Goal: Communication & Community: Answer question/provide support

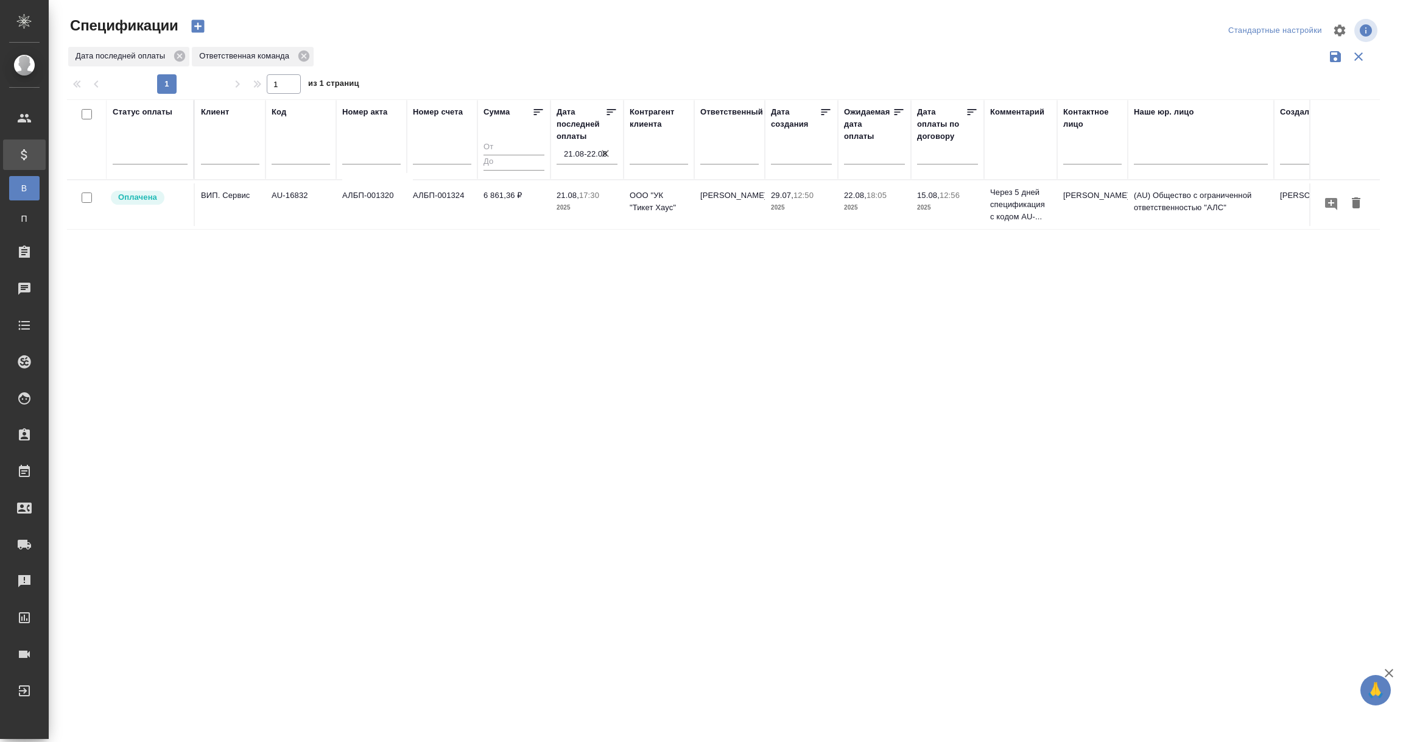
click at [579, 155] on input "21.08-22.08" at bounding box center [591, 154] width 54 height 17
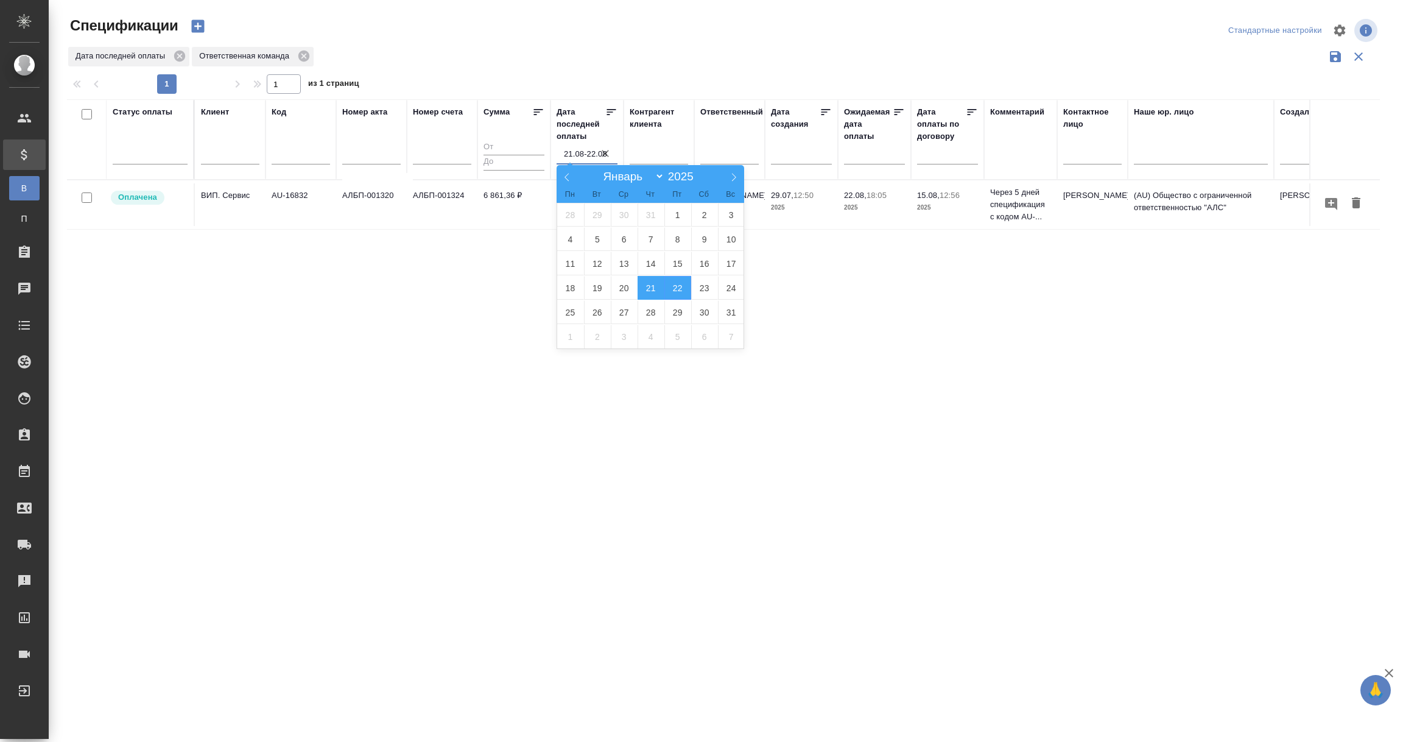
click at [648, 288] on span "21" at bounding box center [651, 288] width 27 height 24
drag, startPoint x: 675, startPoint y: 289, endPoint x: 671, endPoint y: 312, distance: 22.9
click at [677, 289] on span "22" at bounding box center [677, 288] width 27 height 24
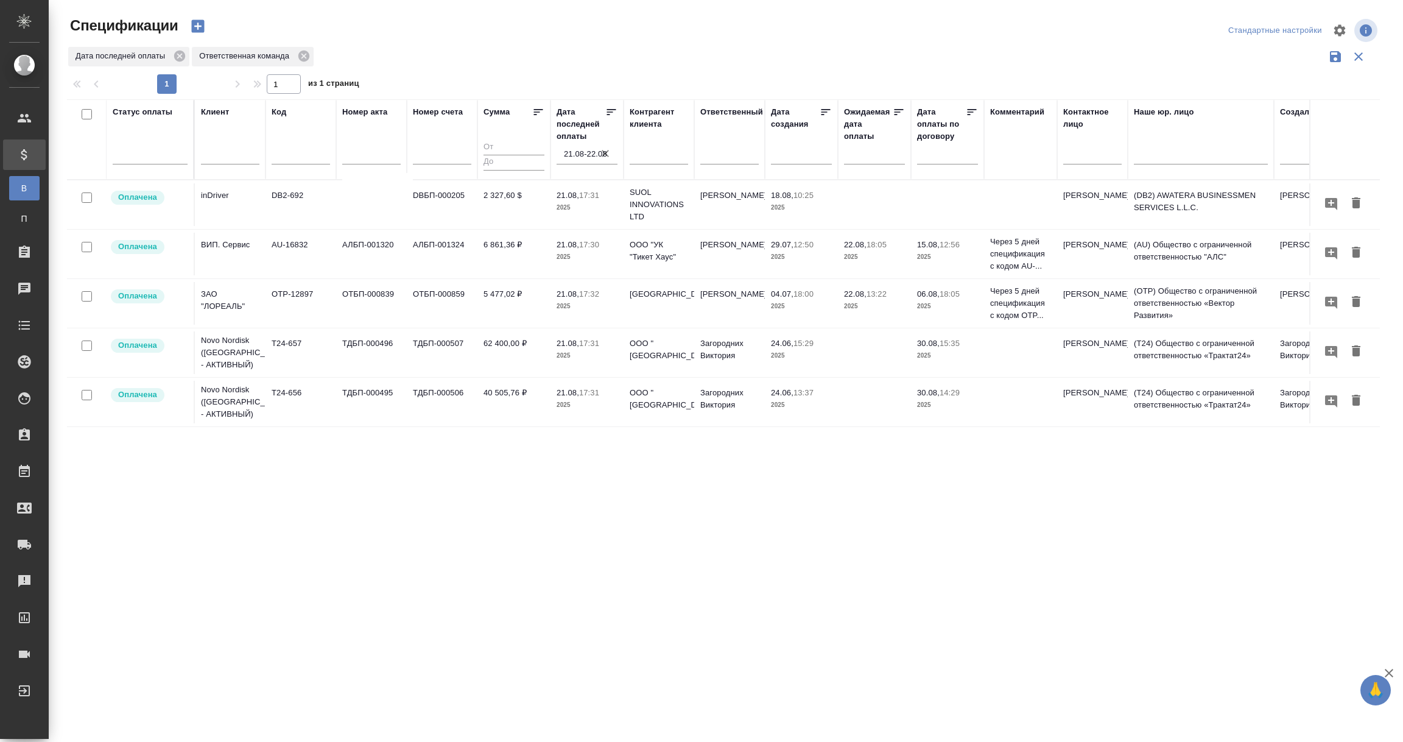
click at [236, 202] on p "Novo Nordisk (РФ - АКТИВНЫЙ)" at bounding box center [230, 195] width 58 height 12
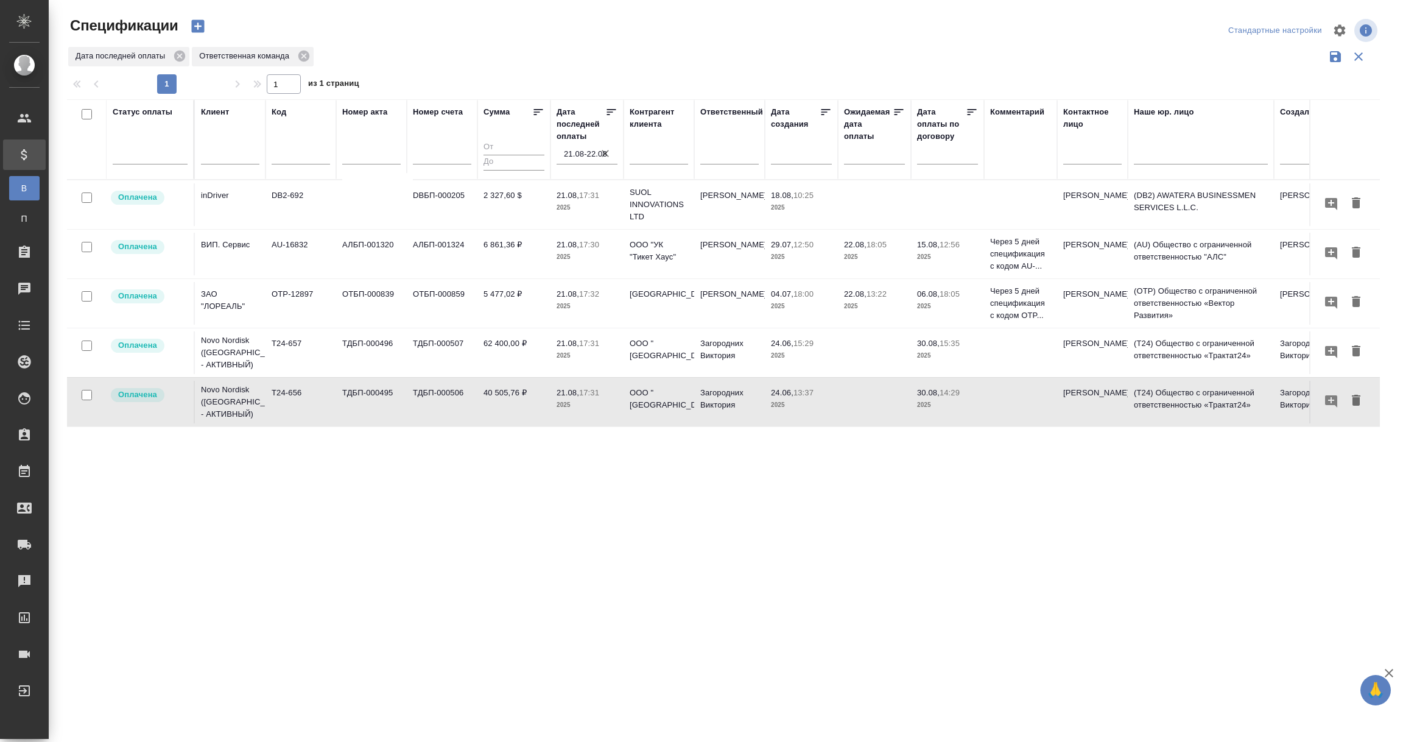
click at [166, 206] on div "Оплачена" at bounding box center [149, 197] width 78 height 16
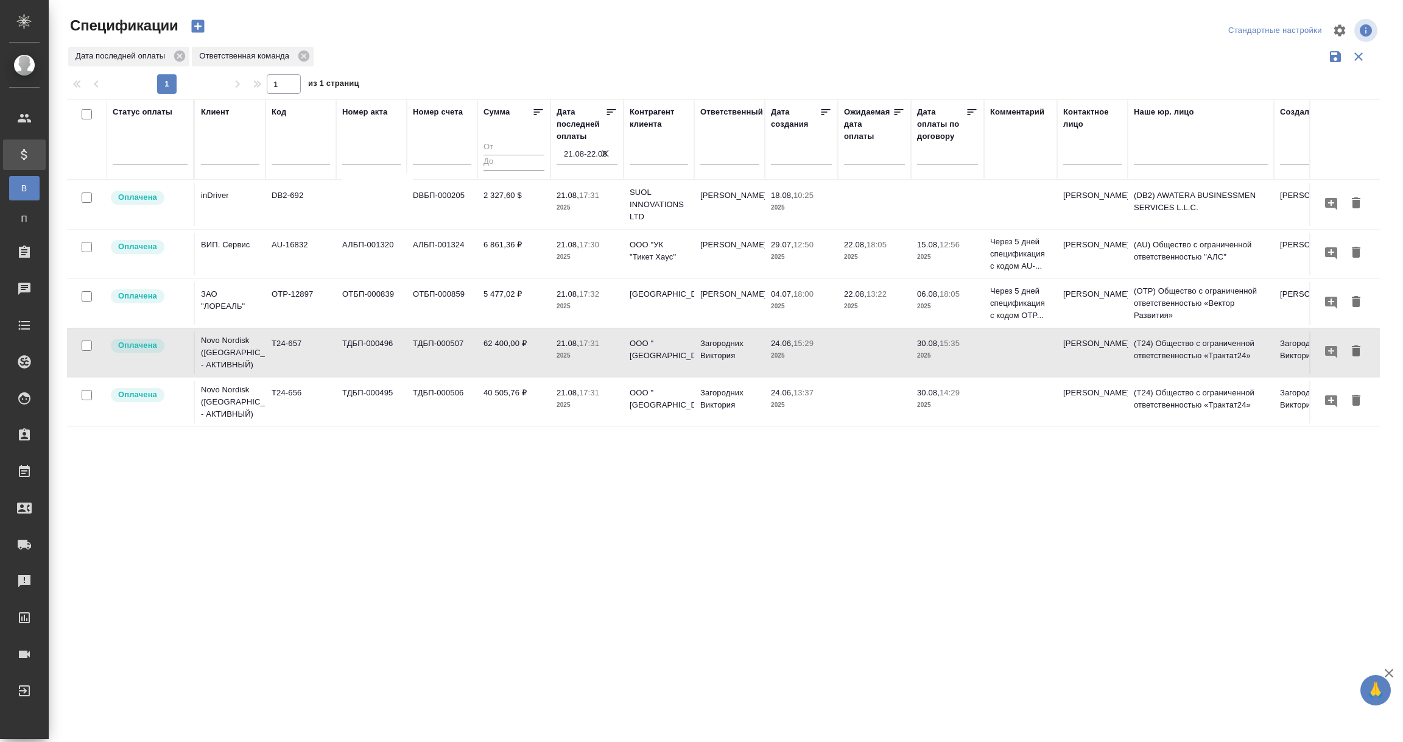
click at [139, 226] on td "Оплачена" at bounding box center [151, 204] width 88 height 43
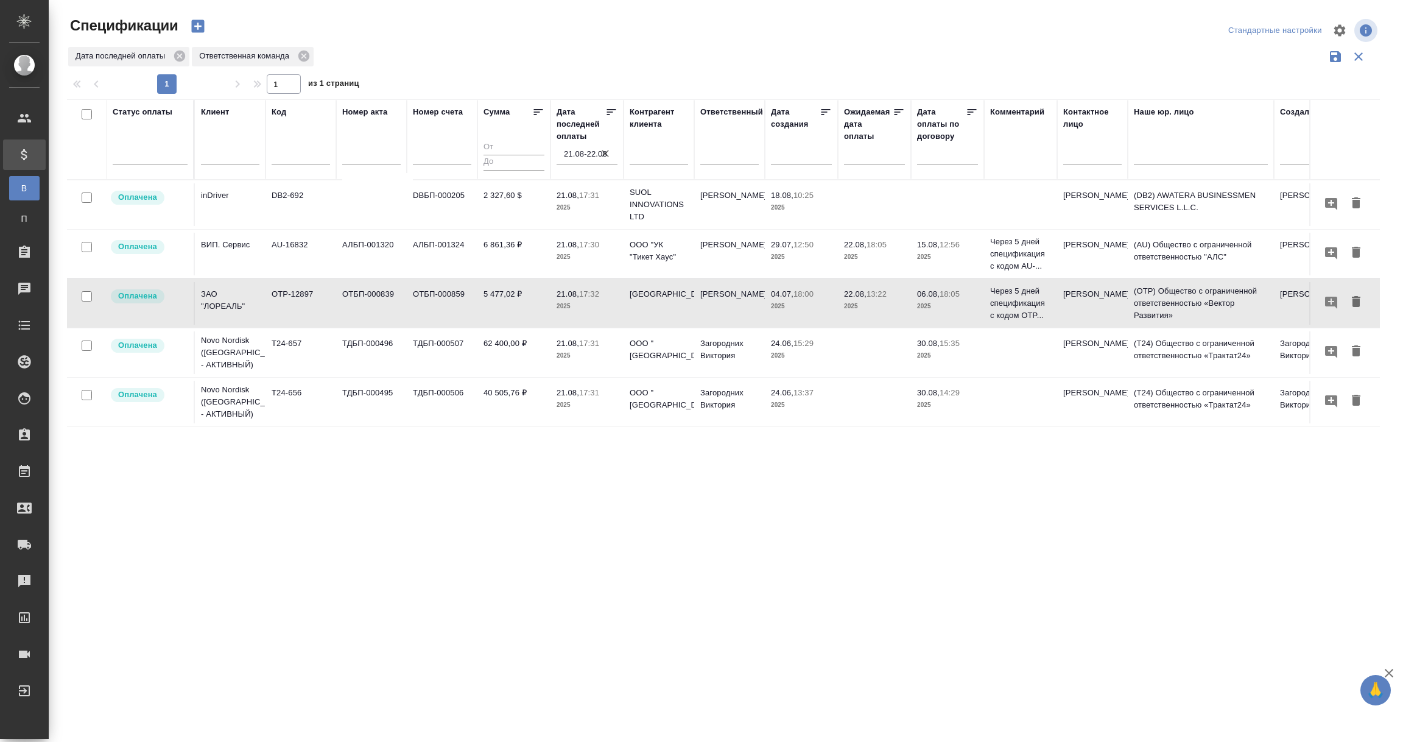
click at [139, 226] on td "Оплачена" at bounding box center [151, 204] width 88 height 43
click at [129, 226] on td "Оплачена" at bounding box center [151, 204] width 88 height 43
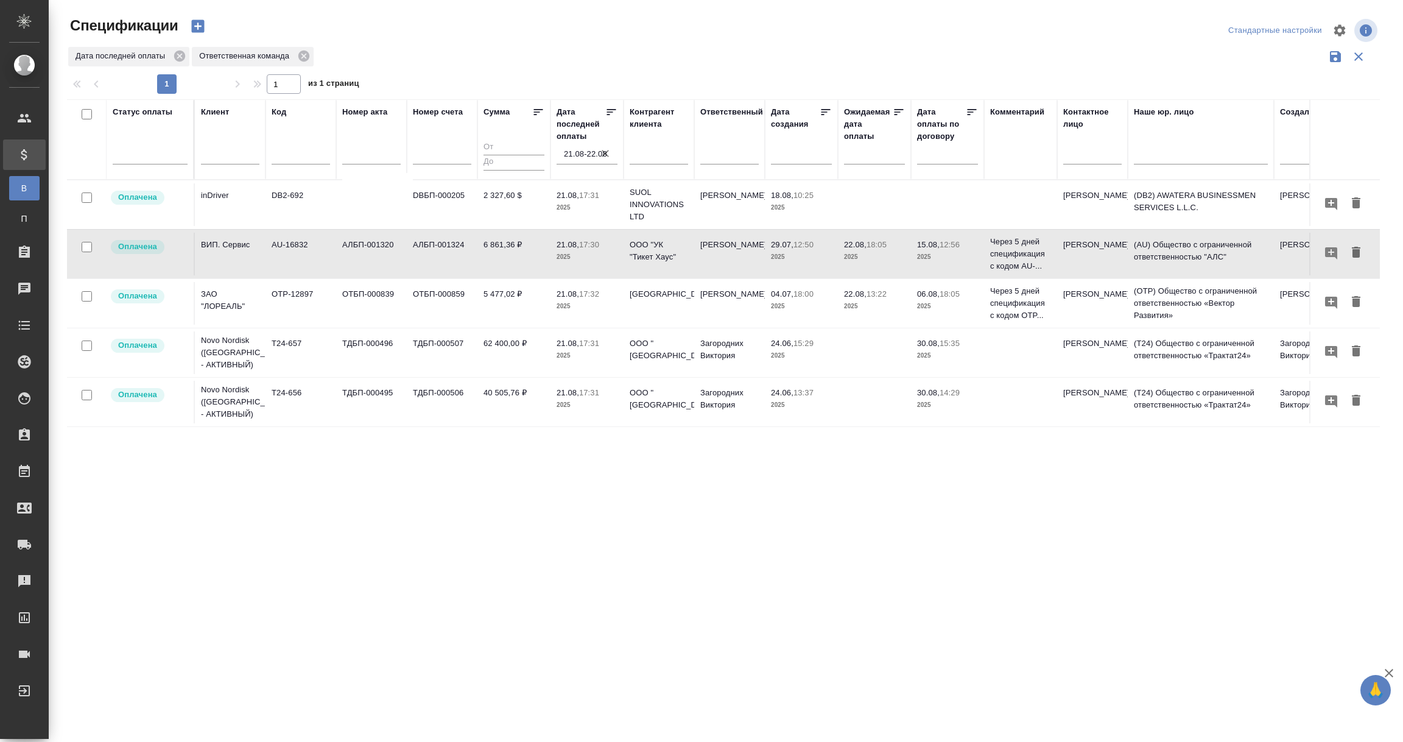
click at [129, 226] on td "Оплачена" at bounding box center [151, 204] width 88 height 43
click at [158, 203] on span "Оплачена" at bounding box center [138, 197] width 54 height 12
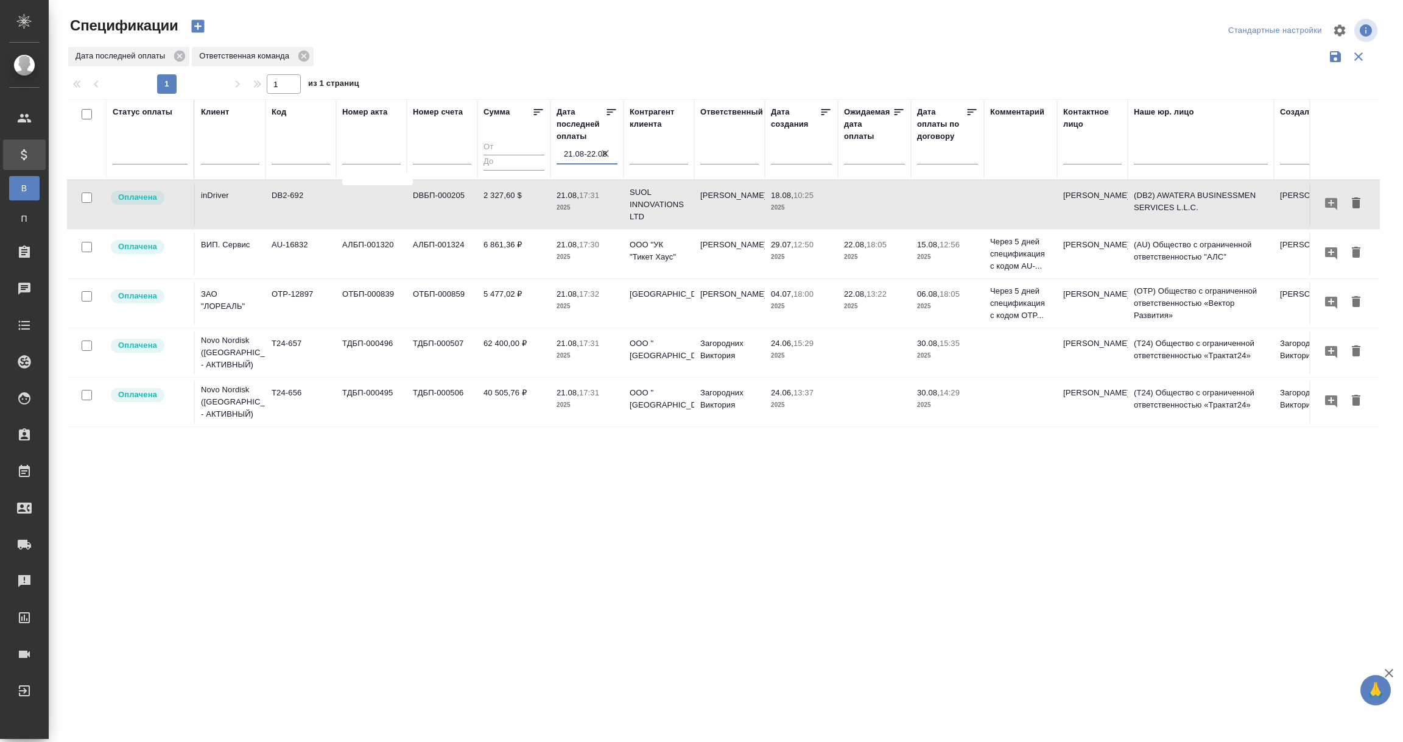
click at [594, 152] on input "21.08-22.08" at bounding box center [591, 154] width 54 height 17
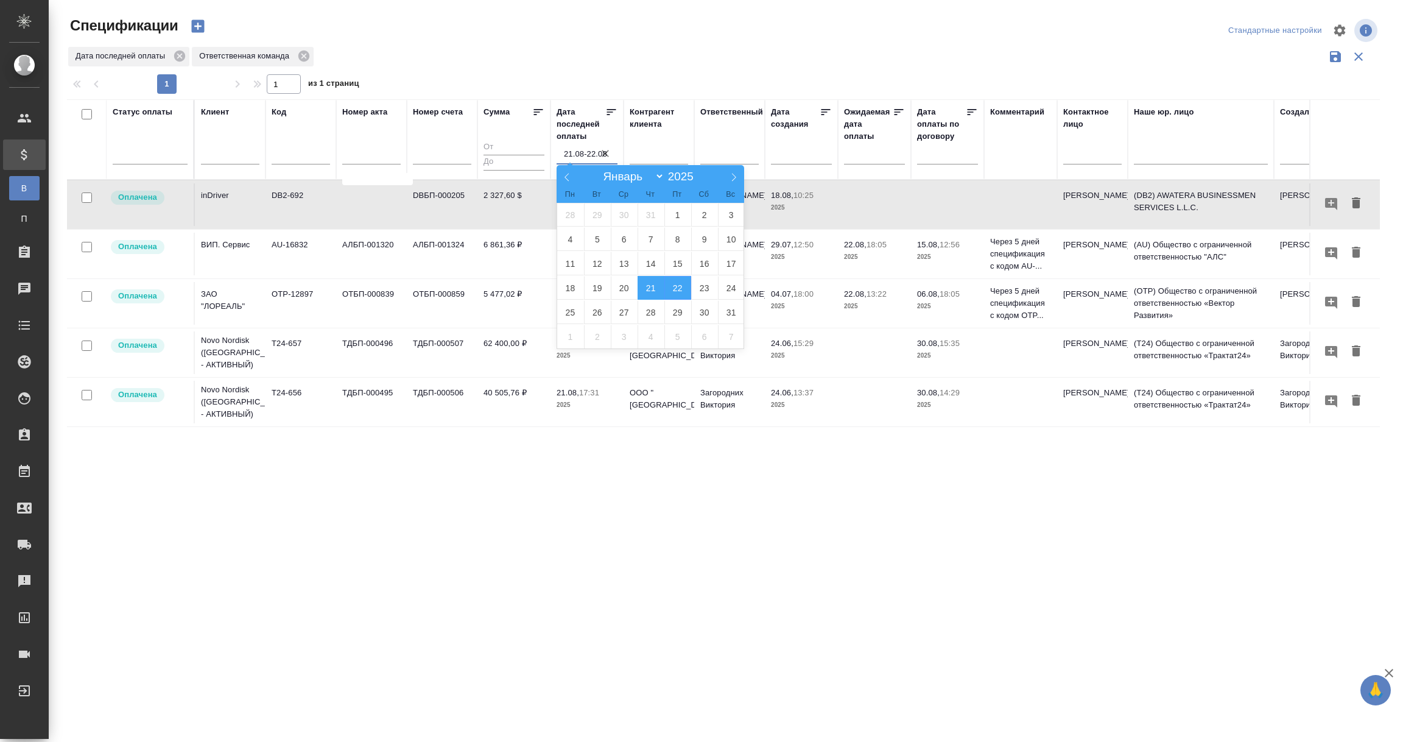
click at [645, 291] on span "21" at bounding box center [651, 288] width 27 height 24
click at [677, 290] on span "22" at bounding box center [677, 288] width 27 height 24
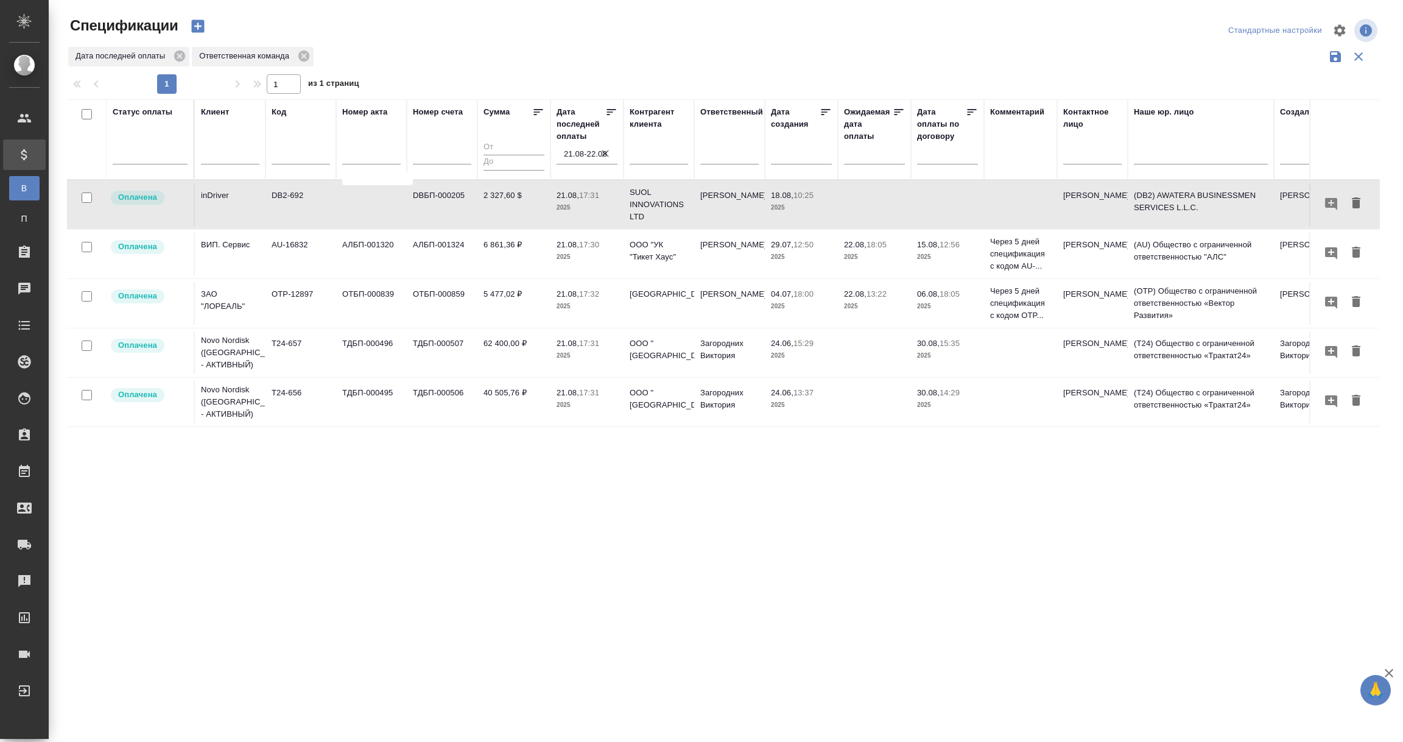
click at [579, 153] on input "21.08-22.08" at bounding box center [591, 154] width 54 height 17
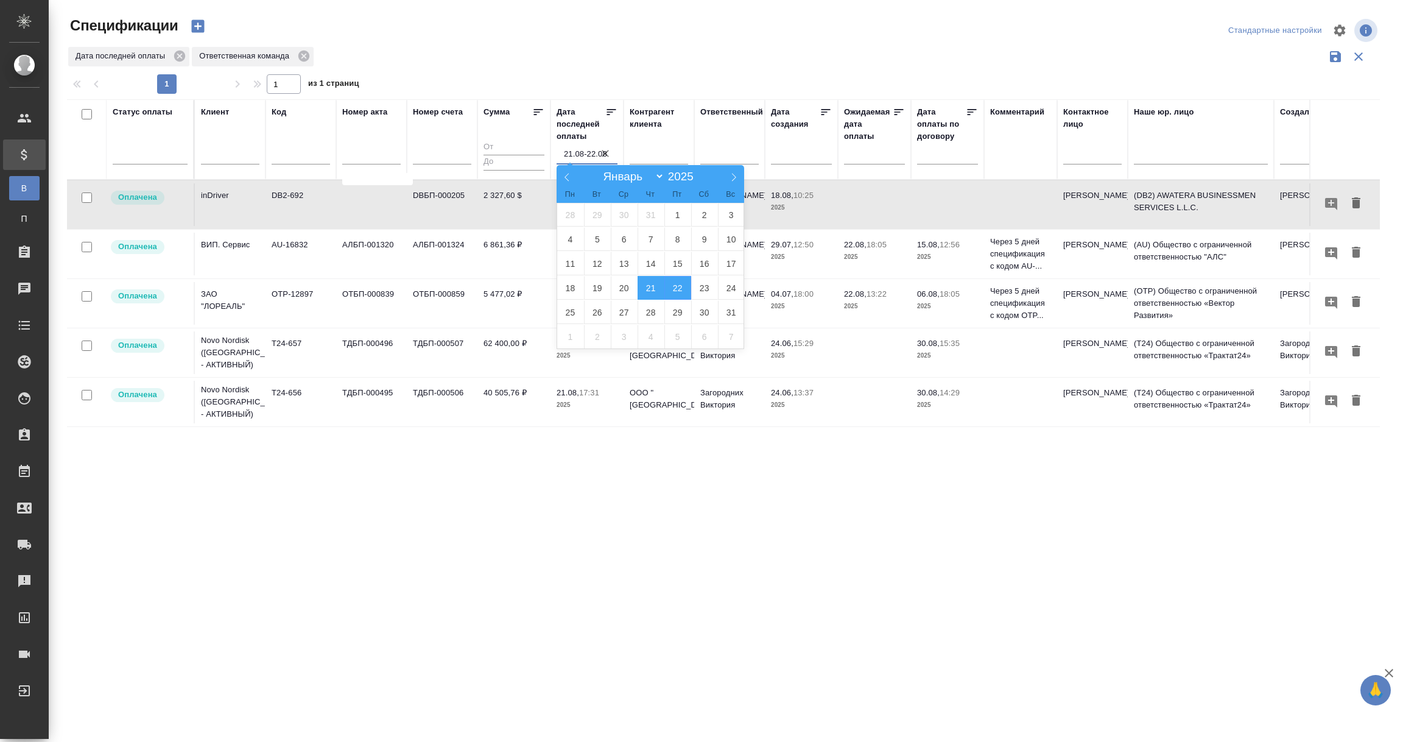
click at [653, 291] on span "21" at bounding box center [651, 288] width 27 height 24
click at [682, 291] on span "22" at bounding box center [677, 288] width 27 height 24
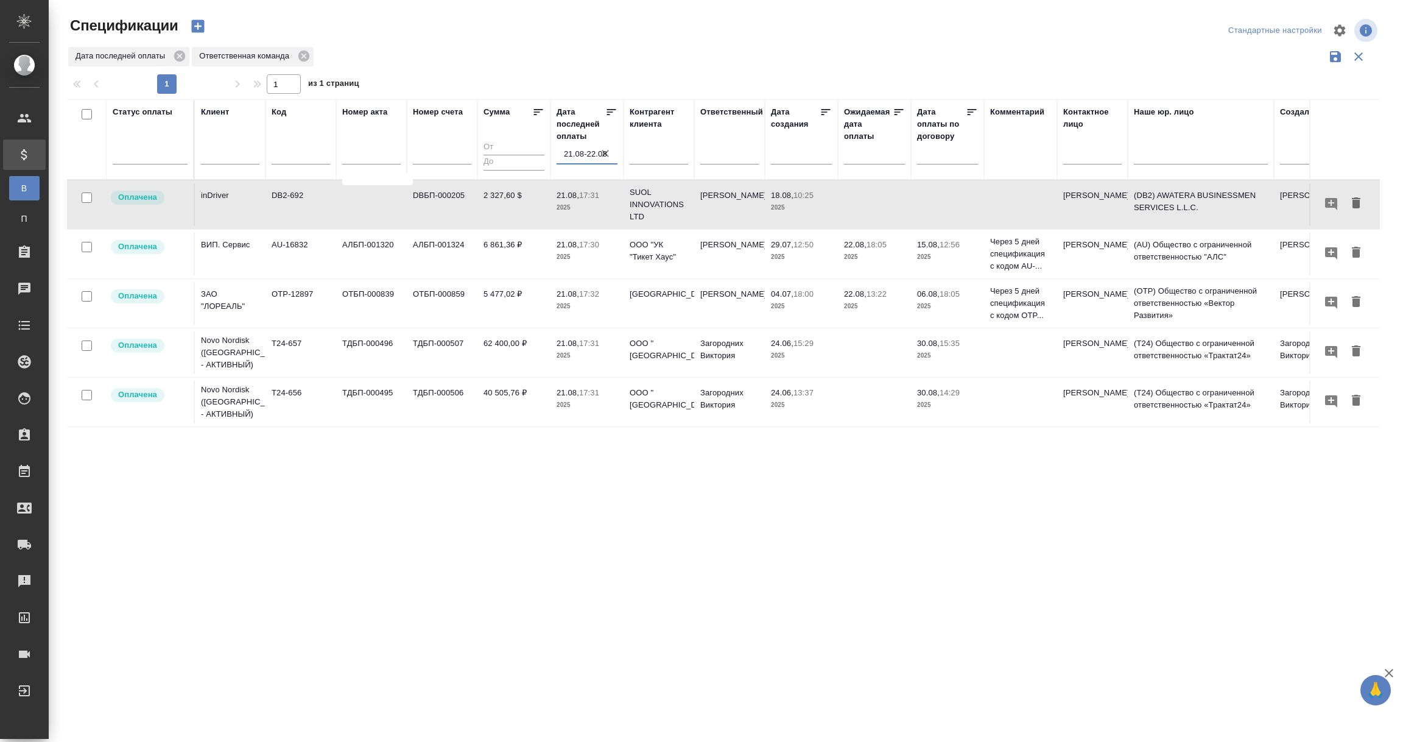
click at [582, 152] on input "21.08-22.08" at bounding box center [591, 154] width 54 height 17
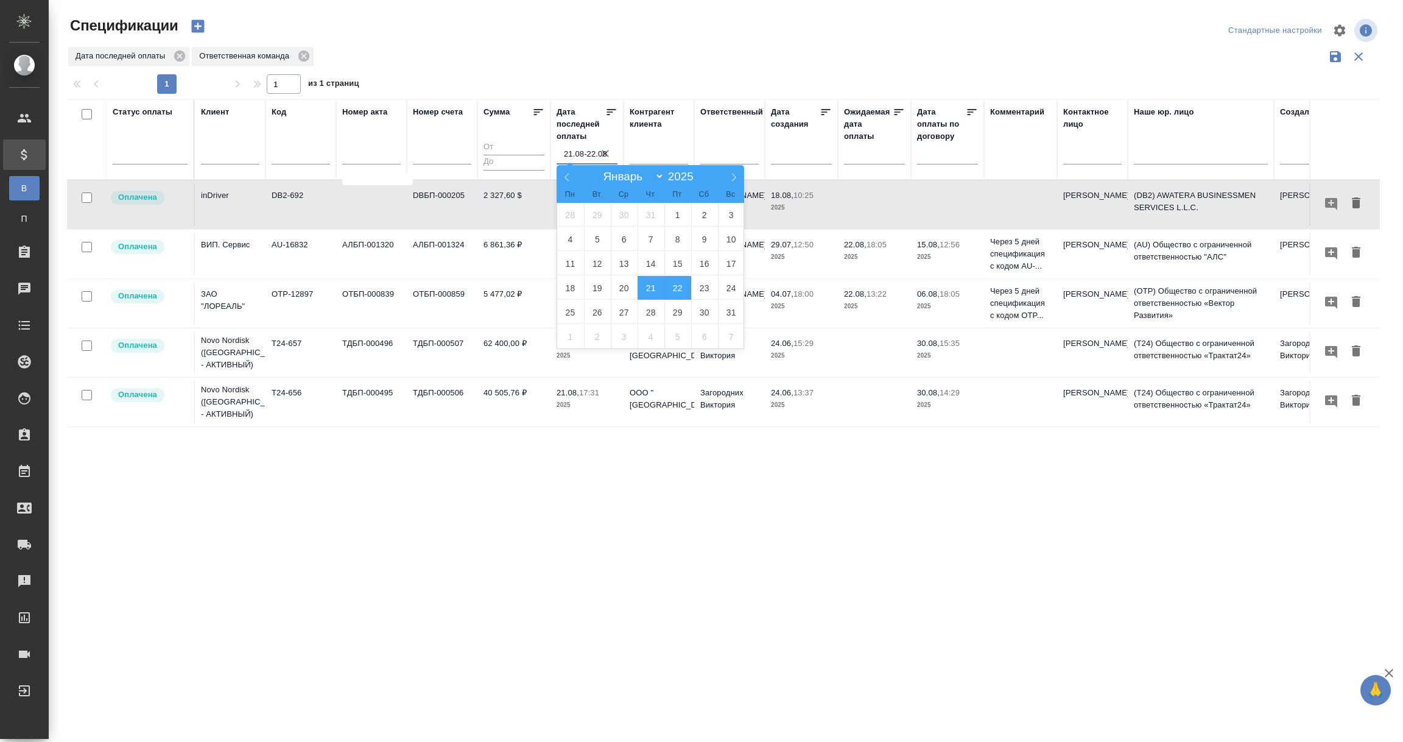
click at [649, 294] on span "21" at bounding box center [651, 288] width 27 height 24
click at [675, 292] on span "22" at bounding box center [677, 288] width 27 height 24
type div "2025-08-20T21:00:00.000Z — 2025-08-21T21:00:00.000Z"
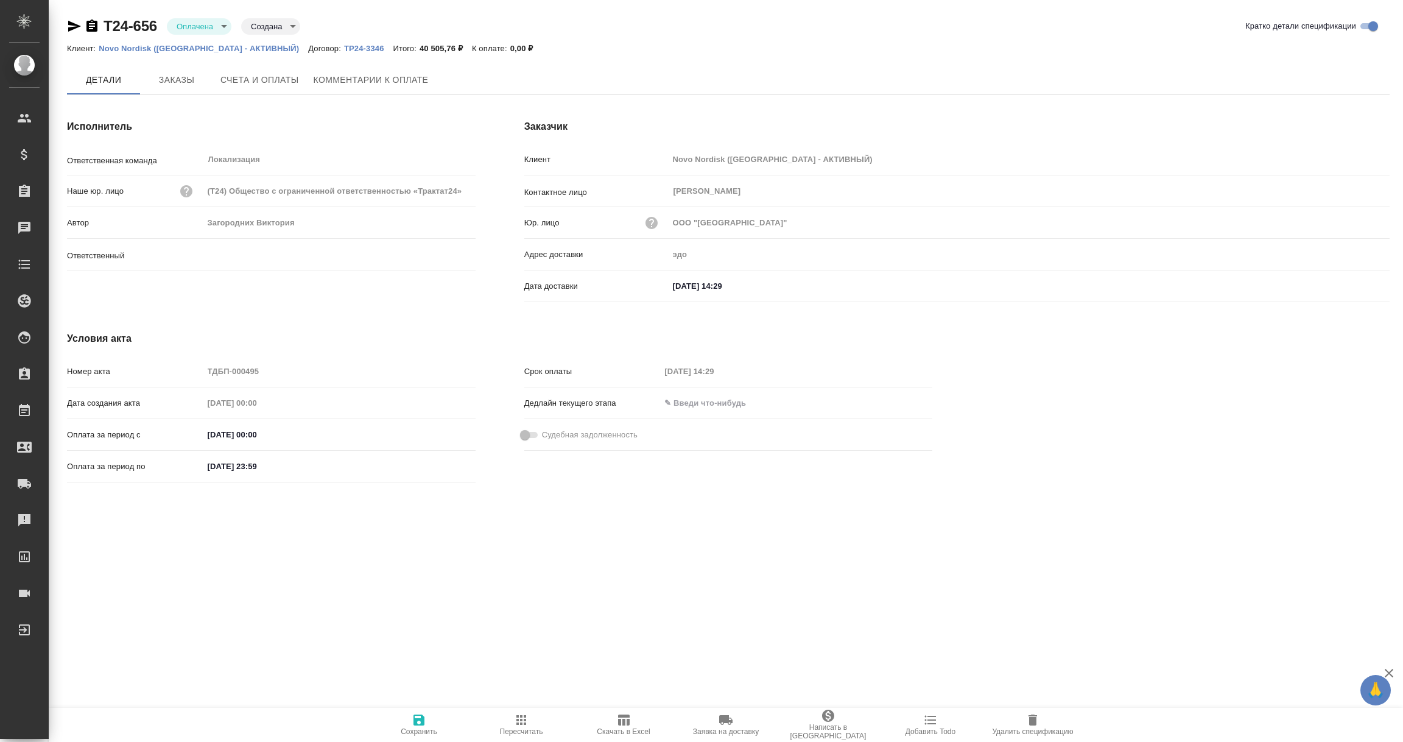
type input "Загородних Виктория"
click at [177, 68] on button "Заказы" at bounding box center [176, 80] width 73 height 30
click at [177, 83] on span "Заказы" at bounding box center [176, 79] width 58 height 15
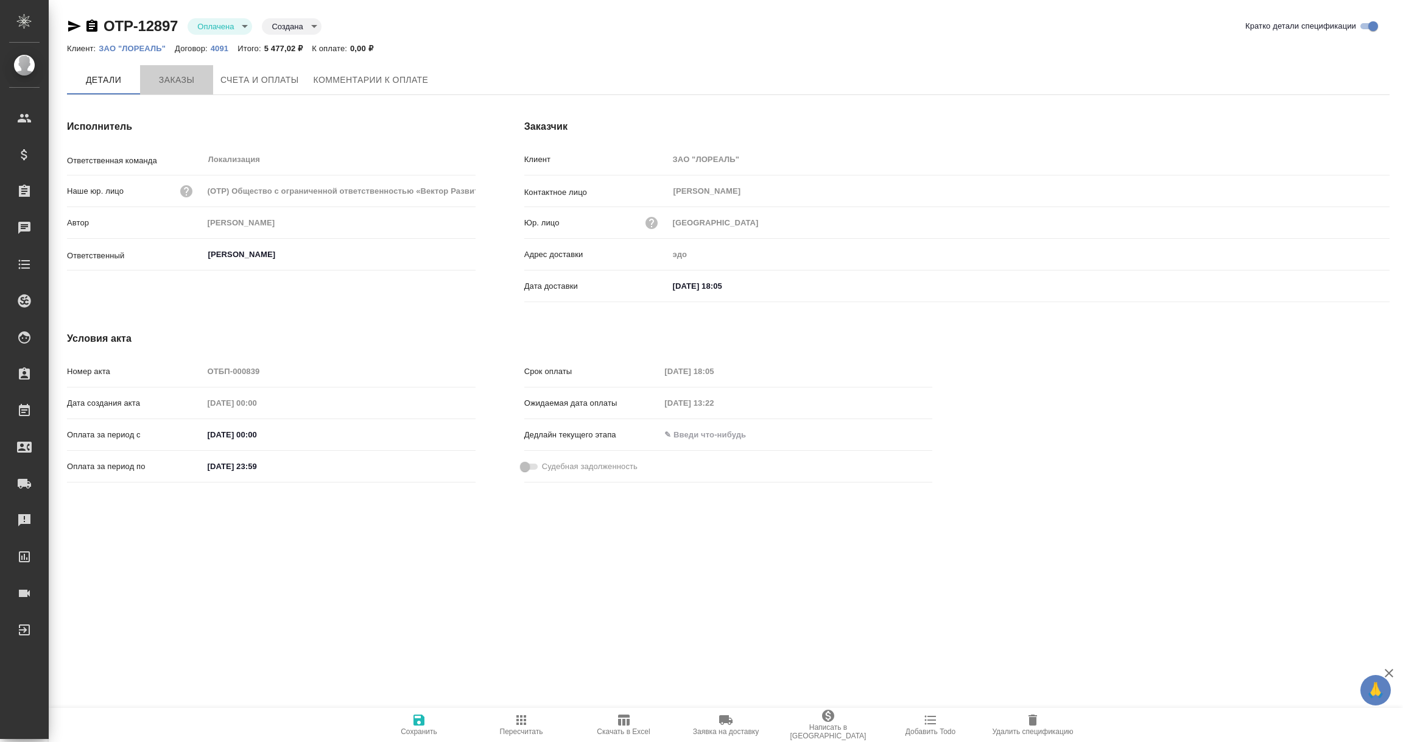
click at [176, 77] on span "Заказы" at bounding box center [176, 79] width 58 height 15
click at [172, 76] on span "Заказы" at bounding box center [176, 80] width 58 height 15
click at [176, 72] on span "Заказы" at bounding box center [176, 79] width 58 height 15
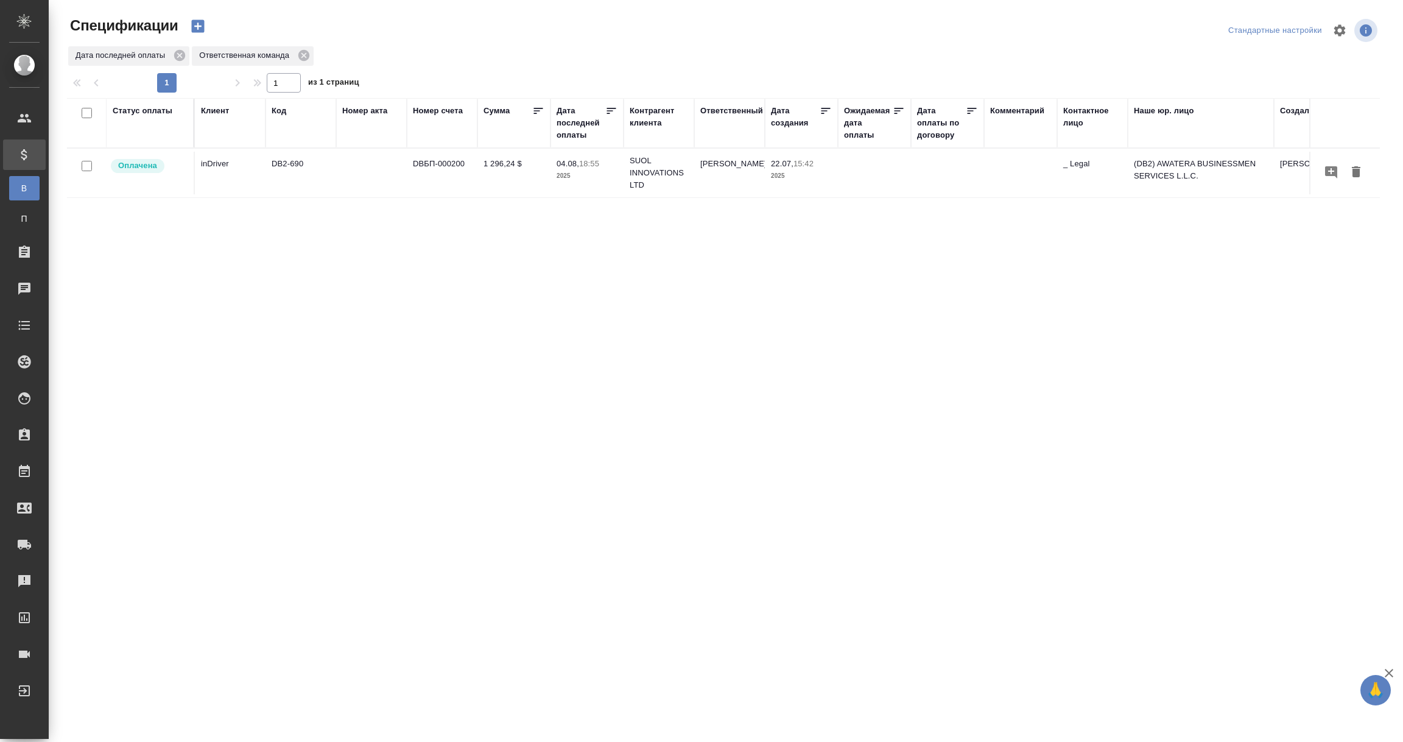
click at [572, 122] on div "Дата последней оплаты" at bounding box center [581, 123] width 49 height 37
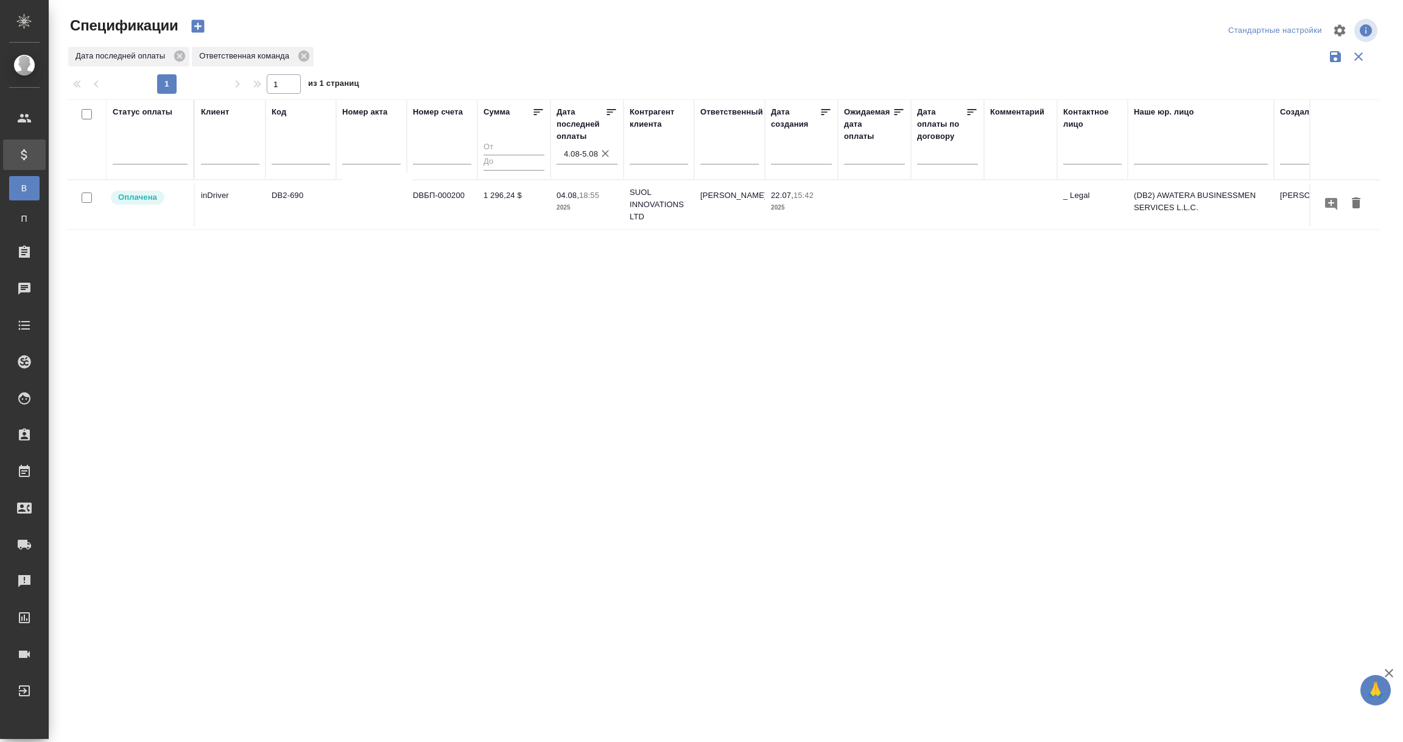
click at [580, 150] on input "4.08-5.08" at bounding box center [591, 154] width 54 height 17
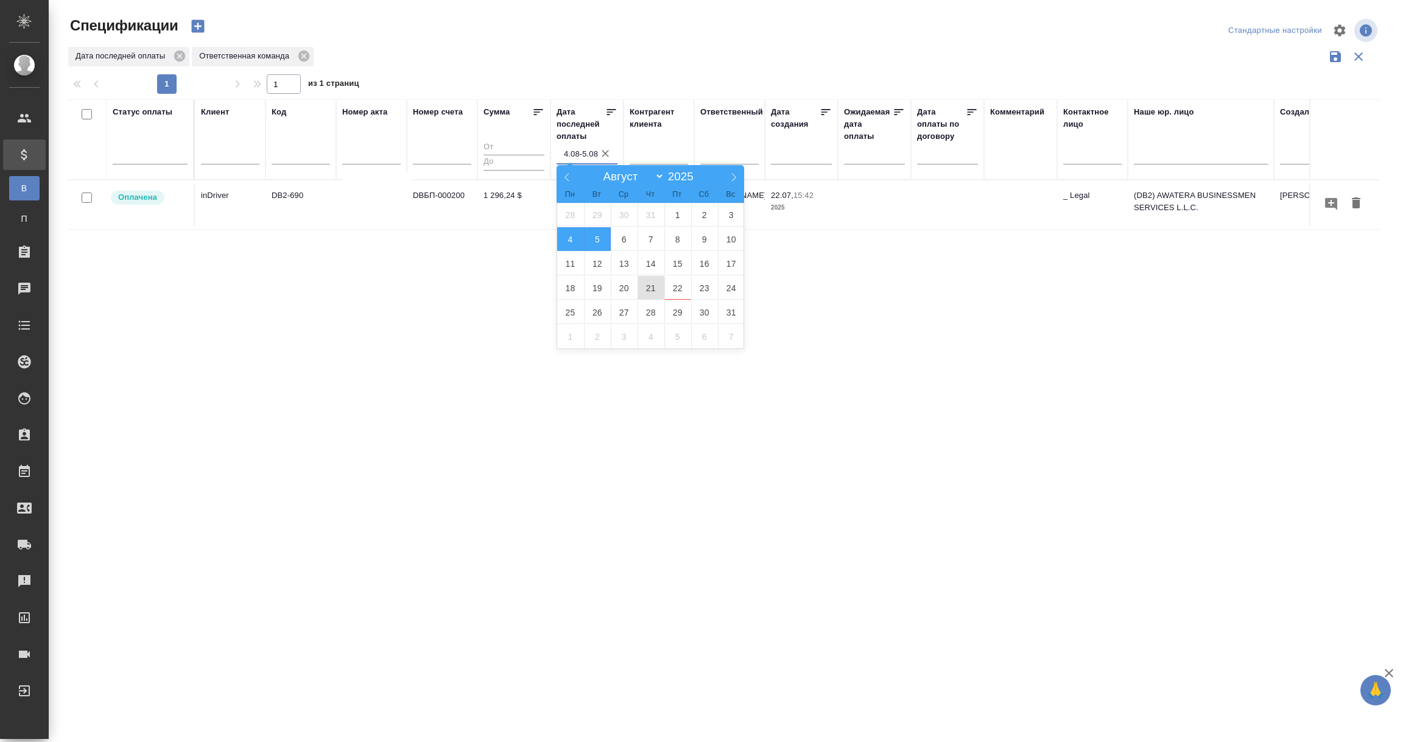
click at [650, 294] on span "21" at bounding box center [651, 288] width 27 height 24
click at [671, 287] on span "22" at bounding box center [677, 288] width 27 height 24
type div "2025-08-20T21:00:00.000Z — 2025-08-21T21:00:00.000Z"
type input "21.08-22.08"
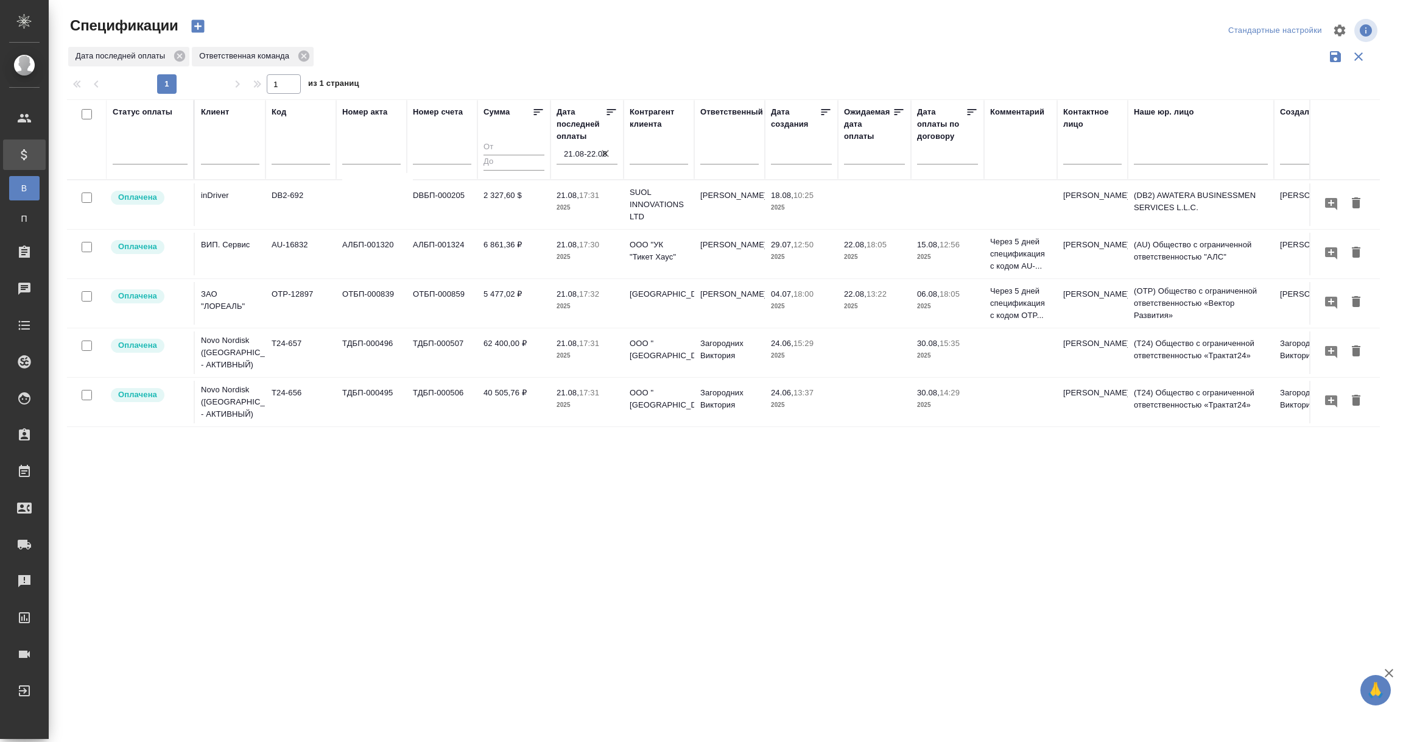
click at [589, 155] on input "21.08-22.08" at bounding box center [591, 154] width 54 height 17
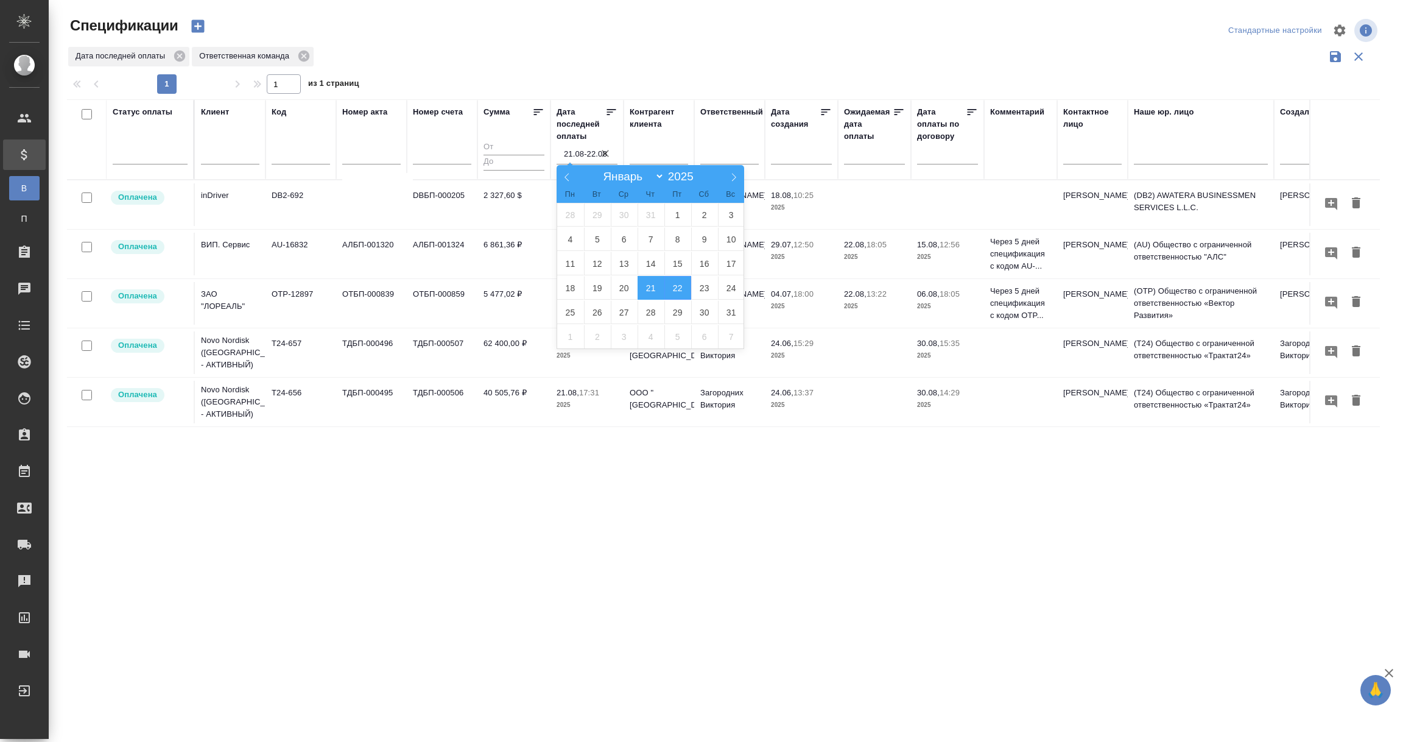
click at [652, 288] on span "21" at bounding box center [651, 288] width 27 height 24
click at [681, 287] on span "22" at bounding box center [677, 288] width 27 height 24
type div "2025-08-20T21:00:00.000Z — 2025-08-21T21:00:00.000Z"
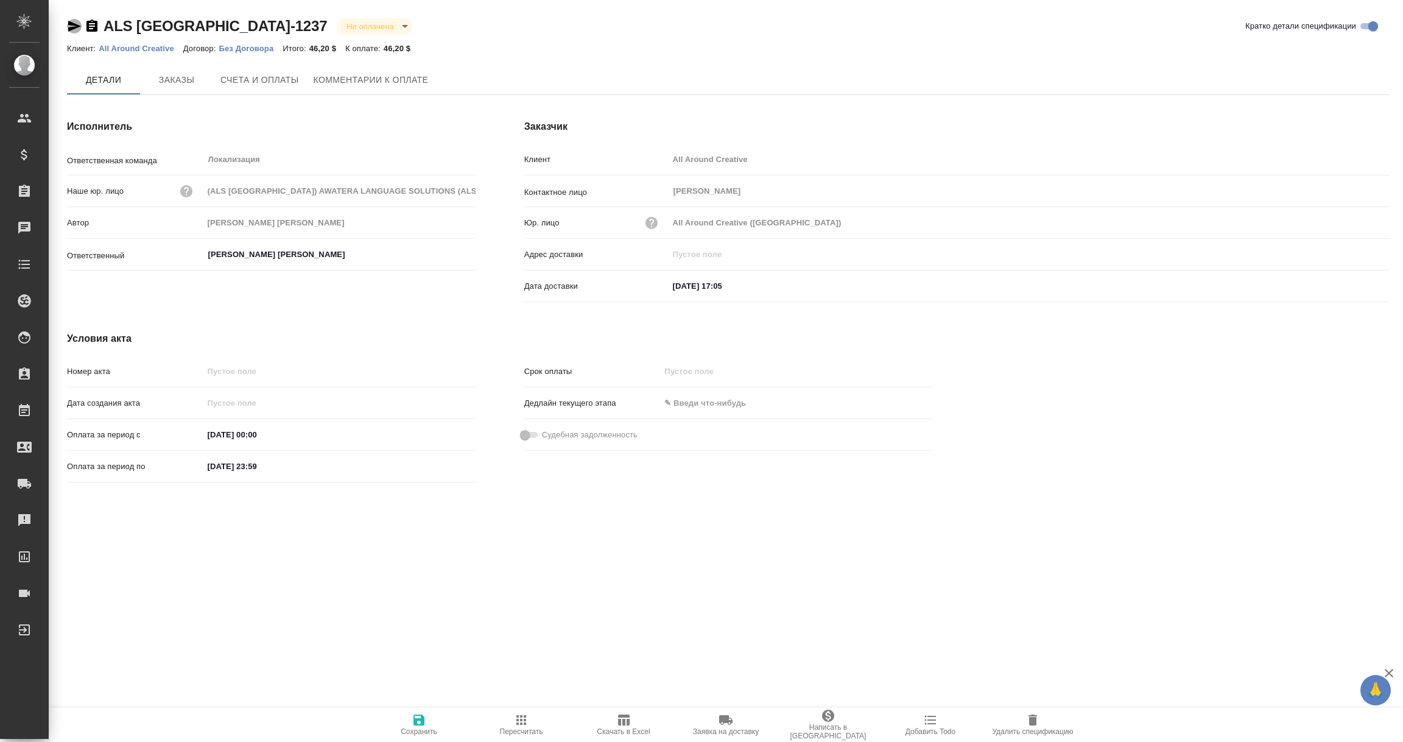
click at [70, 24] on icon "button" at bounding box center [74, 26] width 13 height 11
click at [343, 83] on span "Комментарии к оплате" at bounding box center [371, 79] width 115 height 15
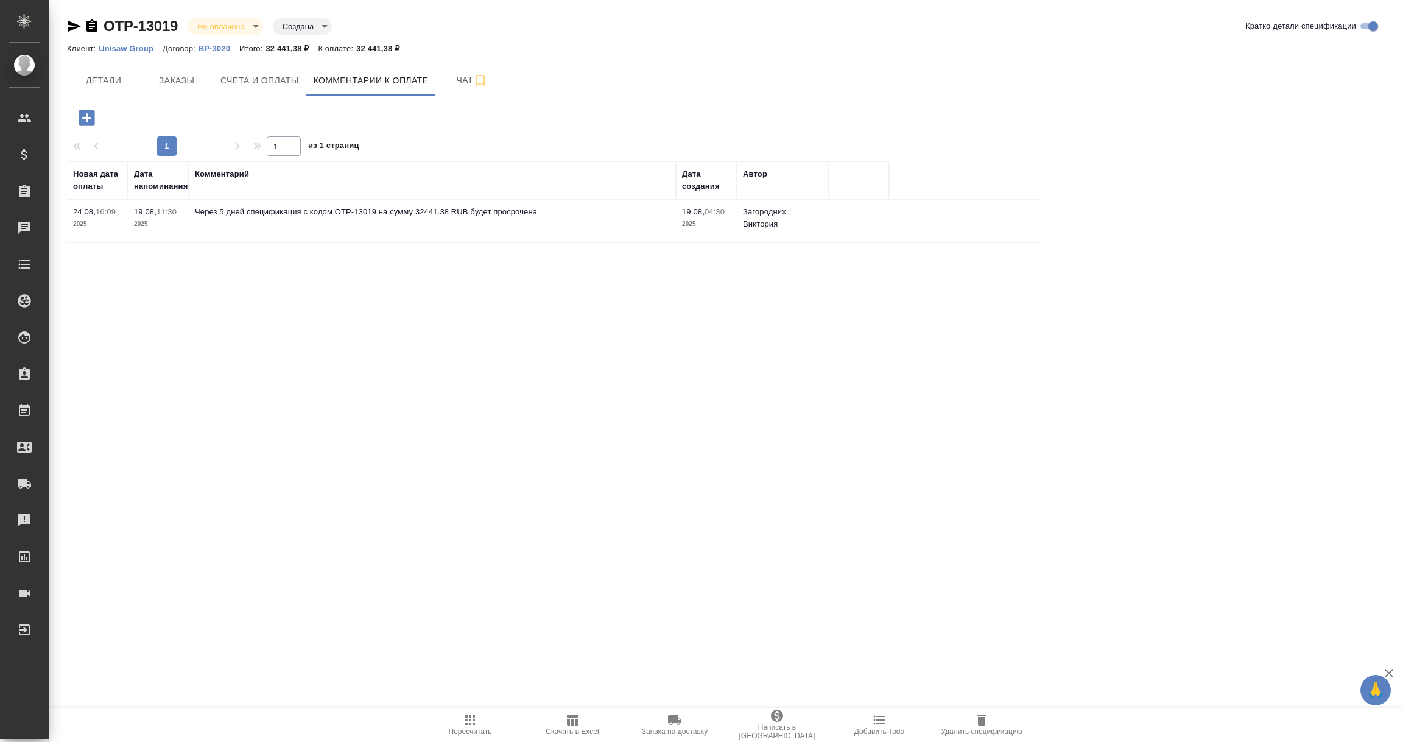
click at [81, 122] on icon "button" at bounding box center [87, 118] width 16 height 16
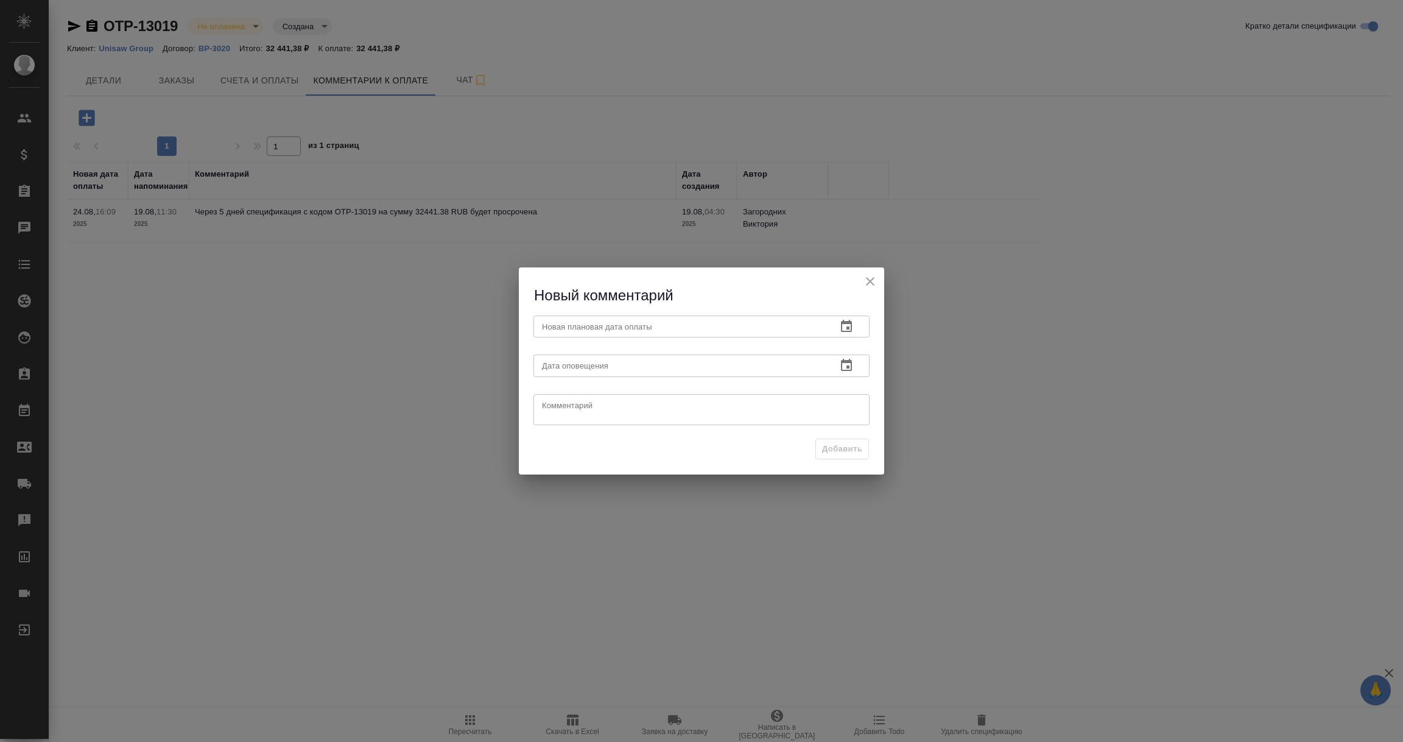
click at [847, 324] on icon "button" at bounding box center [846, 326] width 15 height 15
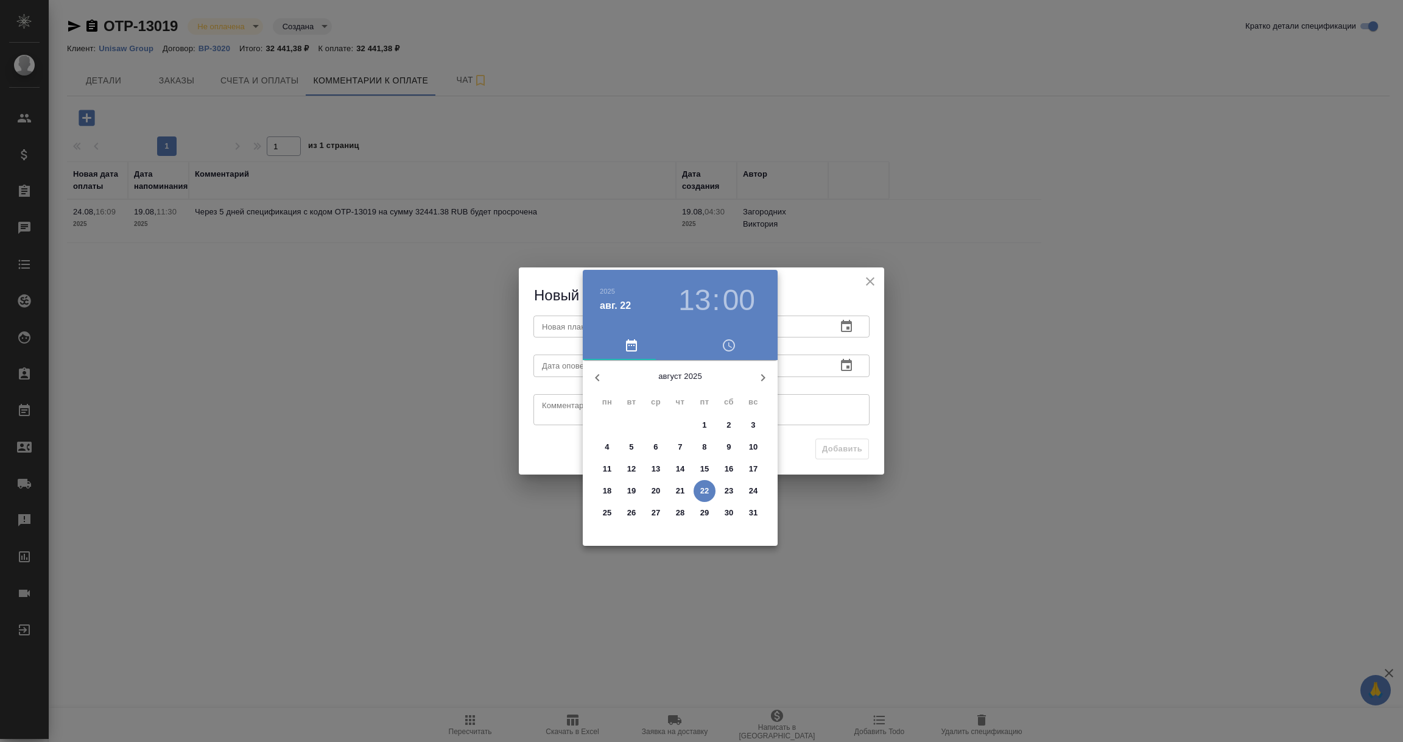
click at [625, 510] on span "26" at bounding box center [632, 513] width 22 height 12
type input "26.08.2025 13:00"
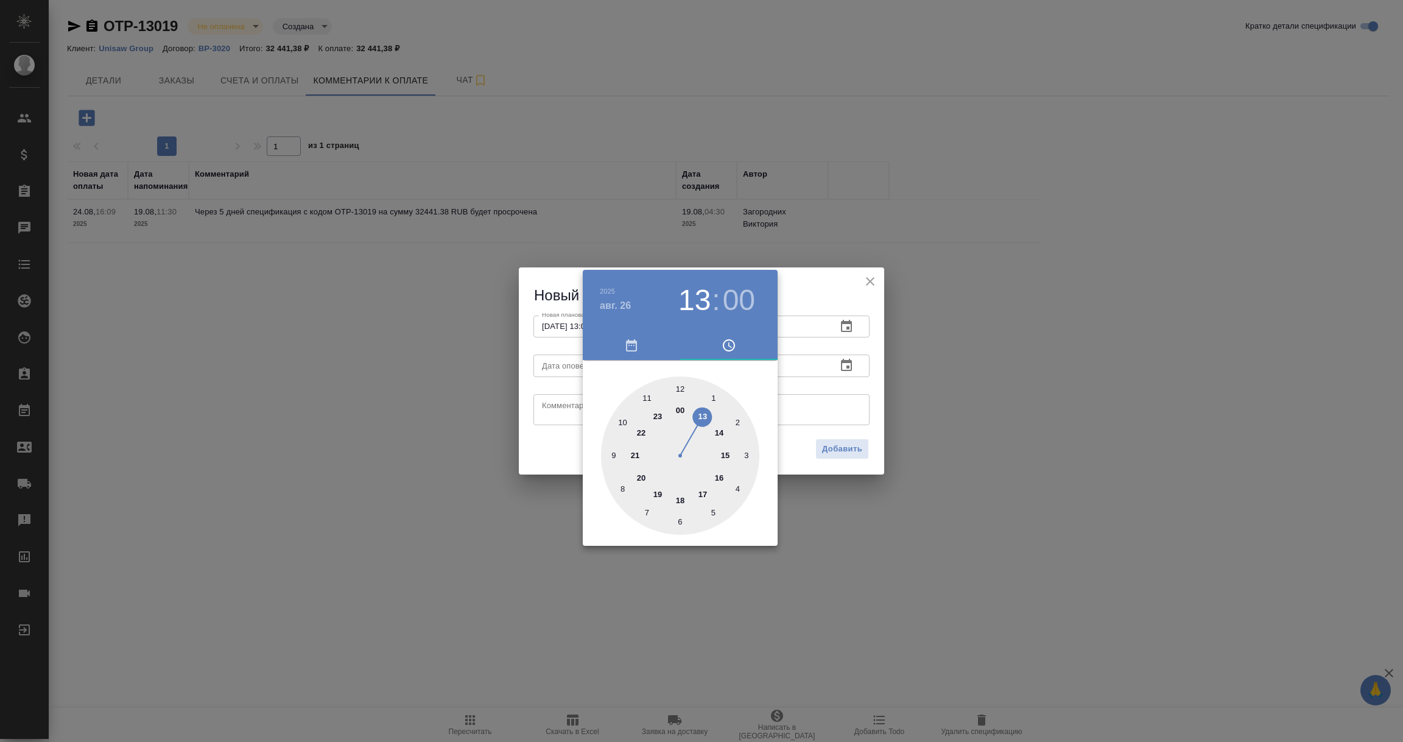
click at [790, 411] on div at bounding box center [701, 371] width 1403 height 742
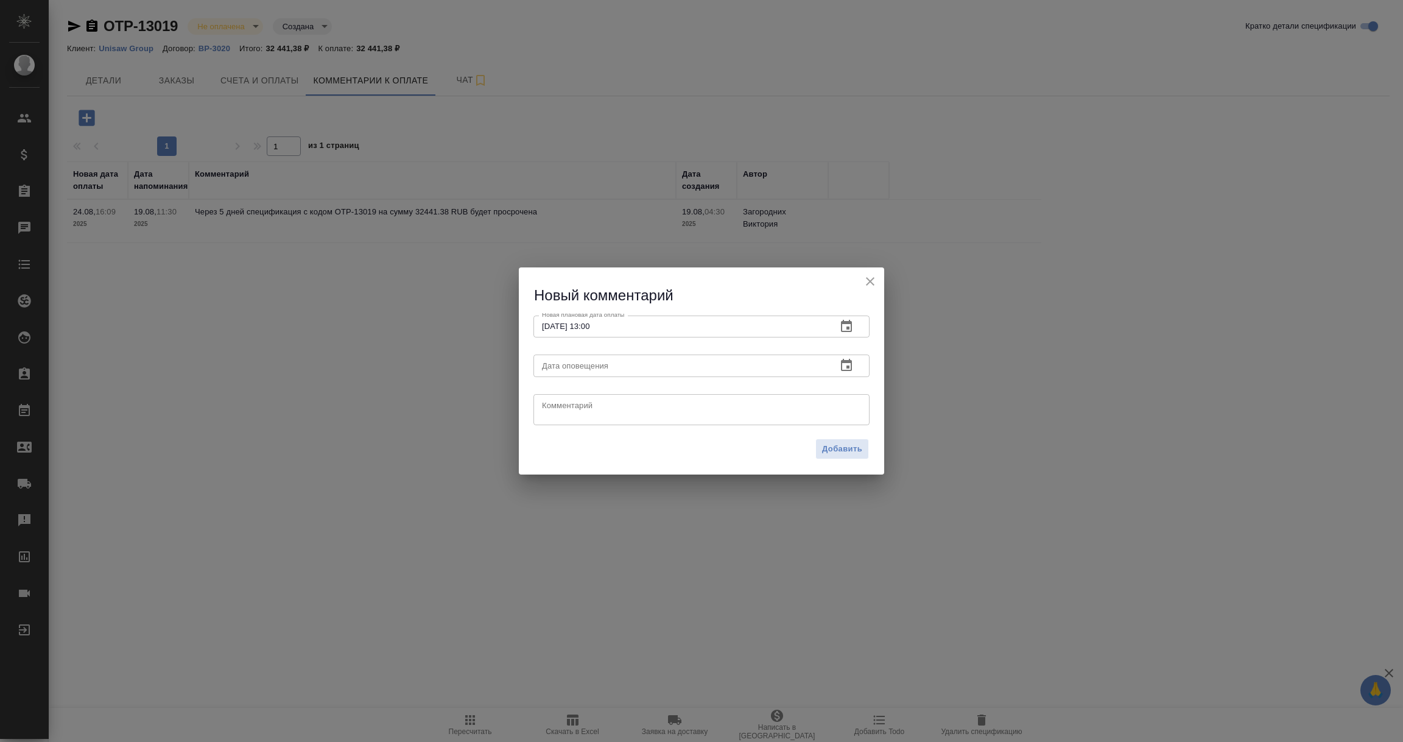
click at [852, 370] on icon "button" at bounding box center [846, 365] width 15 height 15
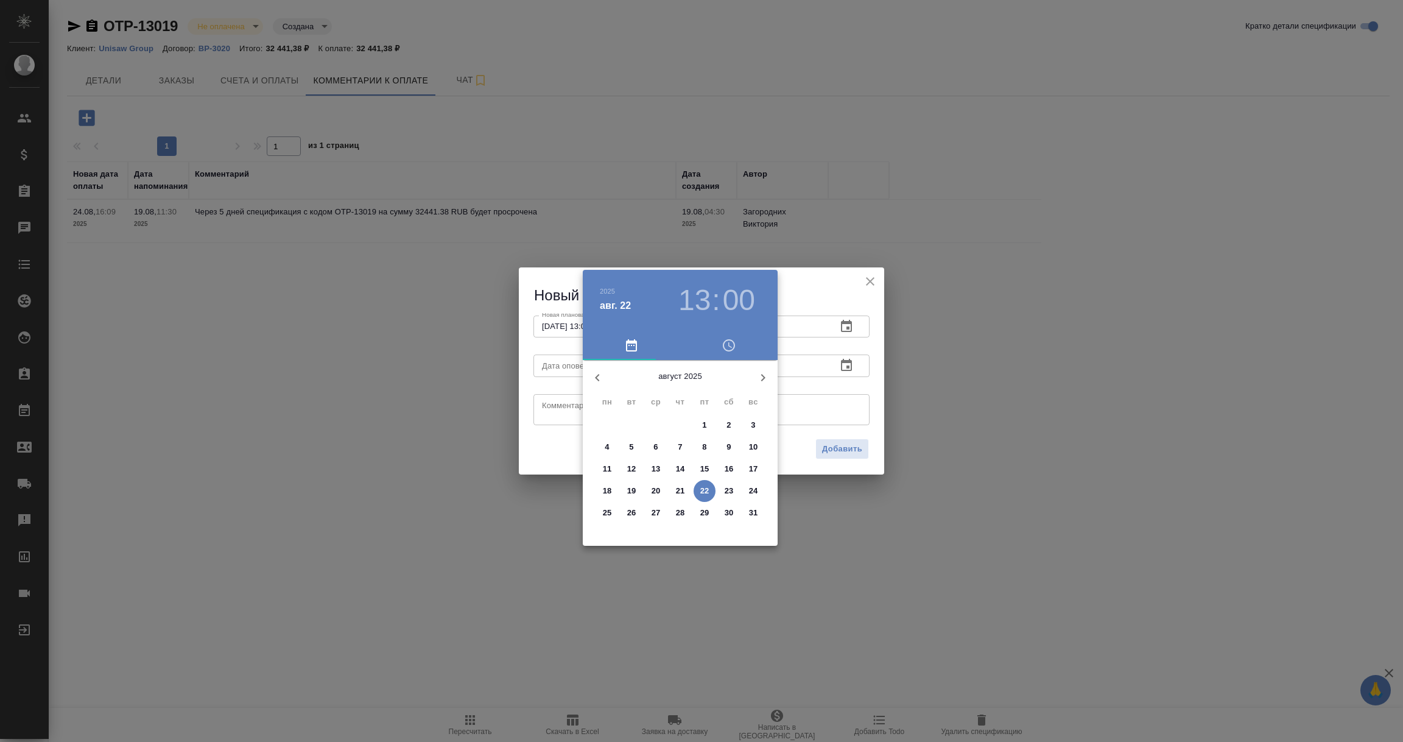
click at [707, 485] on p "22" at bounding box center [704, 491] width 9 height 12
type input "22.08.2025 13:00"
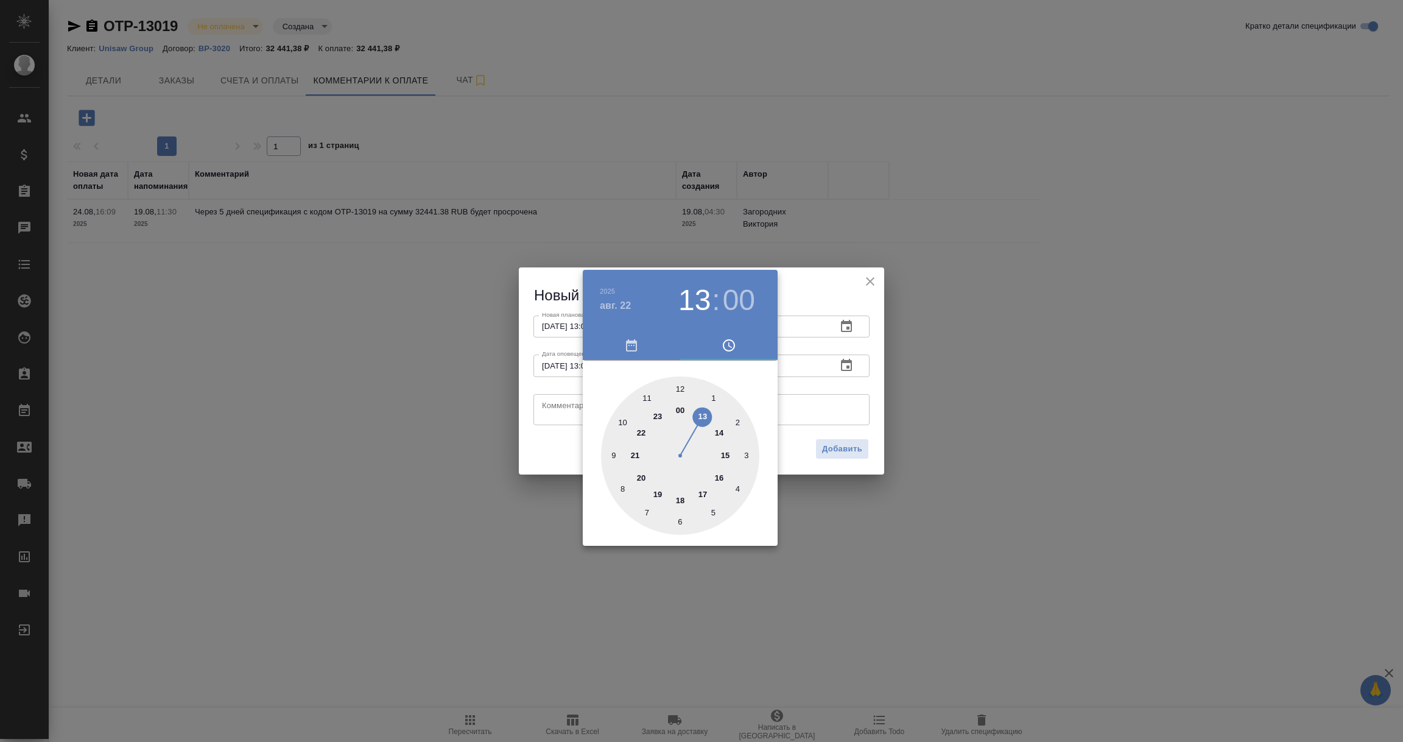
click at [569, 407] on div at bounding box center [701, 371] width 1403 height 742
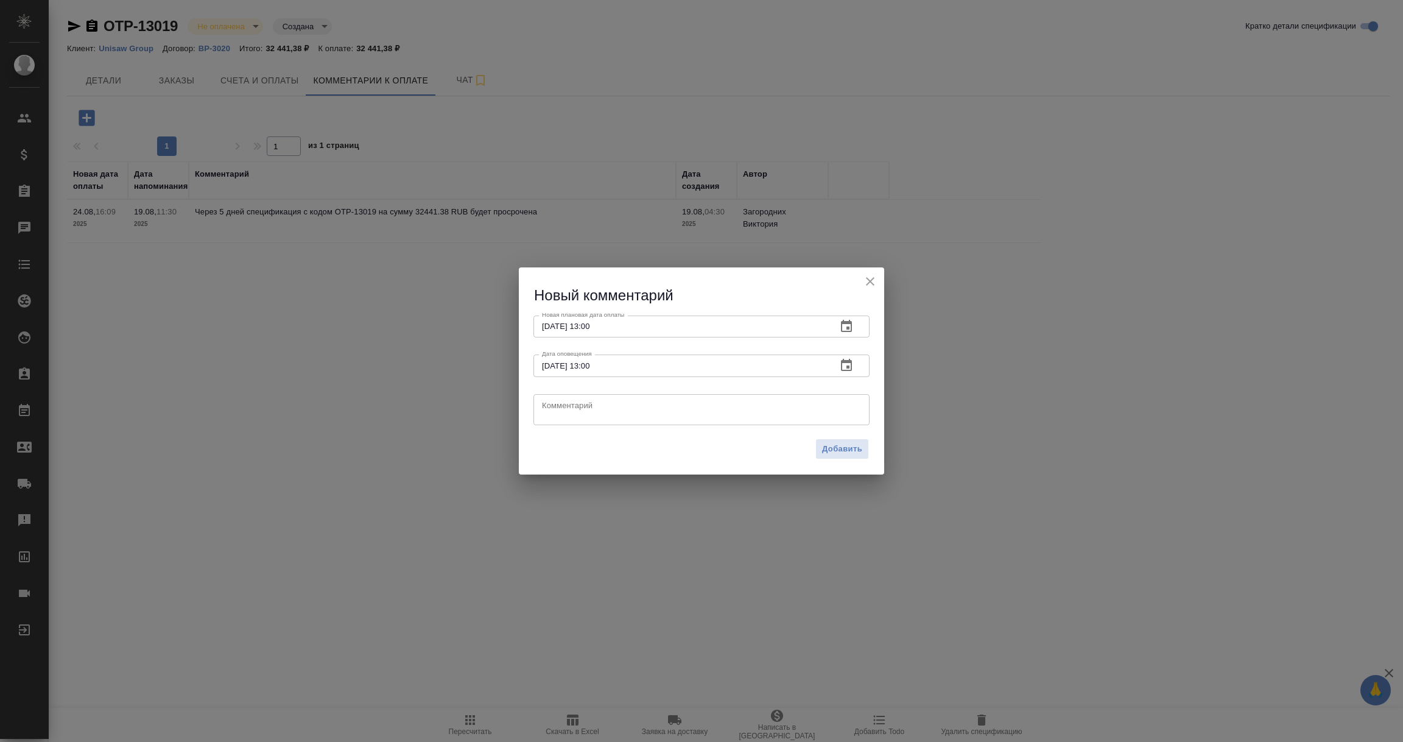
click at [569, 407] on textarea at bounding box center [701, 409] width 319 height 18
type textarea "В"
type textarea "Напомнила клиенту об оплате счета."
click at [838, 444] on span "Добавить" at bounding box center [842, 449] width 40 height 14
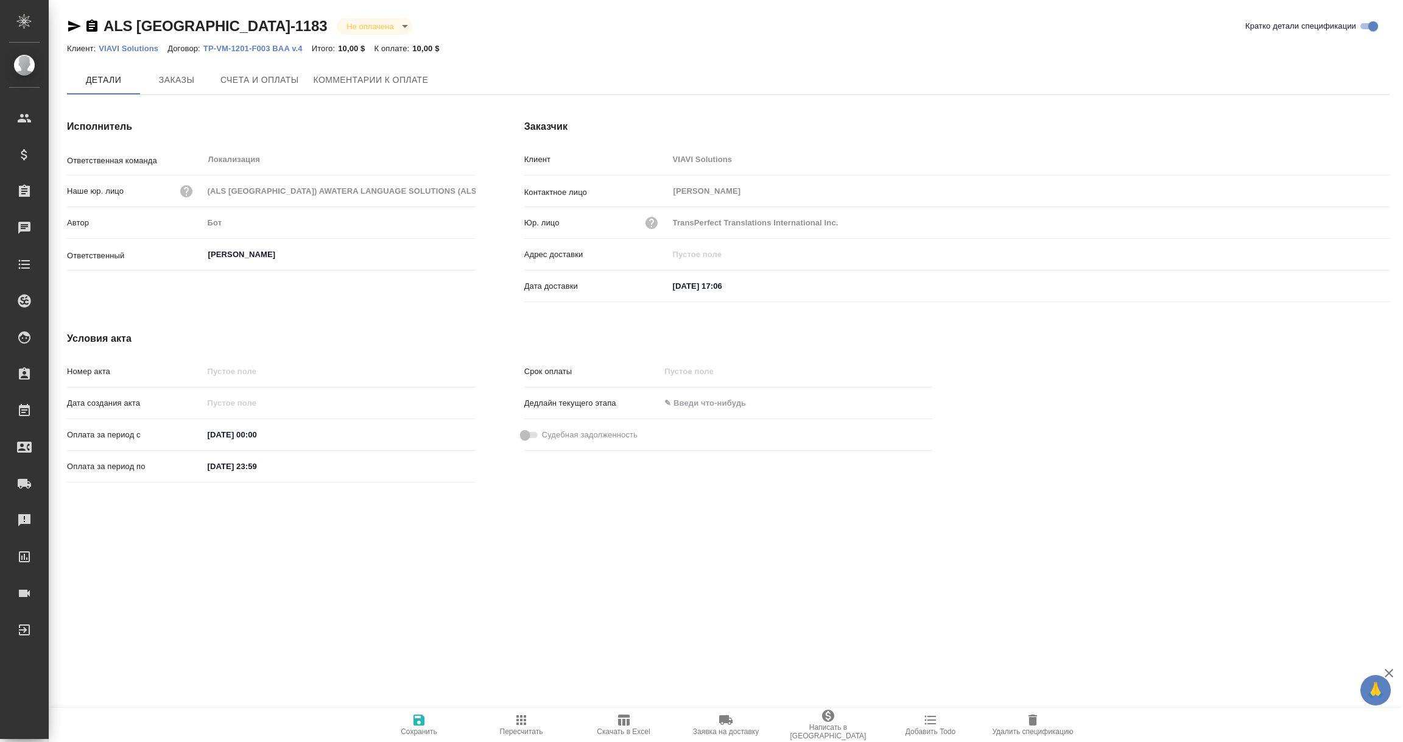
click at [399, 76] on span "Комментарии к оплате" at bounding box center [371, 79] width 115 height 15
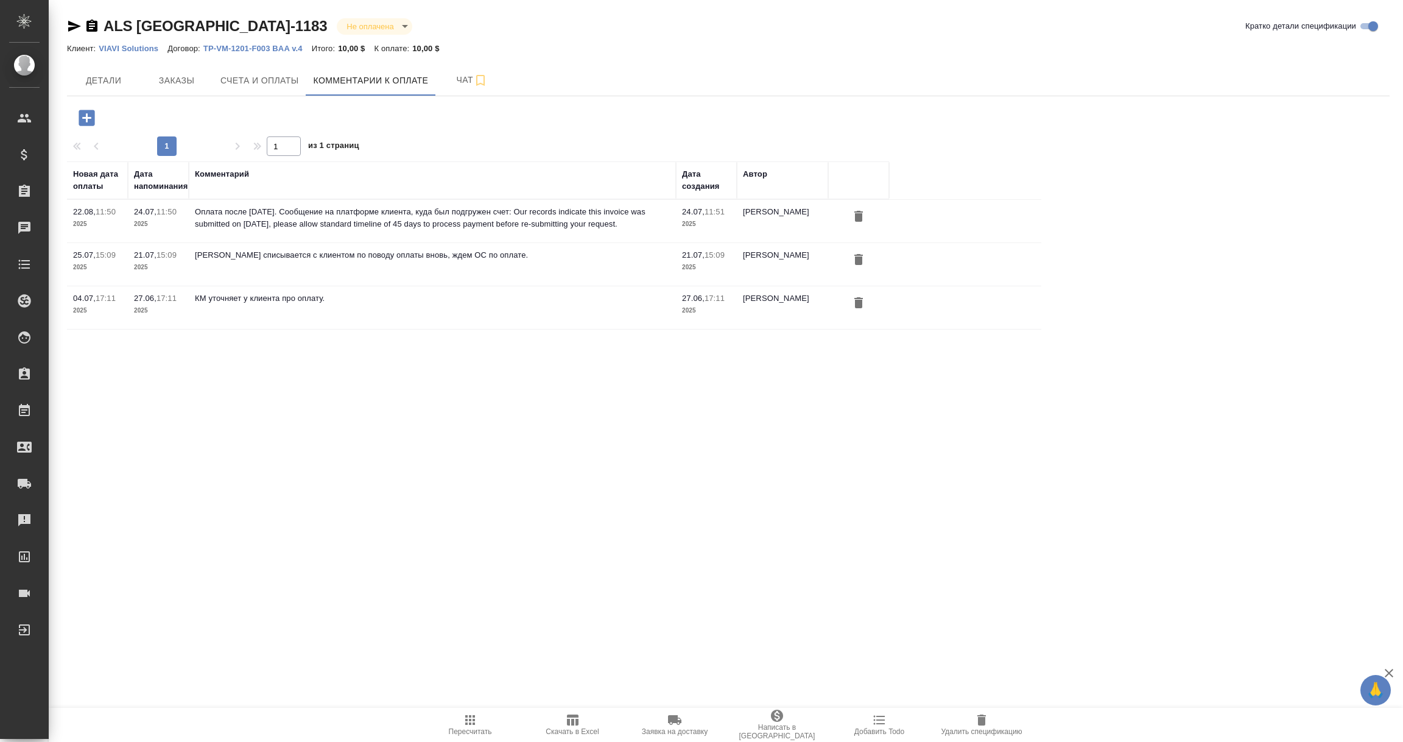
click at [82, 109] on icon "button" at bounding box center [86, 117] width 21 height 21
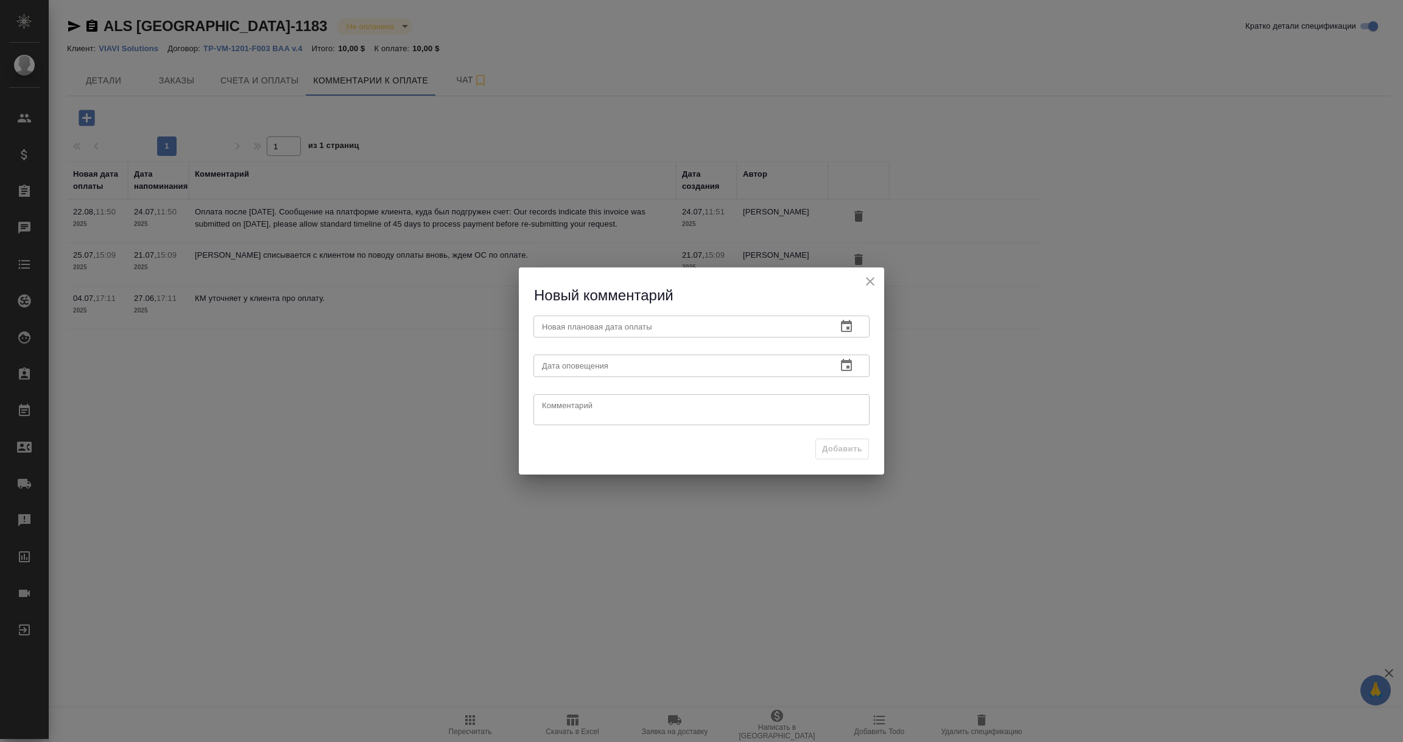
click at [851, 325] on icon "button" at bounding box center [846, 326] width 11 height 12
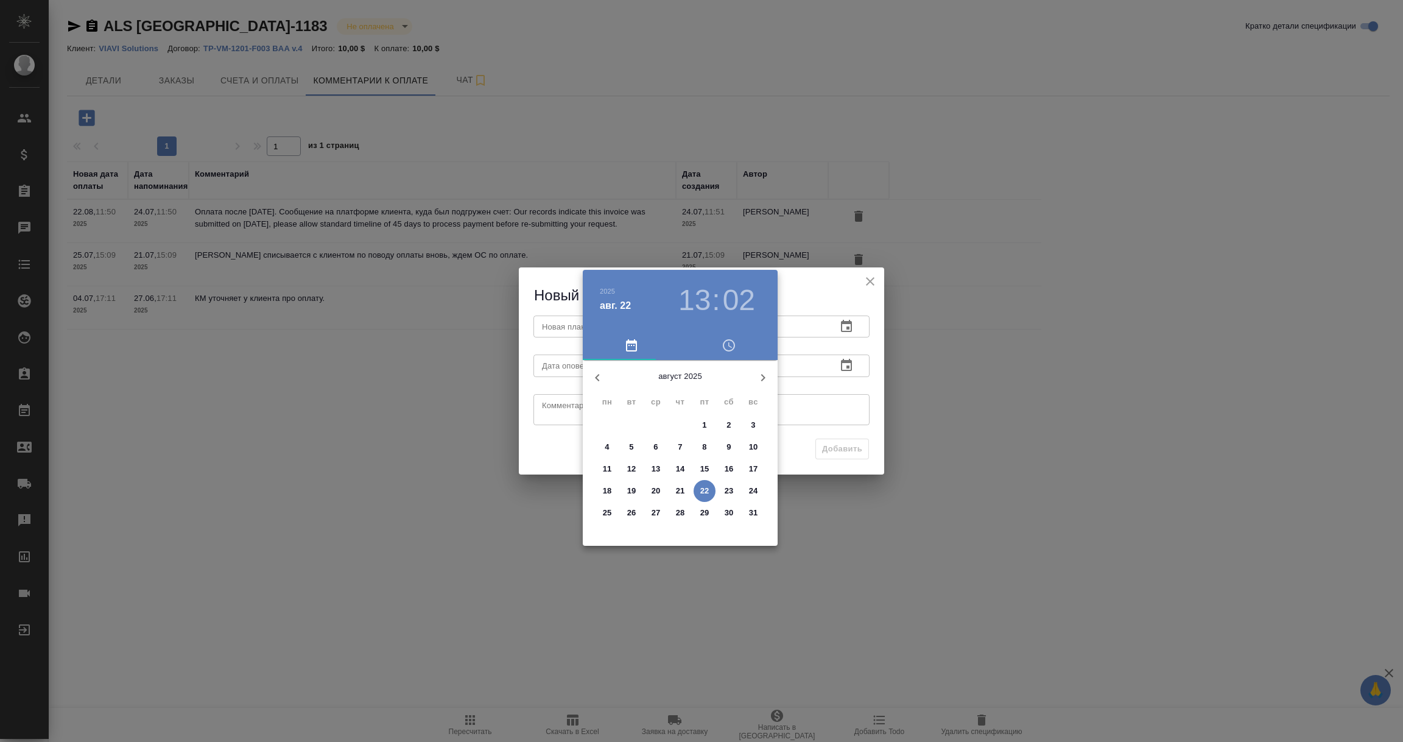
click at [634, 511] on p "26" at bounding box center [631, 513] width 9 height 12
type input "[DATE] 13:02"
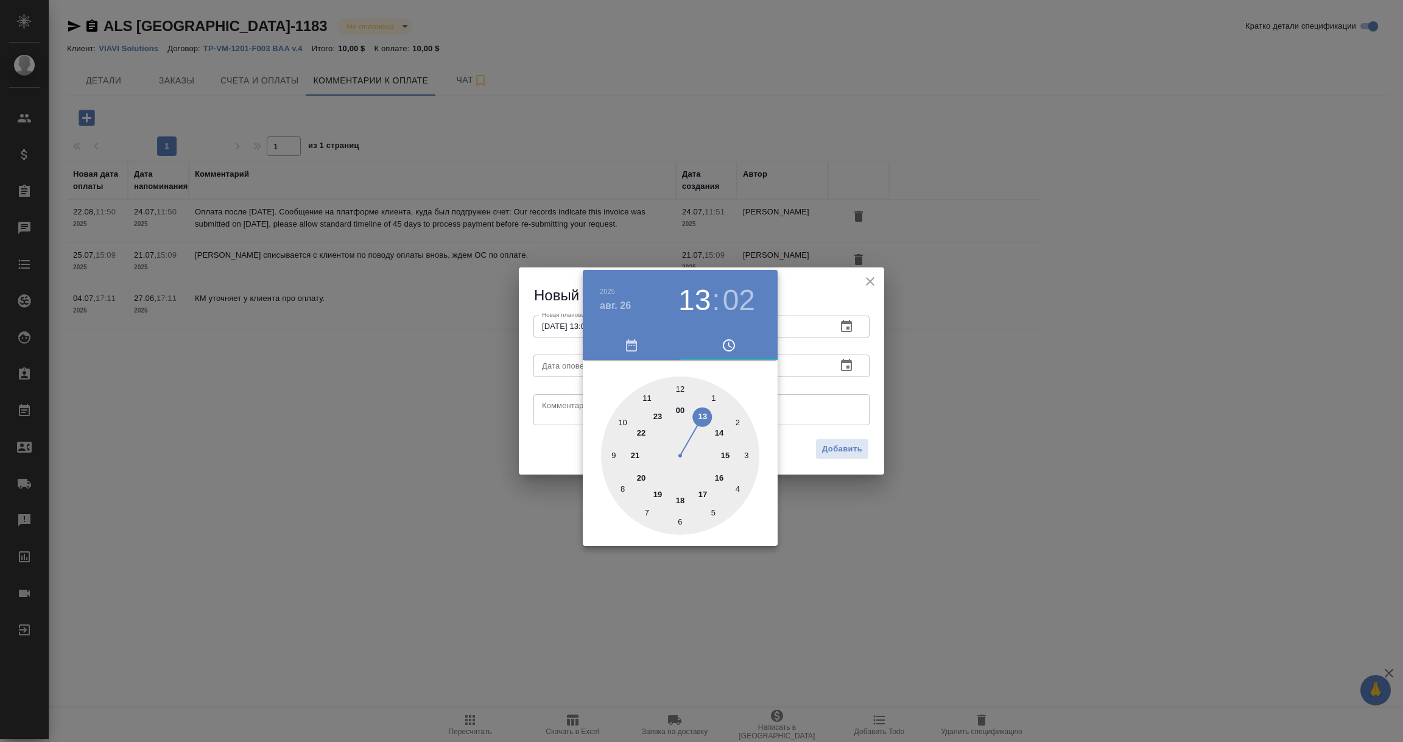
click at [836, 398] on div at bounding box center [701, 371] width 1403 height 742
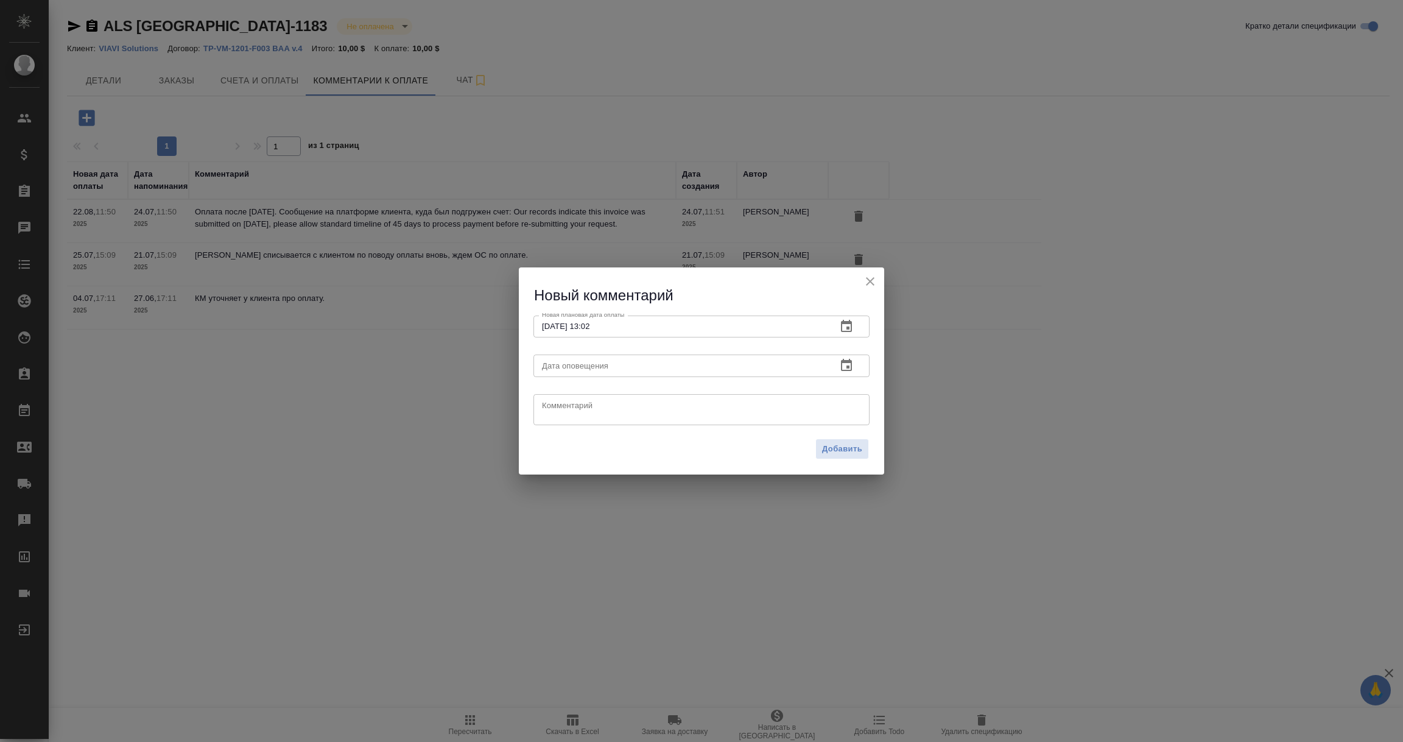
click at [844, 363] on icon "button" at bounding box center [846, 365] width 11 height 12
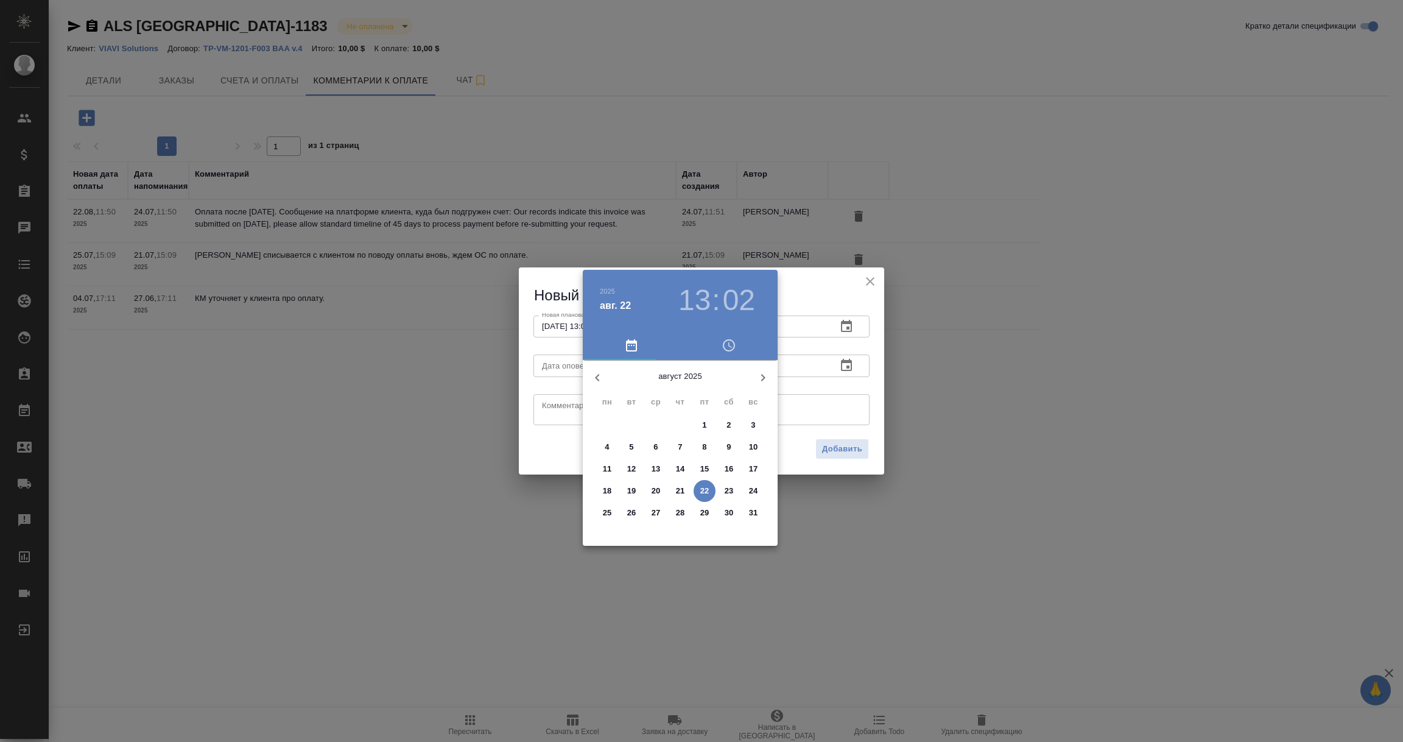
click at [710, 481] on button "22" at bounding box center [705, 491] width 22 height 22
type input "[DATE] 13:02"
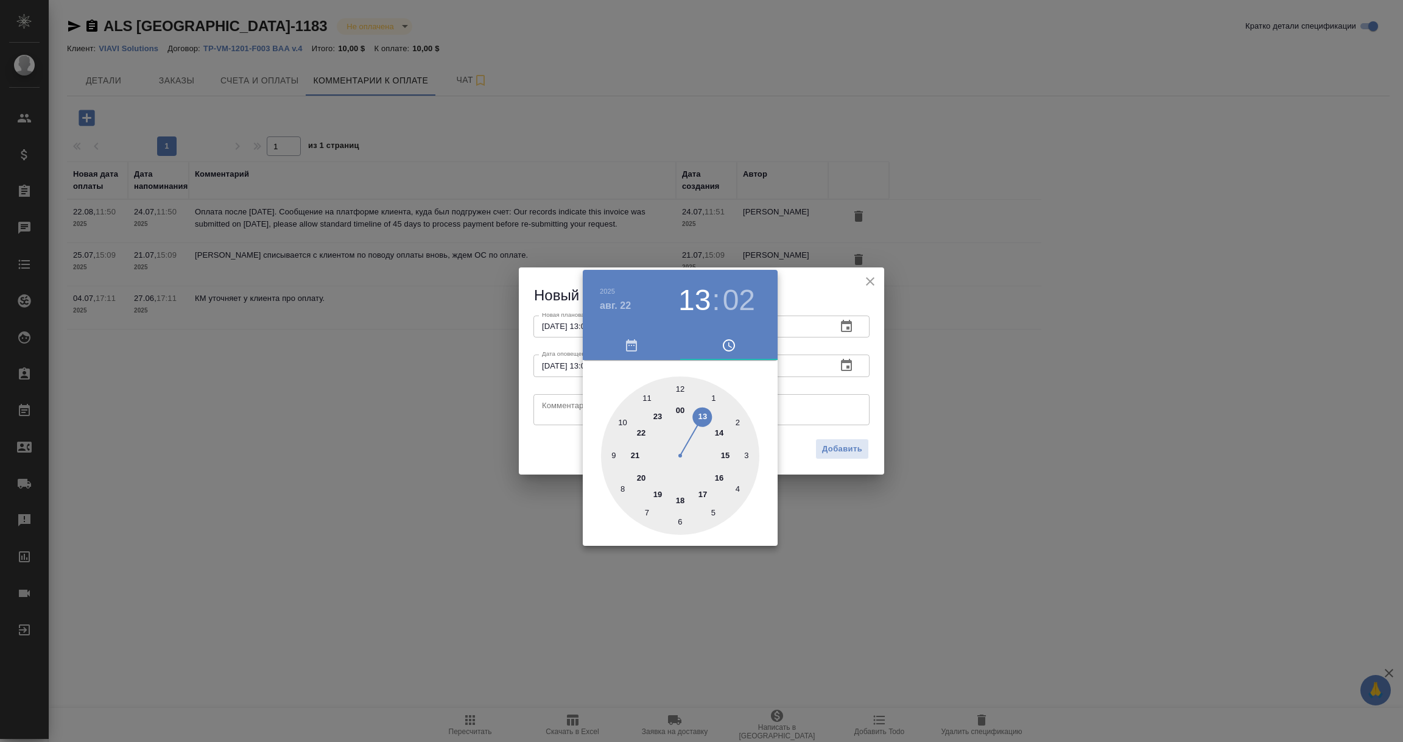
click at [564, 404] on div at bounding box center [701, 371] width 1403 height 742
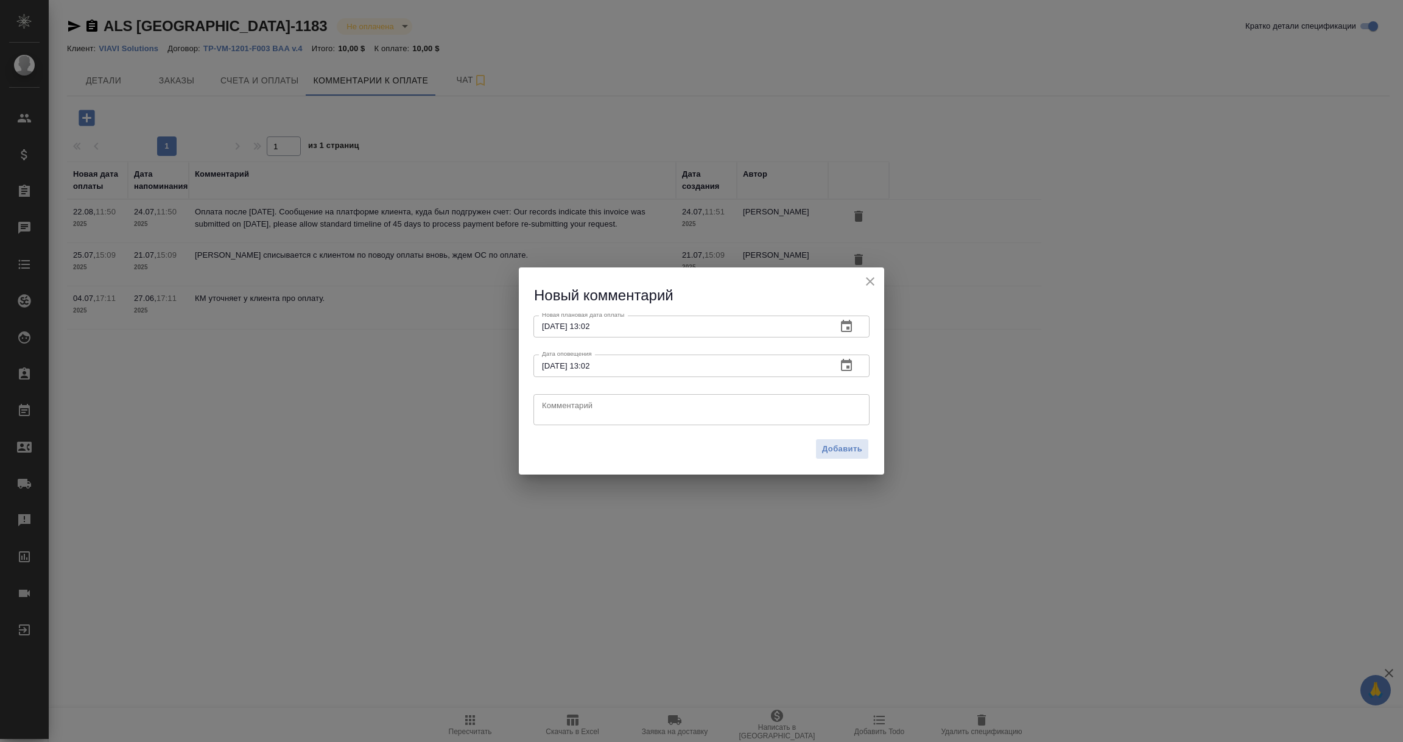
click at [564, 404] on textarea at bounding box center [701, 409] width 319 height 18
click at [845, 404] on textarea "Создала тикет на платформе клиента по вопросу задержки оплаты, жду решени ясвое…" at bounding box center [701, 409] width 319 height 19
click at [545, 417] on textarea "Создала тикет на платформе клиента по вопросу задержки оплаты, жду решения ясво…" at bounding box center [701, 409] width 319 height 19
drag, startPoint x: 613, startPoint y: 412, endPoint x: 439, endPoint y: 395, distance: 175.0
click at [439, 395] on div "Новый комментарий Новая плановая дата оплаты 26.08.2025 13:02 Новая плановая да…" at bounding box center [701, 371] width 1403 height 742
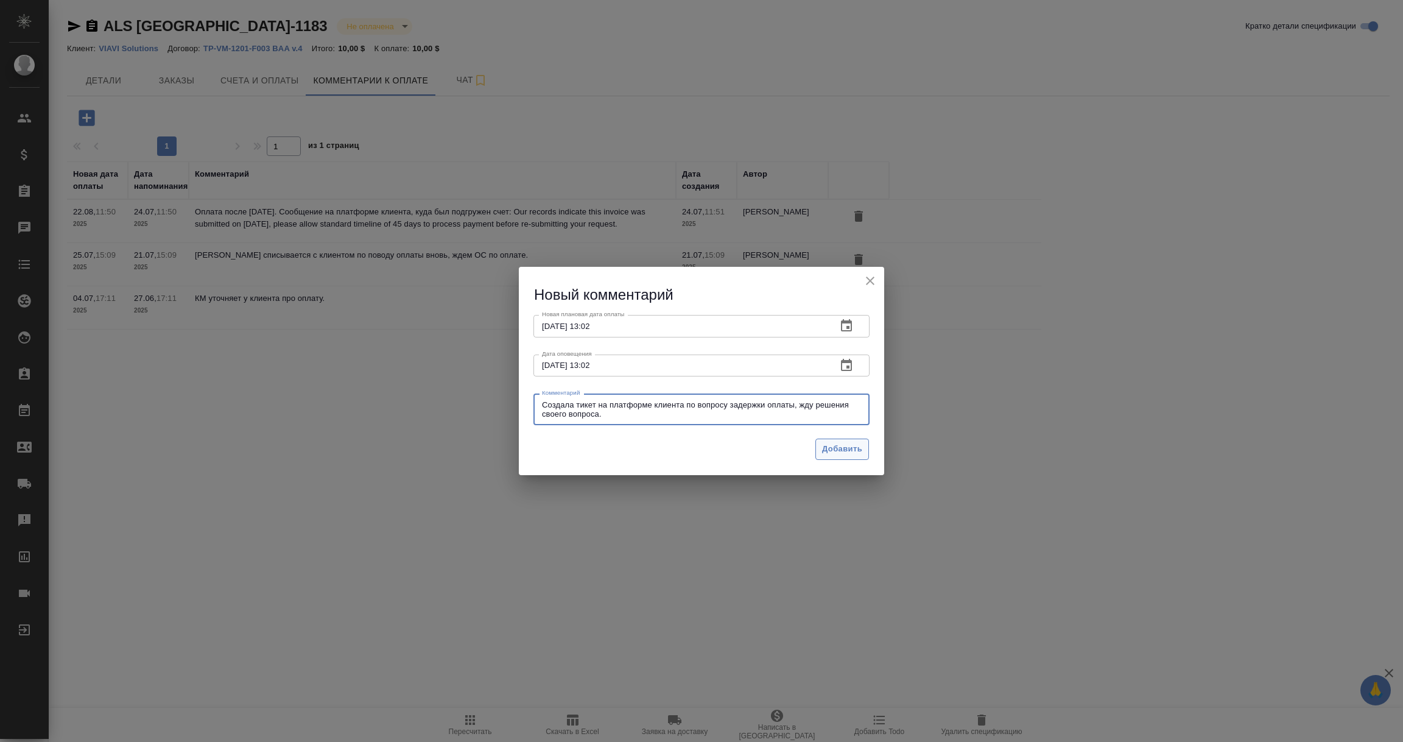
type textarea "Создала тикет на платформе клиента по вопросу задержки оплаты, жду решения свое…"
click at [838, 448] on span "Добавить" at bounding box center [842, 449] width 40 height 14
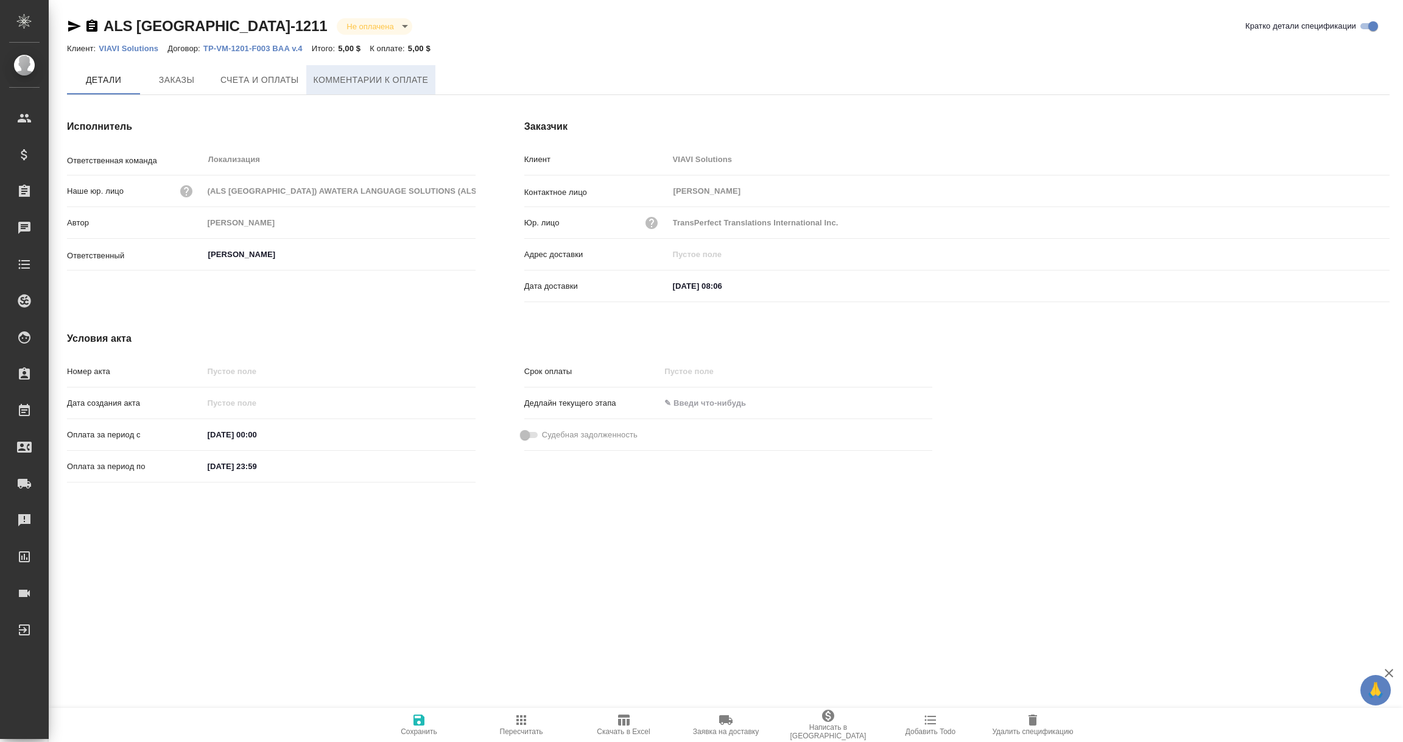
click at [364, 78] on span "Комментарии к оплате" at bounding box center [371, 79] width 115 height 15
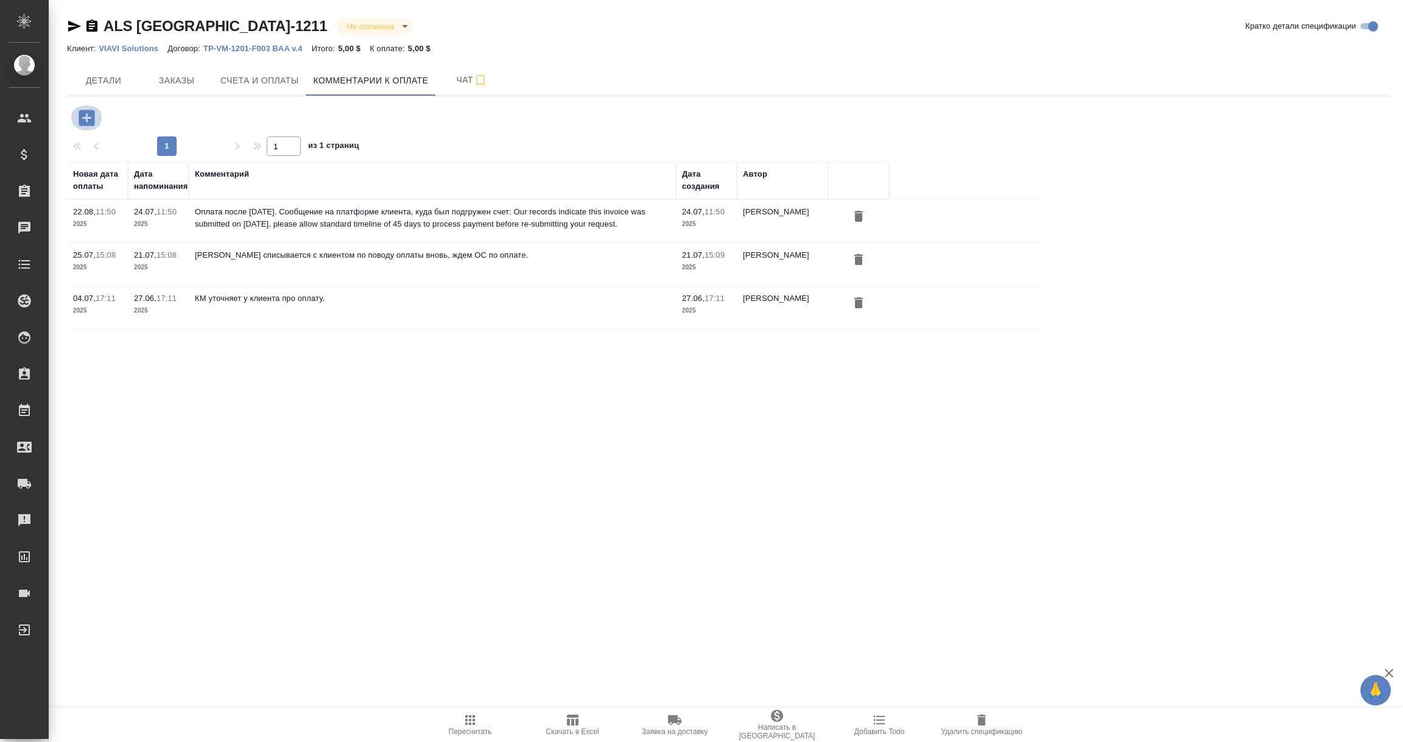
click at [85, 115] on icon "button" at bounding box center [87, 118] width 16 height 16
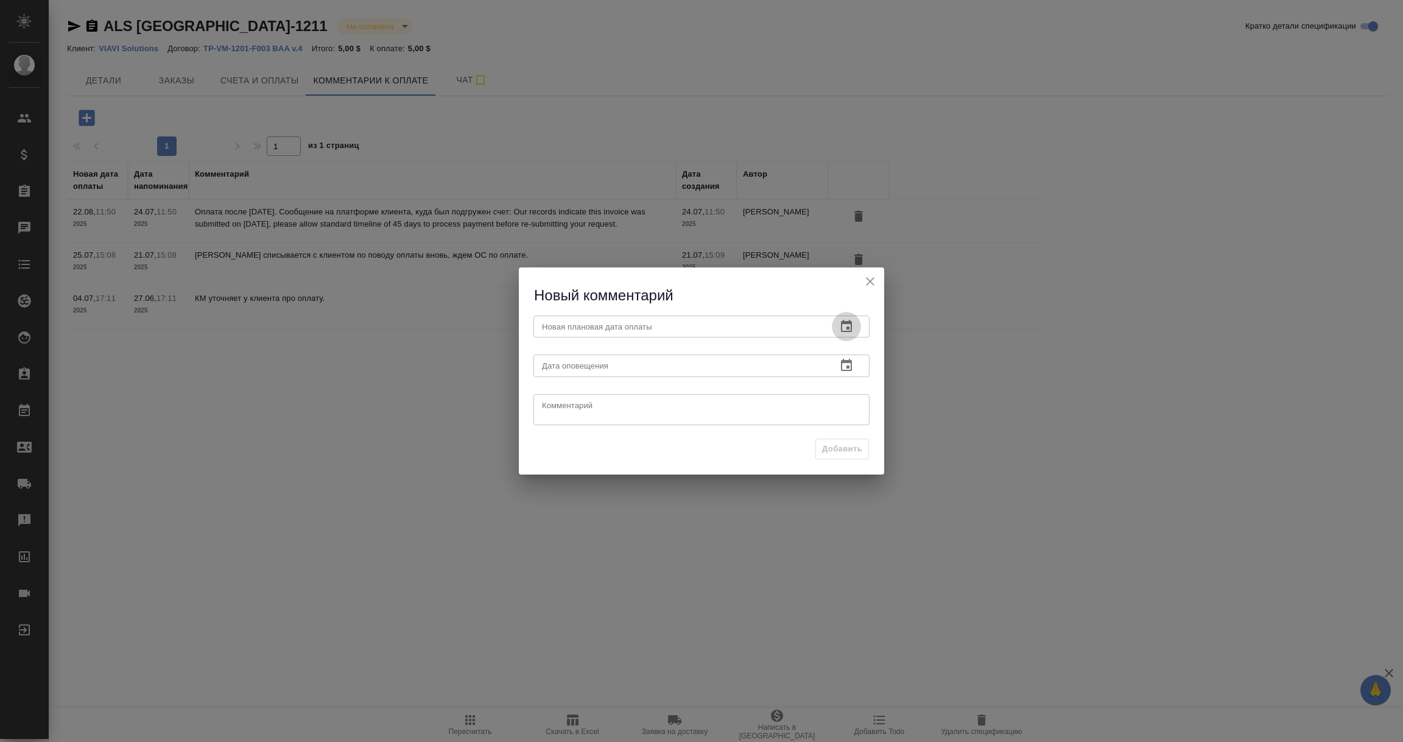
click at [853, 321] on icon "button" at bounding box center [846, 326] width 15 height 15
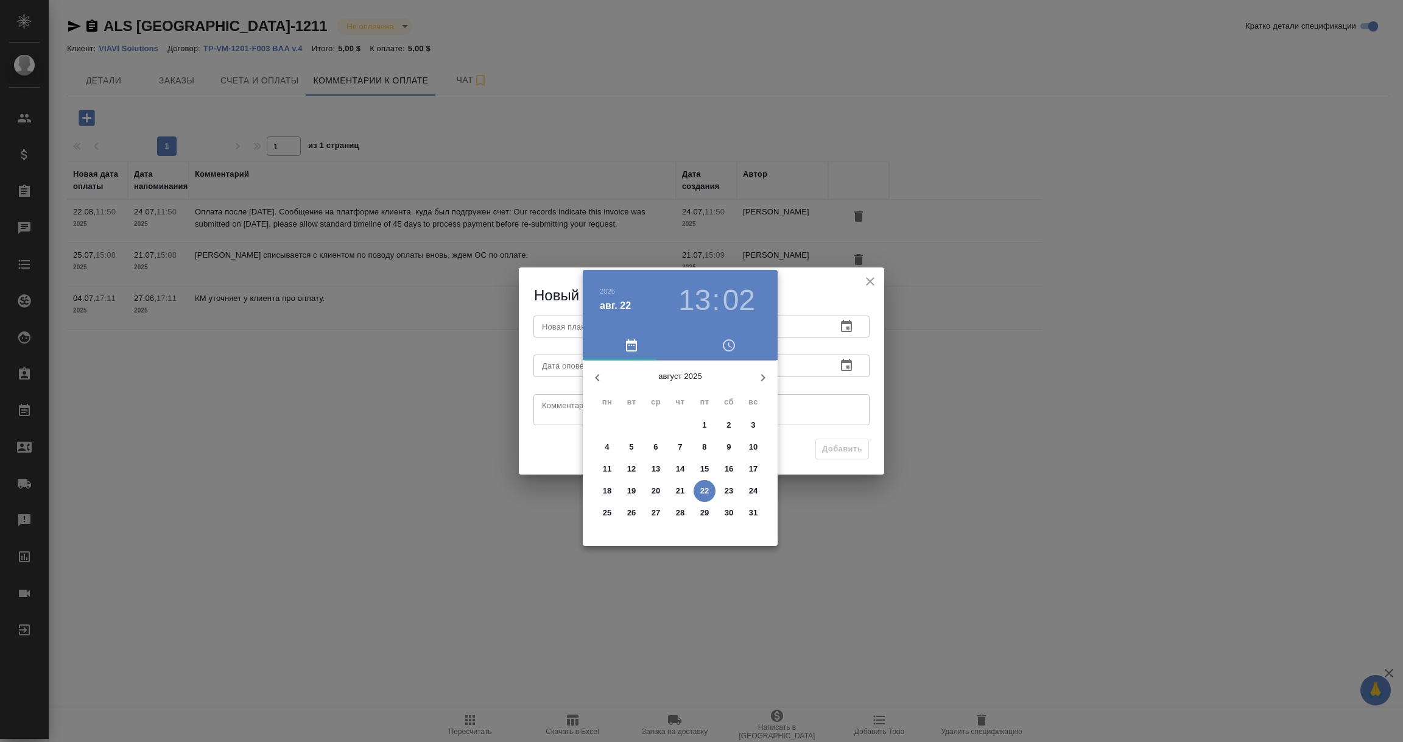
click at [632, 513] on p "26" at bounding box center [631, 513] width 9 height 12
type input "[DATE] 13:02"
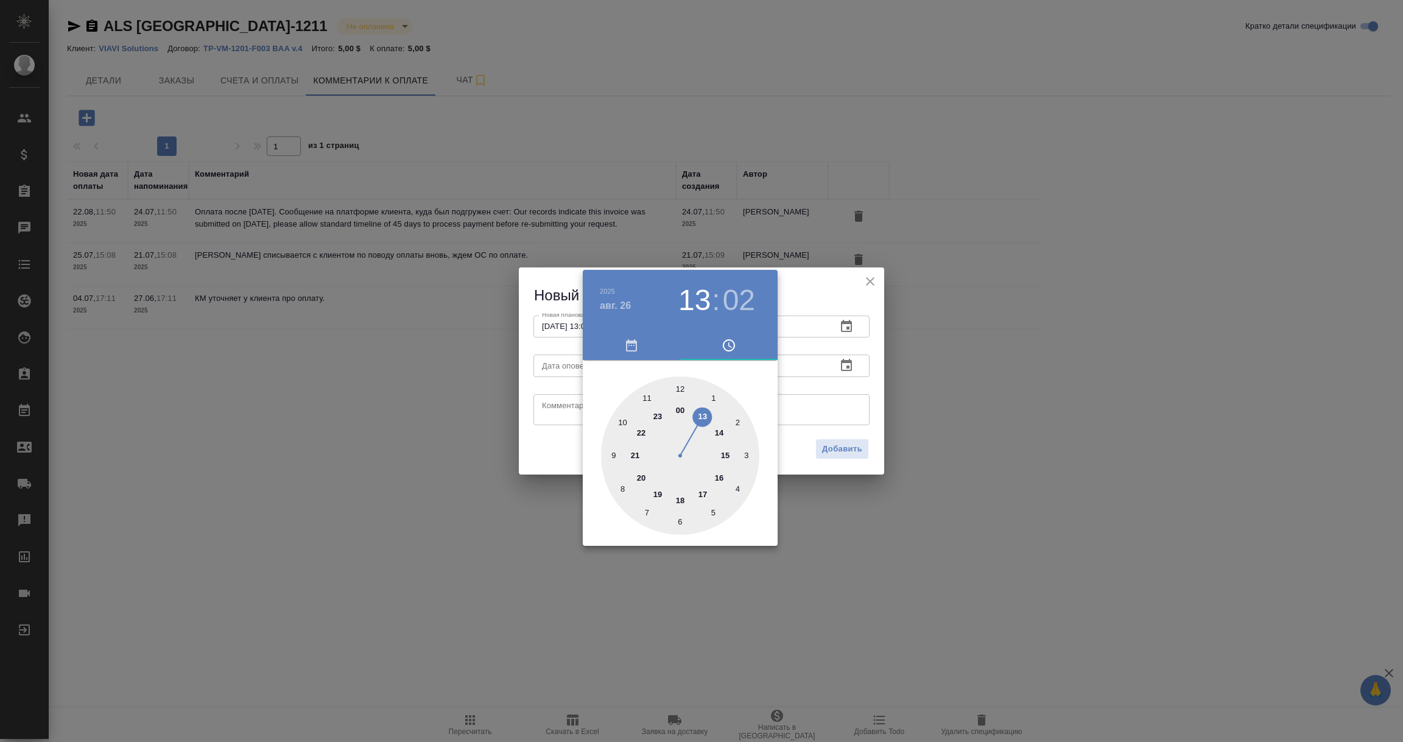
drag, startPoint x: 828, startPoint y: 425, endPoint x: 834, endPoint y: 419, distance: 8.2
click at [829, 423] on div at bounding box center [701, 371] width 1403 height 742
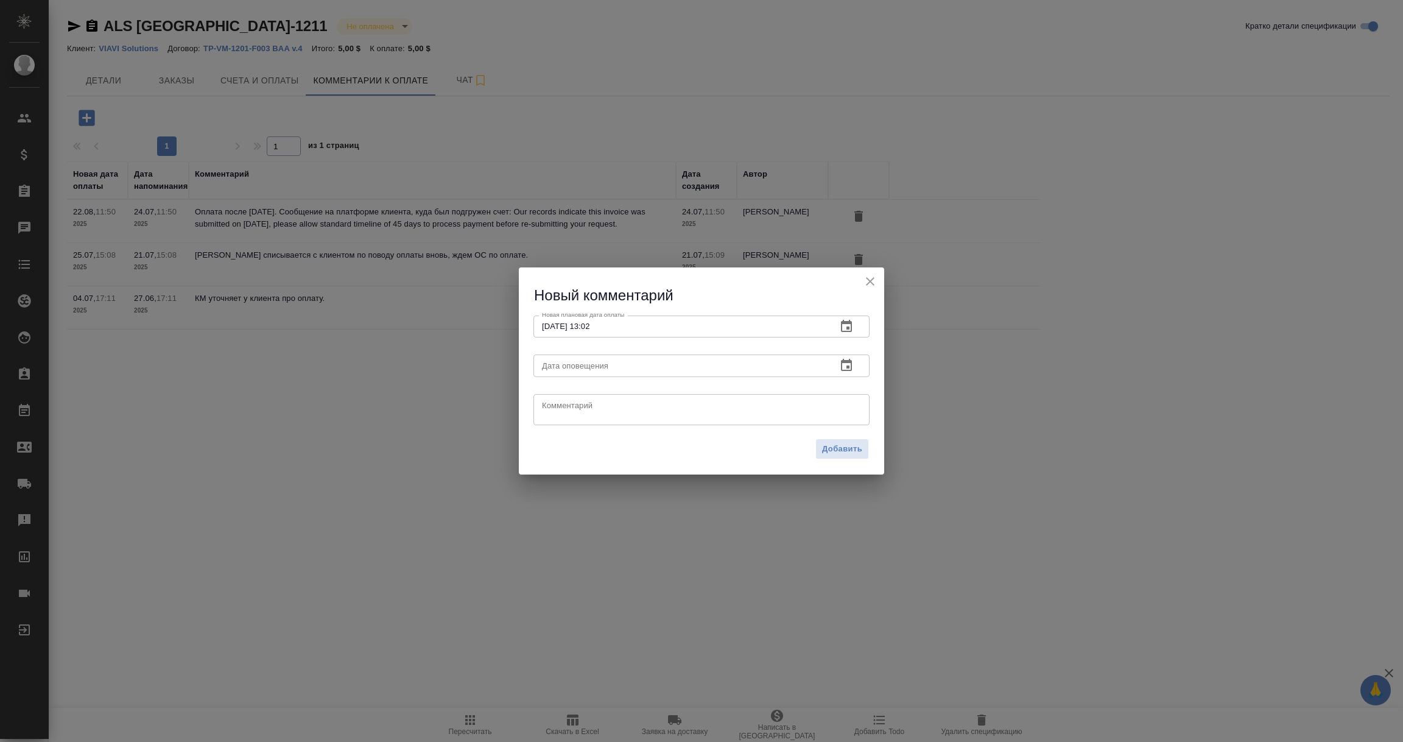
click at [847, 374] on button "button" at bounding box center [846, 365] width 29 height 29
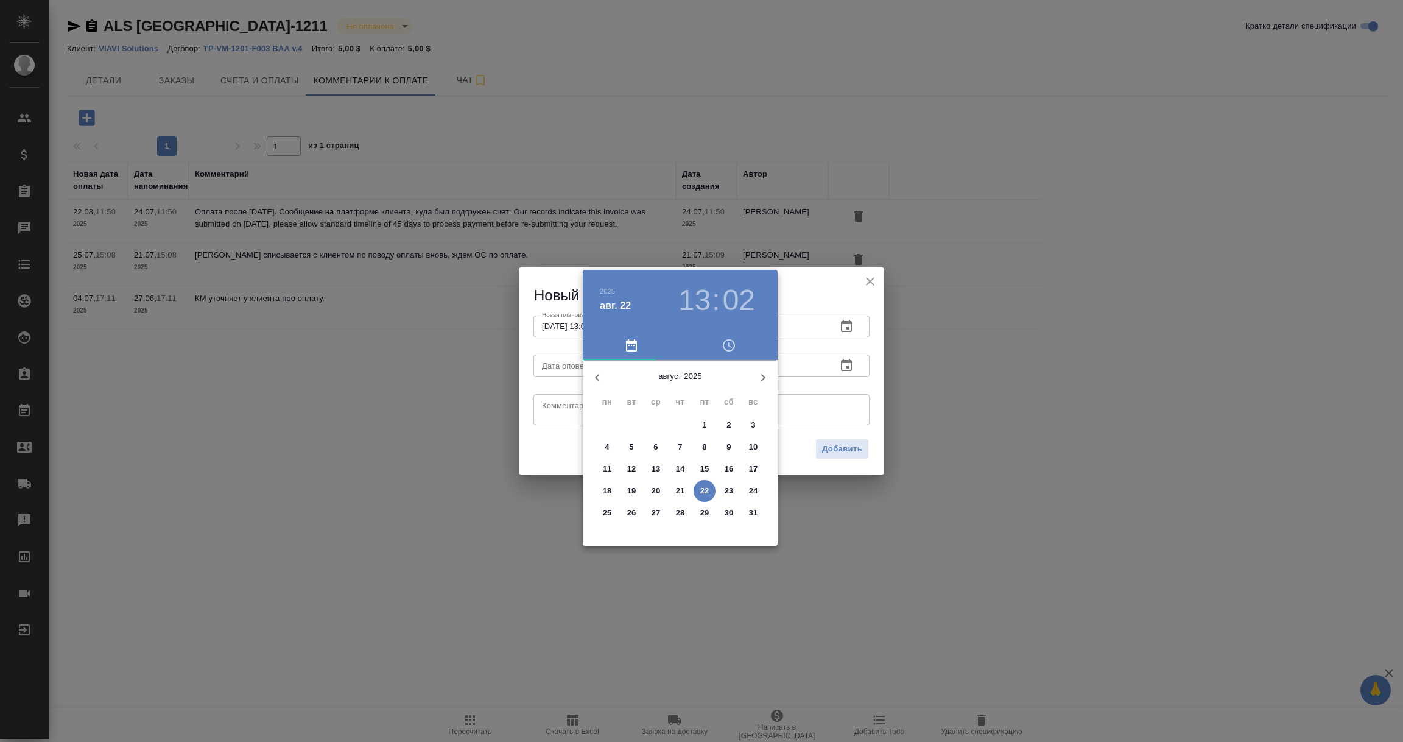
click at [699, 487] on span "22" at bounding box center [705, 491] width 22 height 12
type input "[DATE] 13:02"
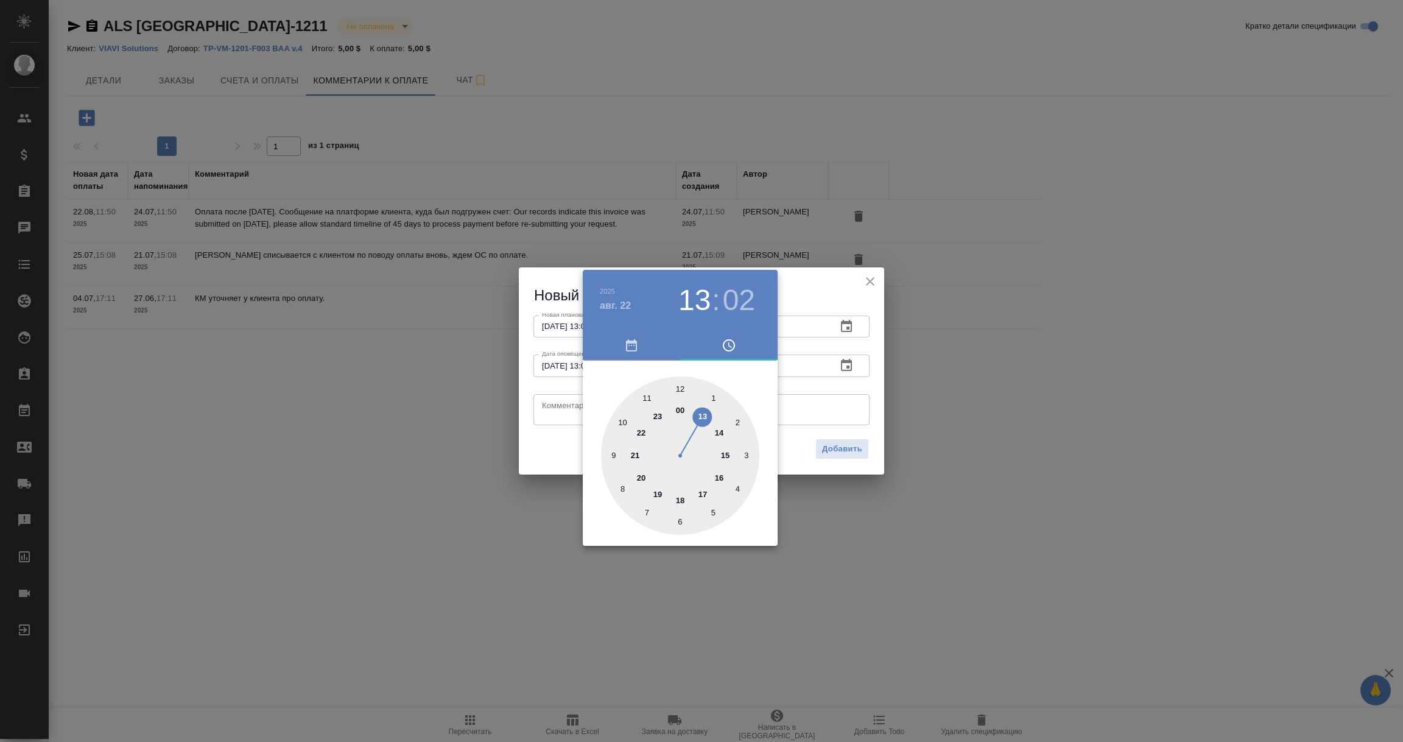
click at [549, 418] on div at bounding box center [701, 371] width 1403 height 742
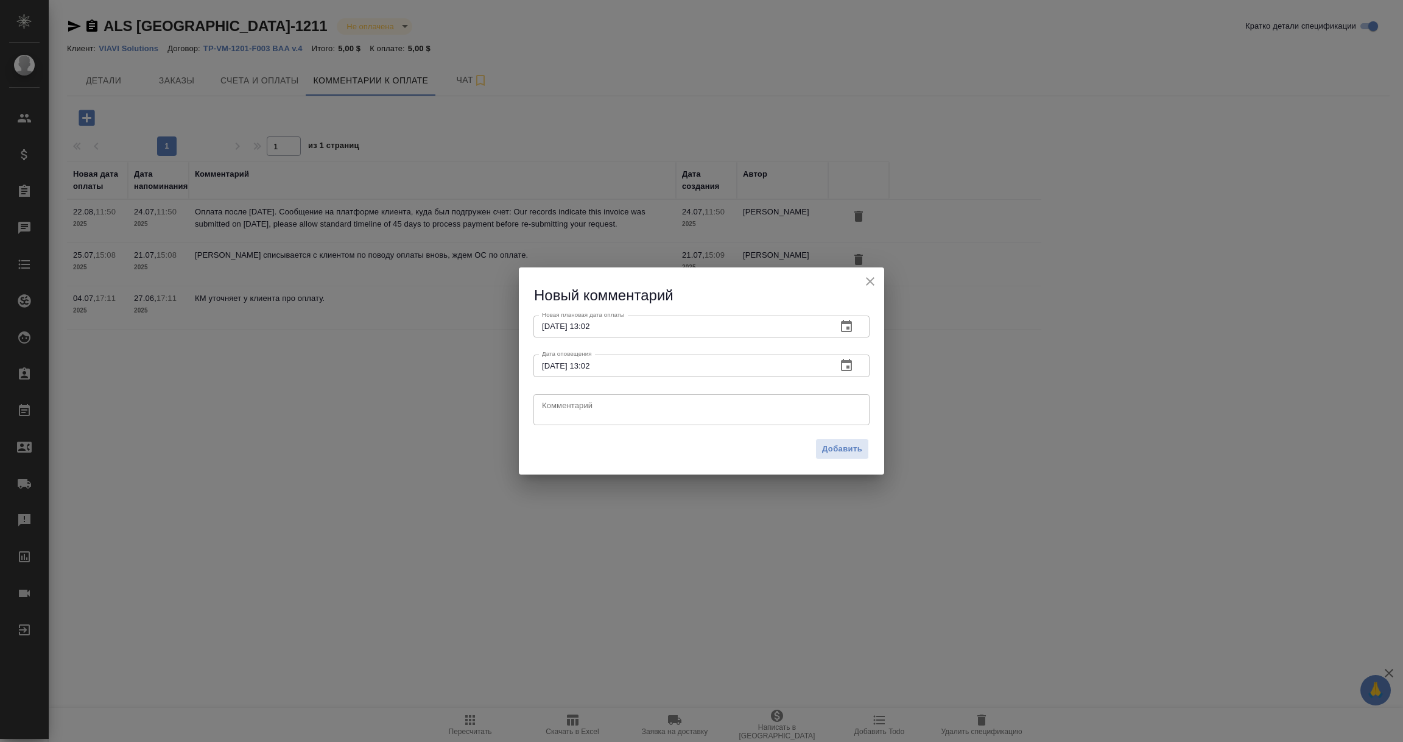
click at [549, 406] on textarea at bounding box center [701, 409] width 319 height 18
paste textarea "Создала тикет на платформе клиента по вопросу задержки оплаты, жду решения свое…"
type textarea "Создала тикет на платформе клиента по вопросу задержки оплаты, жду решения свое…"
click at [839, 447] on span "Добавить" at bounding box center [842, 449] width 40 height 14
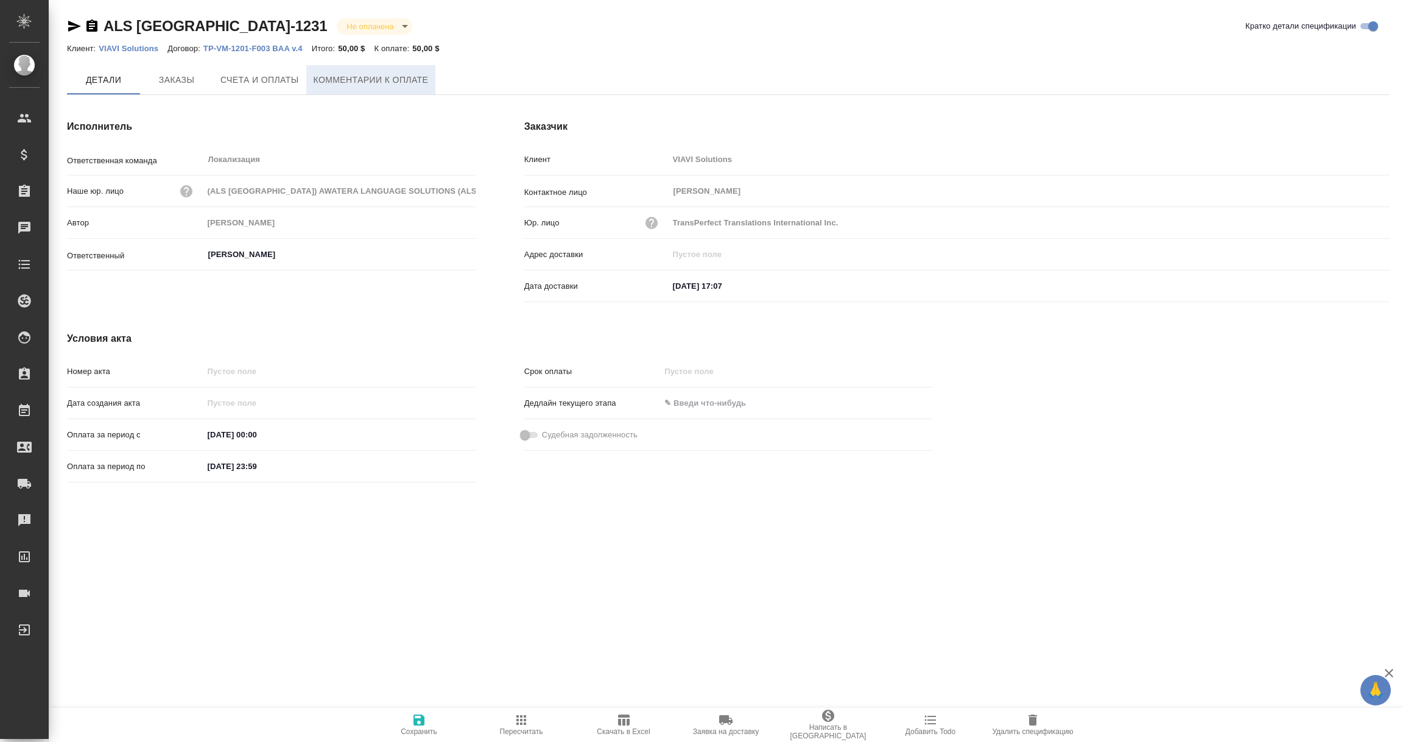
click at [395, 75] on span "Комментарии к оплате" at bounding box center [371, 79] width 115 height 15
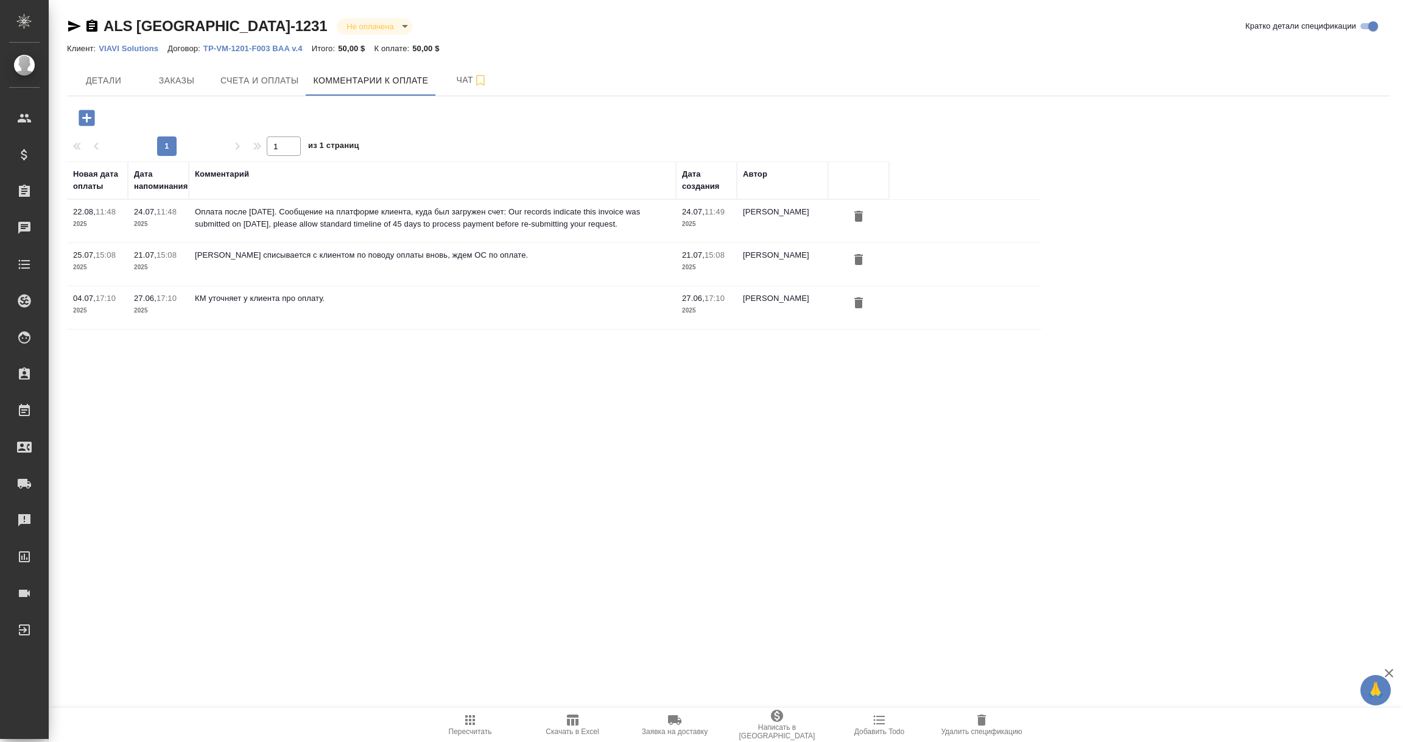
click at [79, 115] on icon "button" at bounding box center [87, 118] width 16 height 16
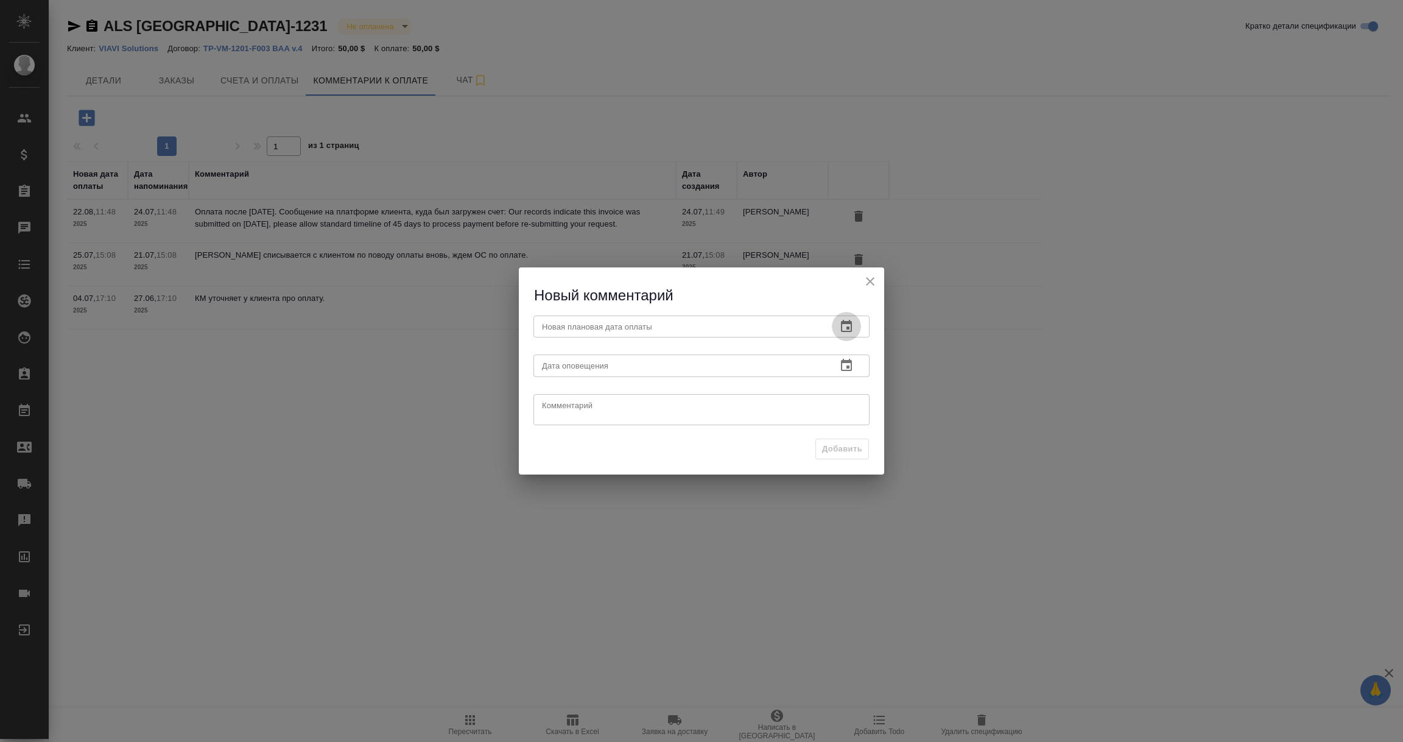
click at [850, 325] on icon "button" at bounding box center [846, 326] width 15 height 15
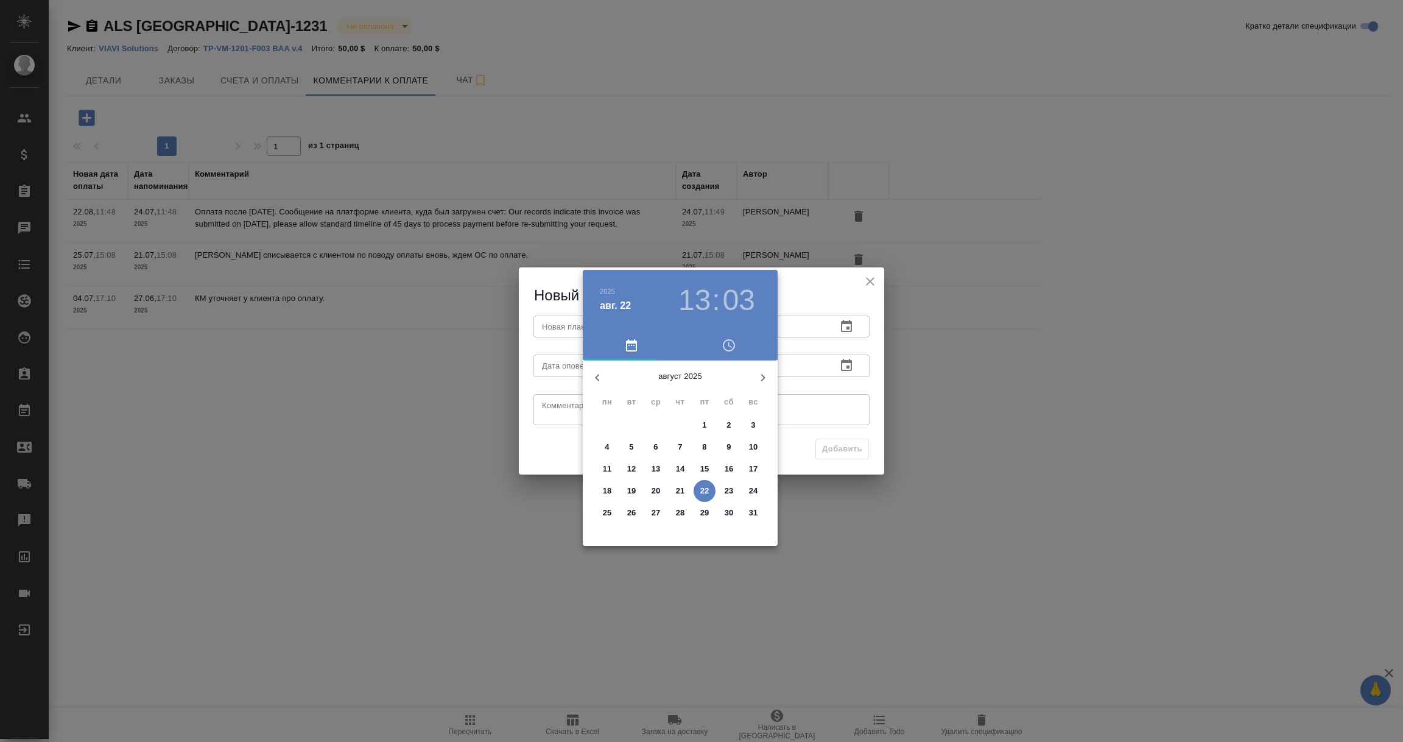
click at [633, 513] on p "26" at bounding box center [631, 513] width 9 height 12
type input "26.08.2025 13:03"
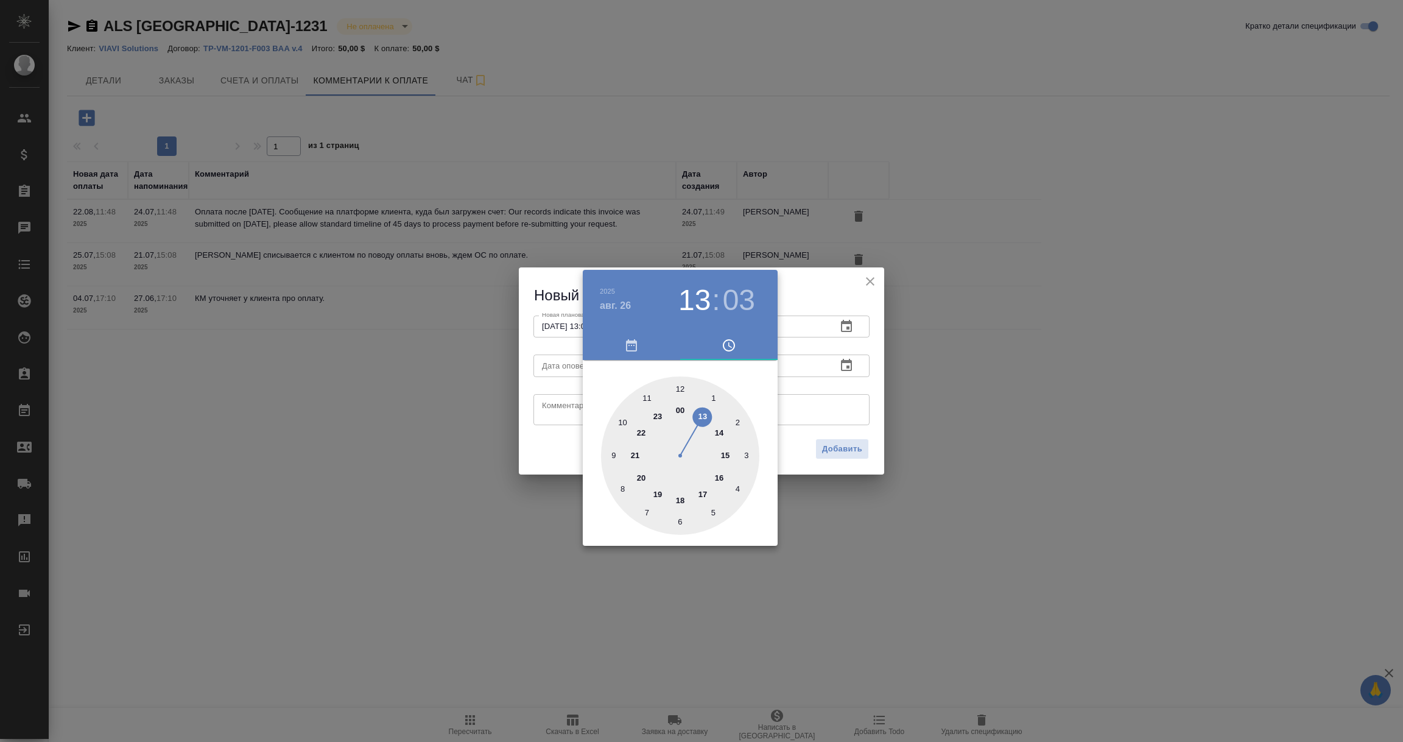
click at [842, 379] on div at bounding box center [701, 371] width 1403 height 742
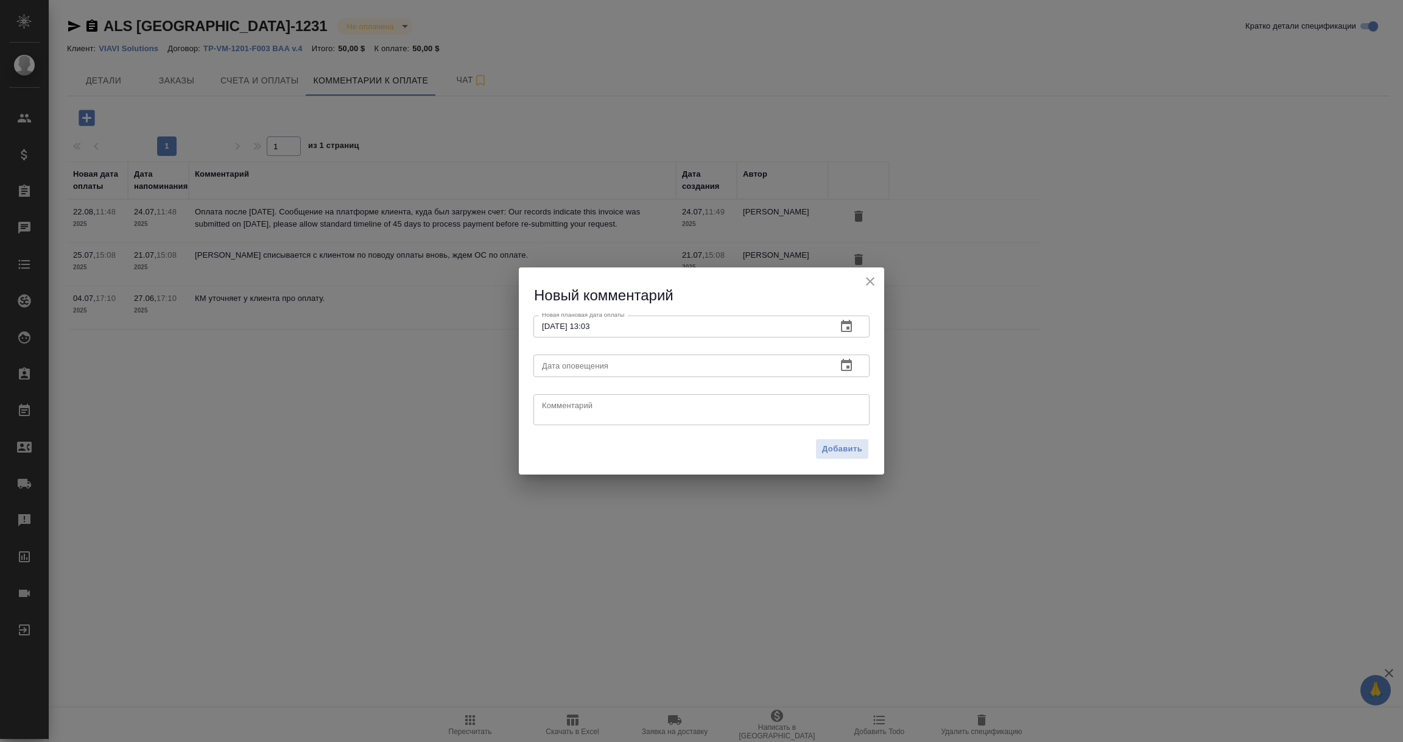
click at [850, 363] on icon "button" at bounding box center [846, 365] width 11 height 12
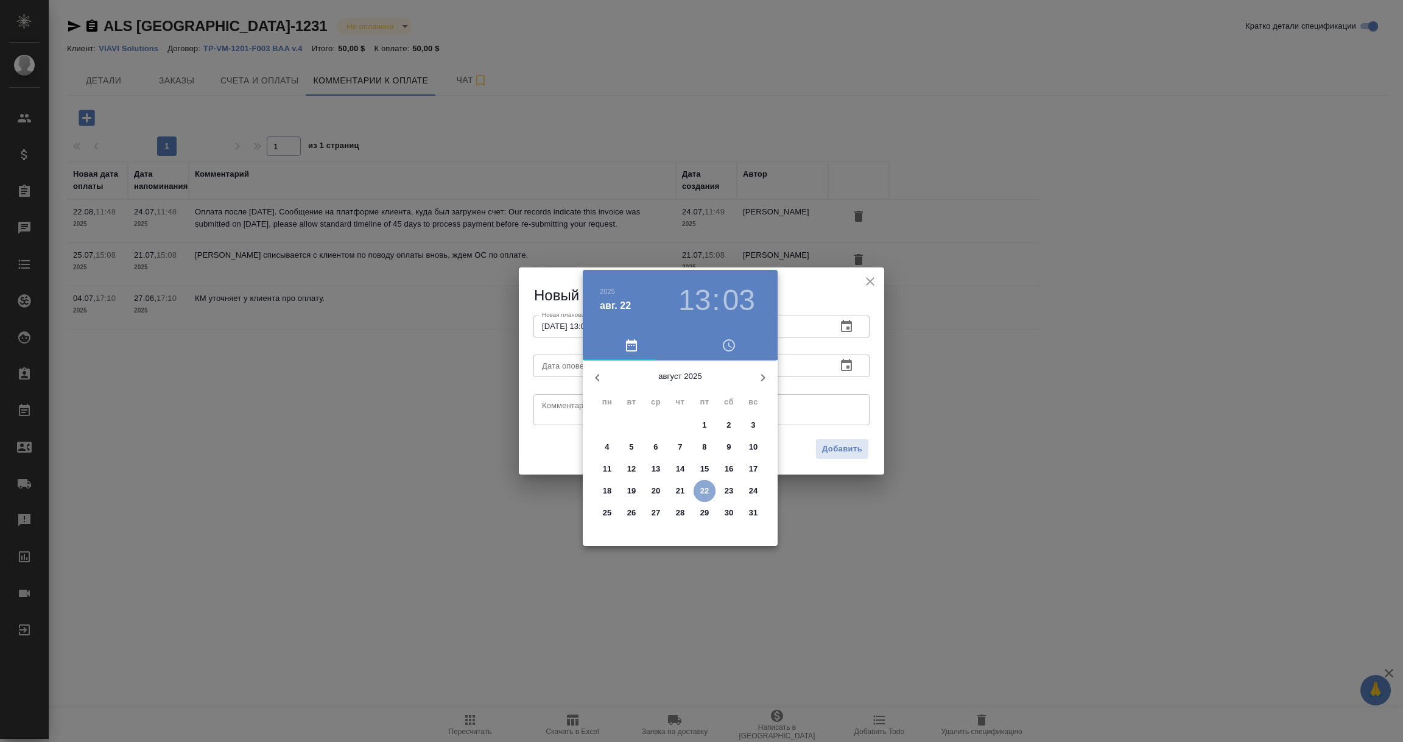
click at [703, 487] on p "22" at bounding box center [704, 491] width 9 height 12
type input "22.08.2025 13:03"
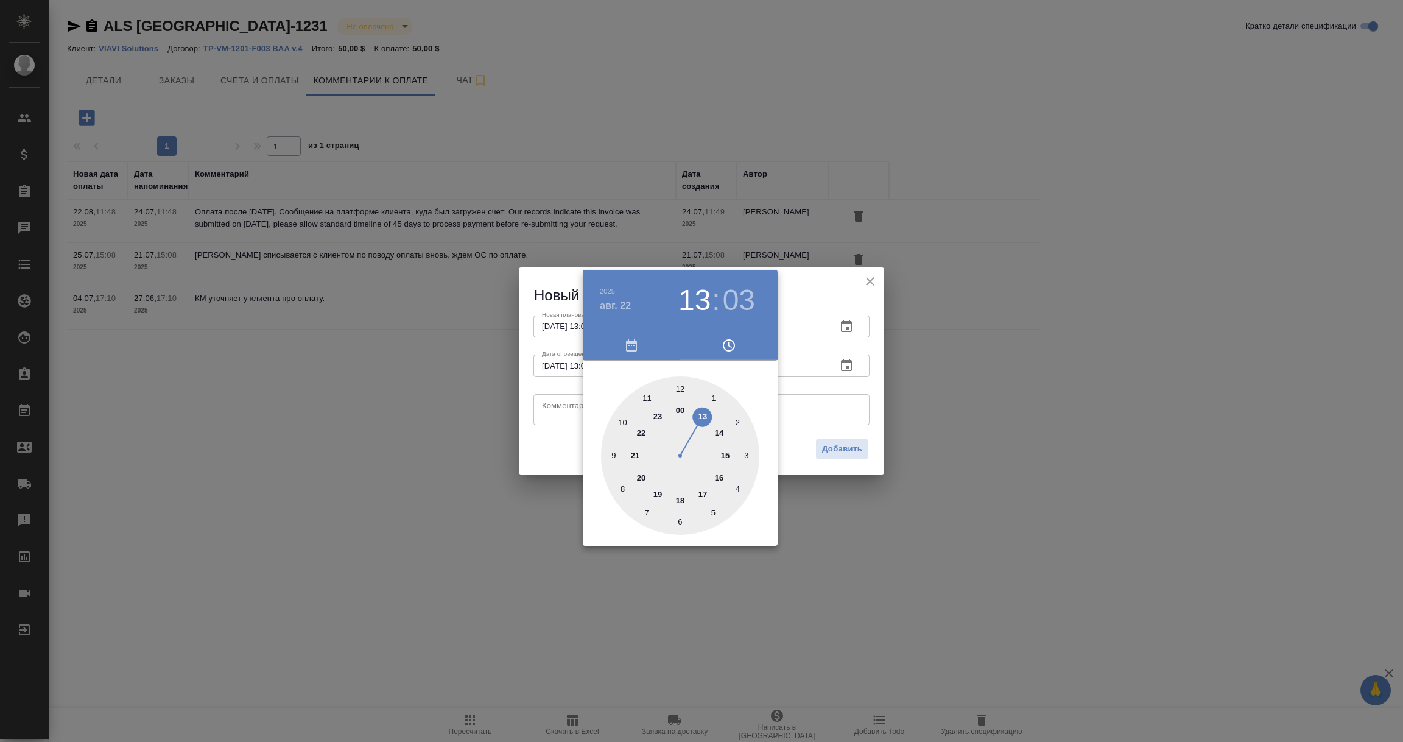
click at [561, 415] on div at bounding box center [701, 371] width 1403 height 742
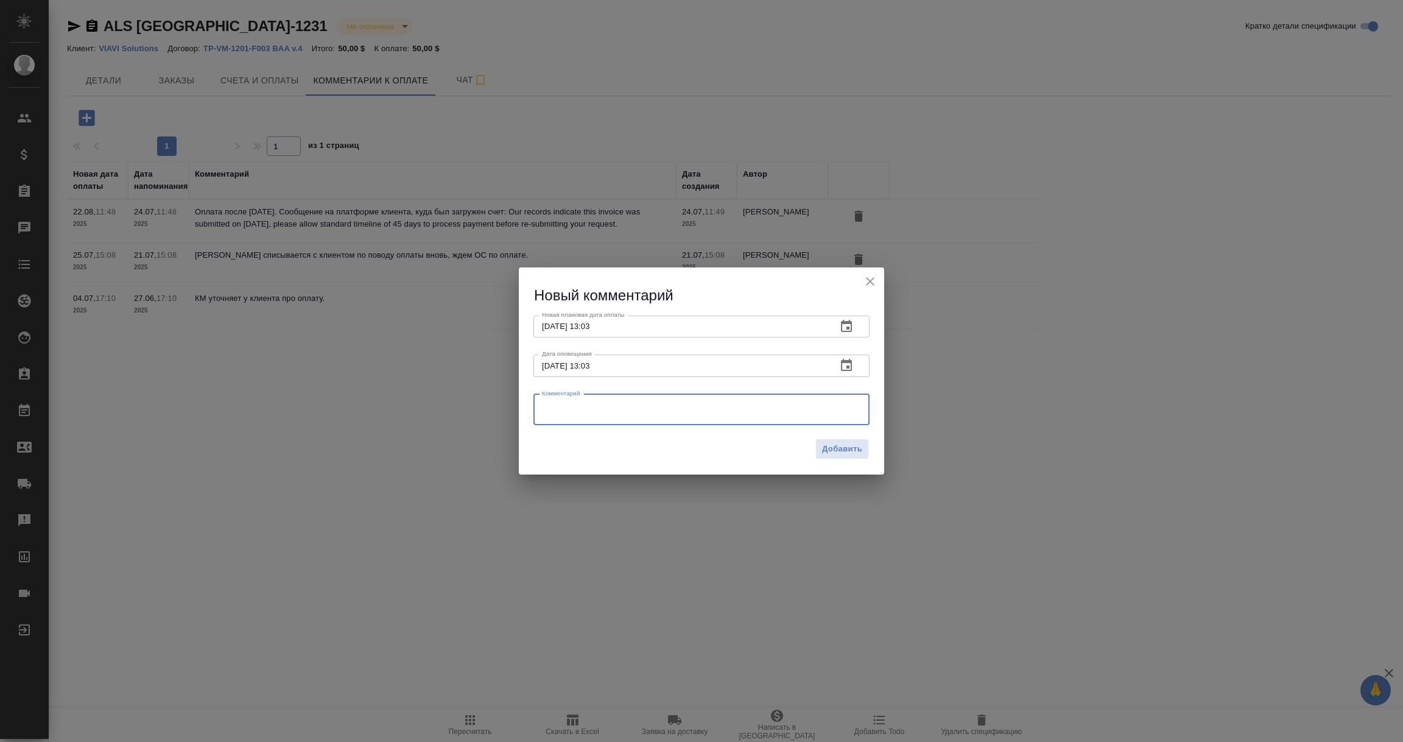
click at [561, 415] on textarea at bounding box center [701, 409] width 319 height 18
paste textarea "Создала тикет на платформе клиента по вопросу задержки оплаты, жду решения свое…"
type textarea "Создала тикет на платформе клиента по вопросу задержки оплаты, жду решения свое…"
click at [823, 446] on span "Добавить" at bounding box center [842, 449] width 40 height 14
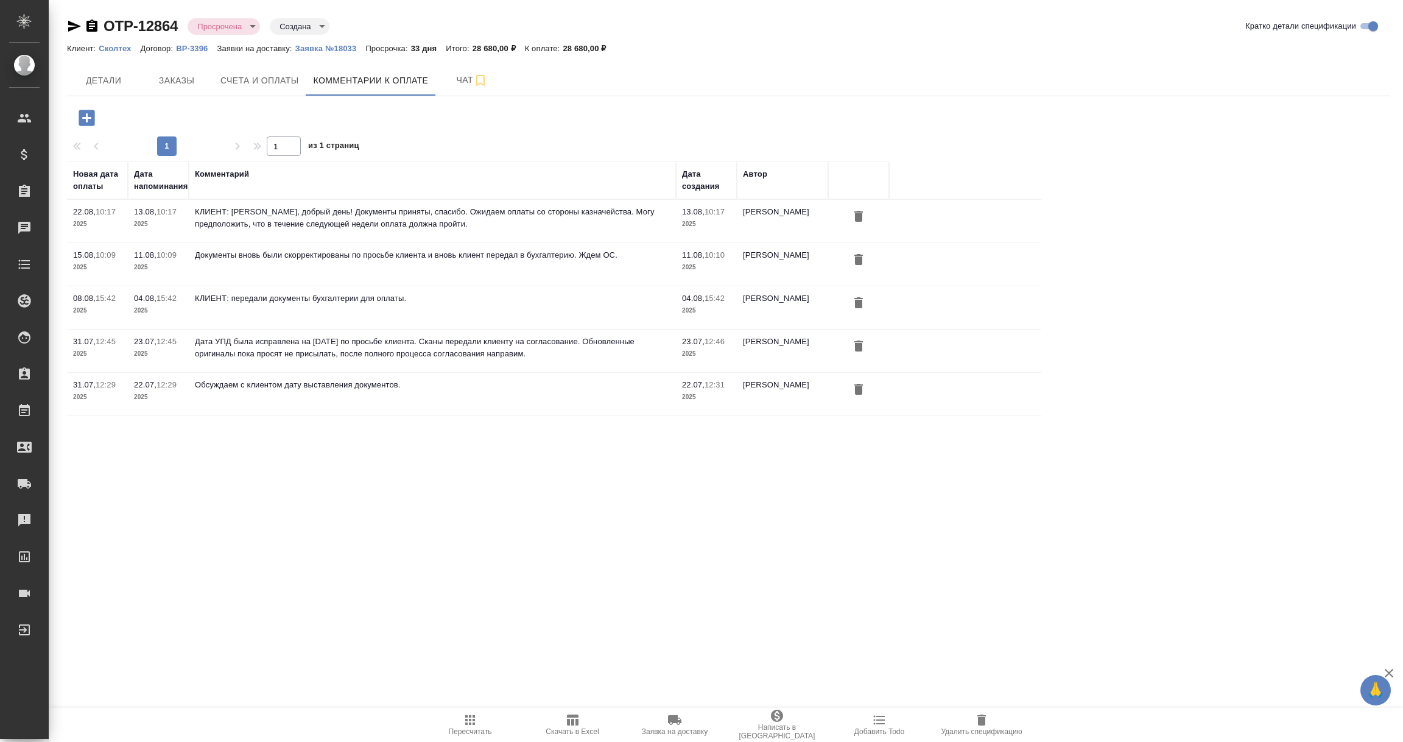
click at [86, 118] on icon "button" at bounding box center [86, 117] width 21 height 21
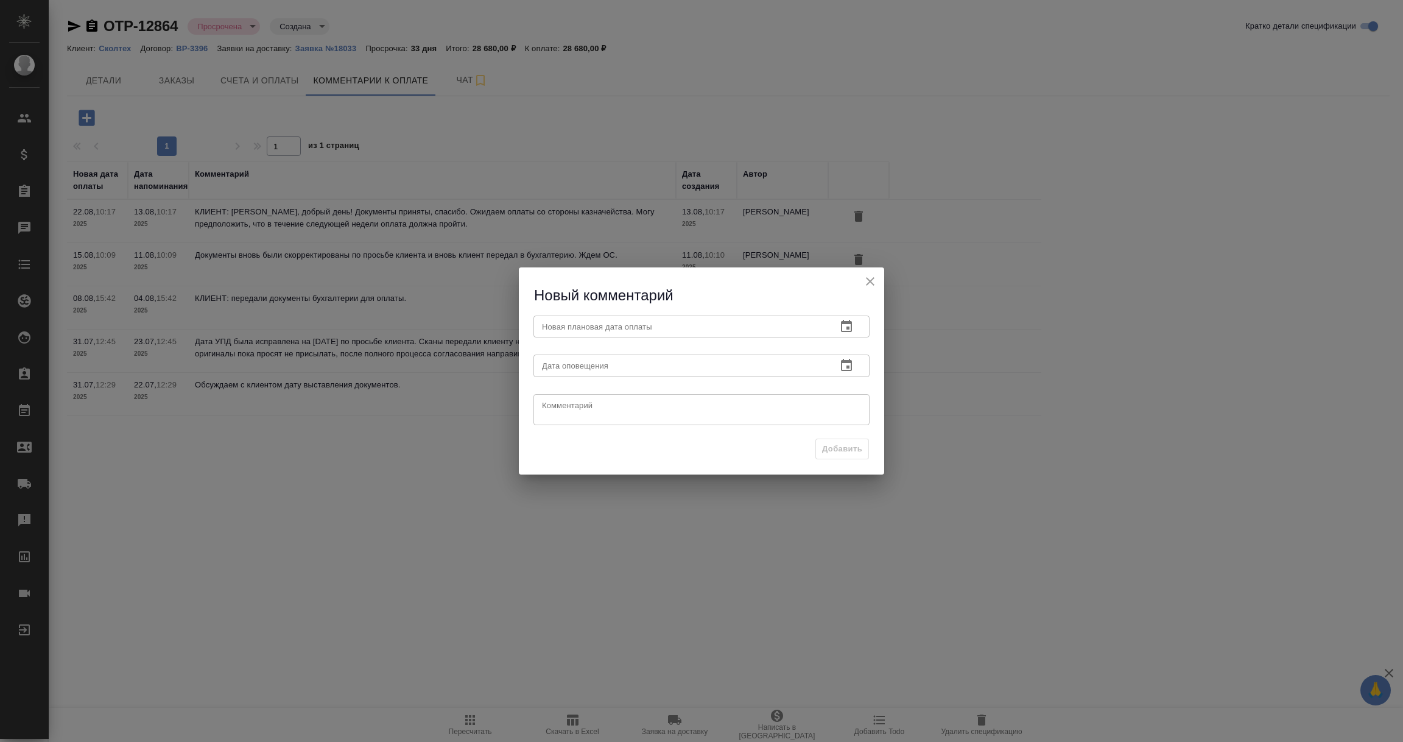
click at [851, 328] on icon "button" at bounding box center [846, 326] width 11 height 12
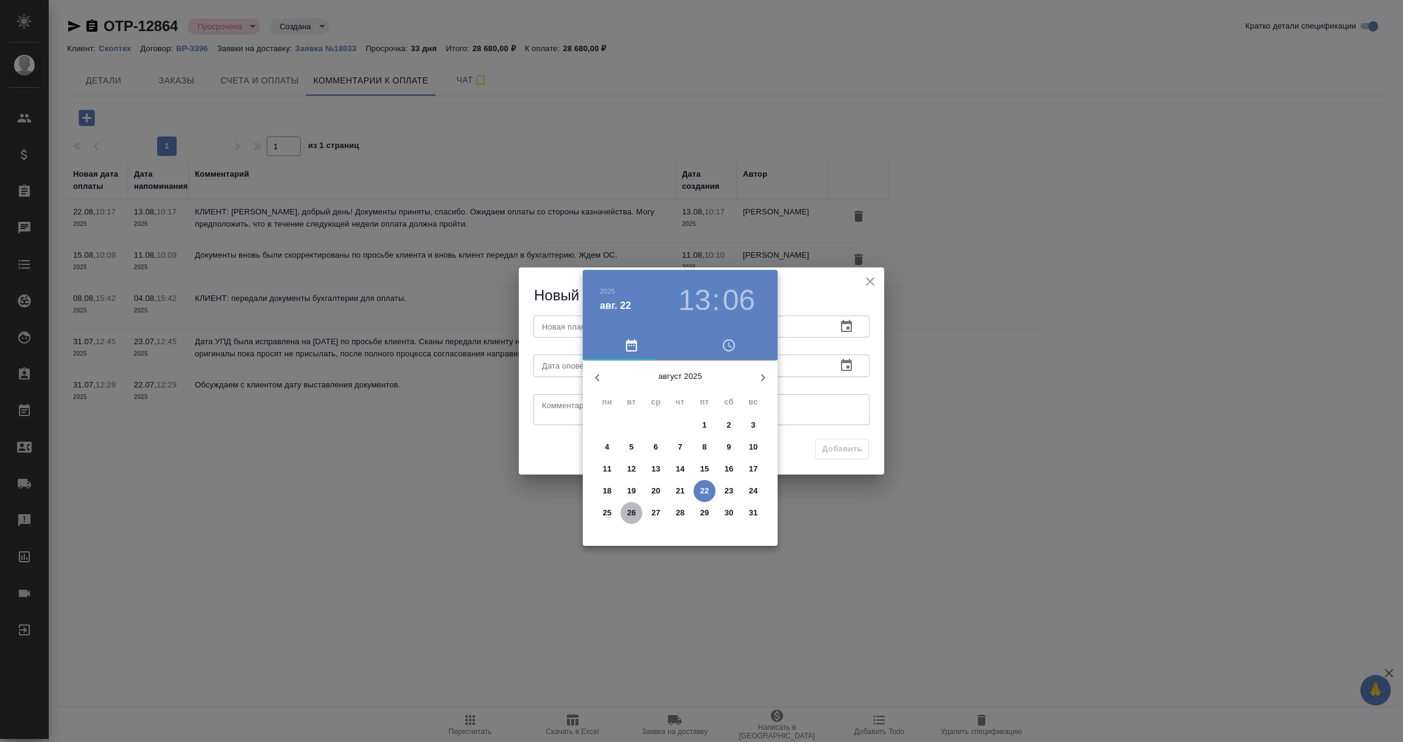
click at [637, 516] on span "26" at bounding box center [632, 513] width 22 height 12
type input "26.08.2025 13:06"
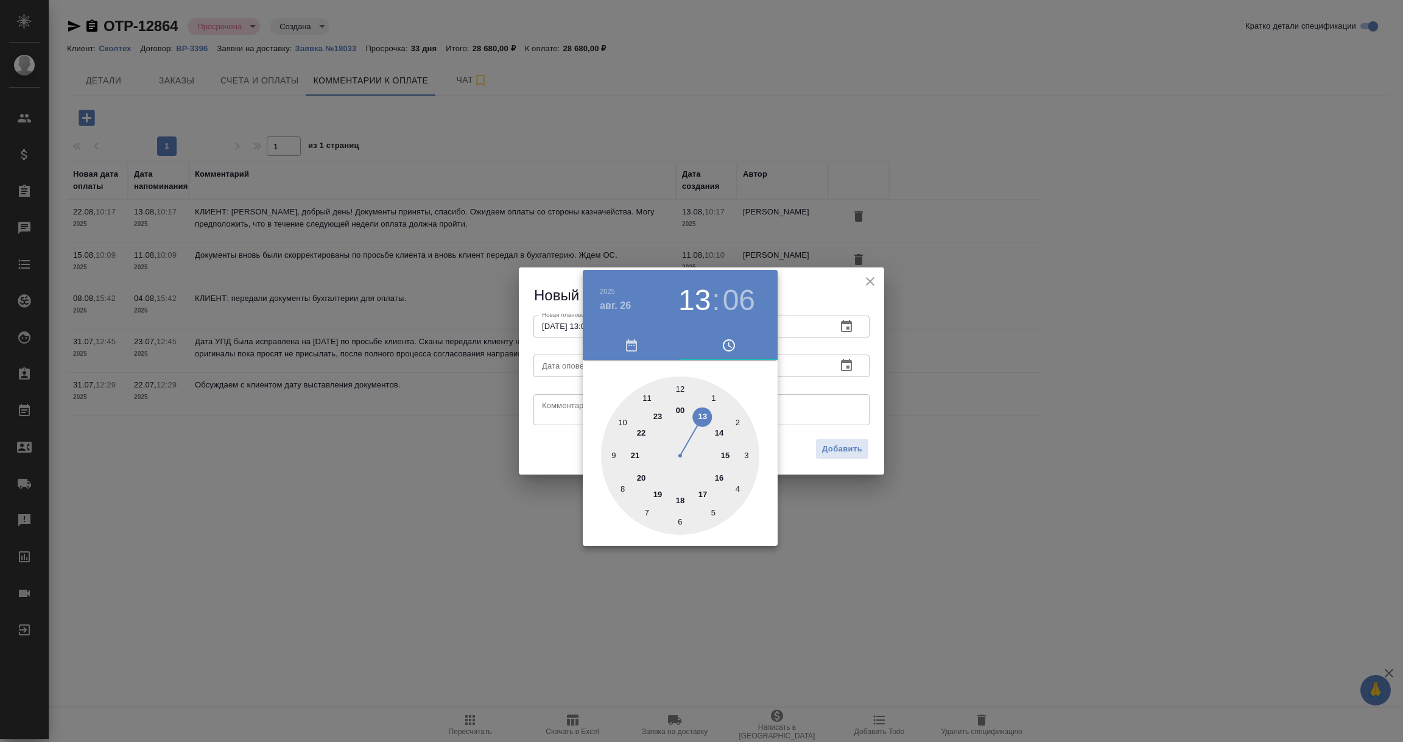
click at [864, 390] on div at bounding box center [701, 371] width 1403 height 742
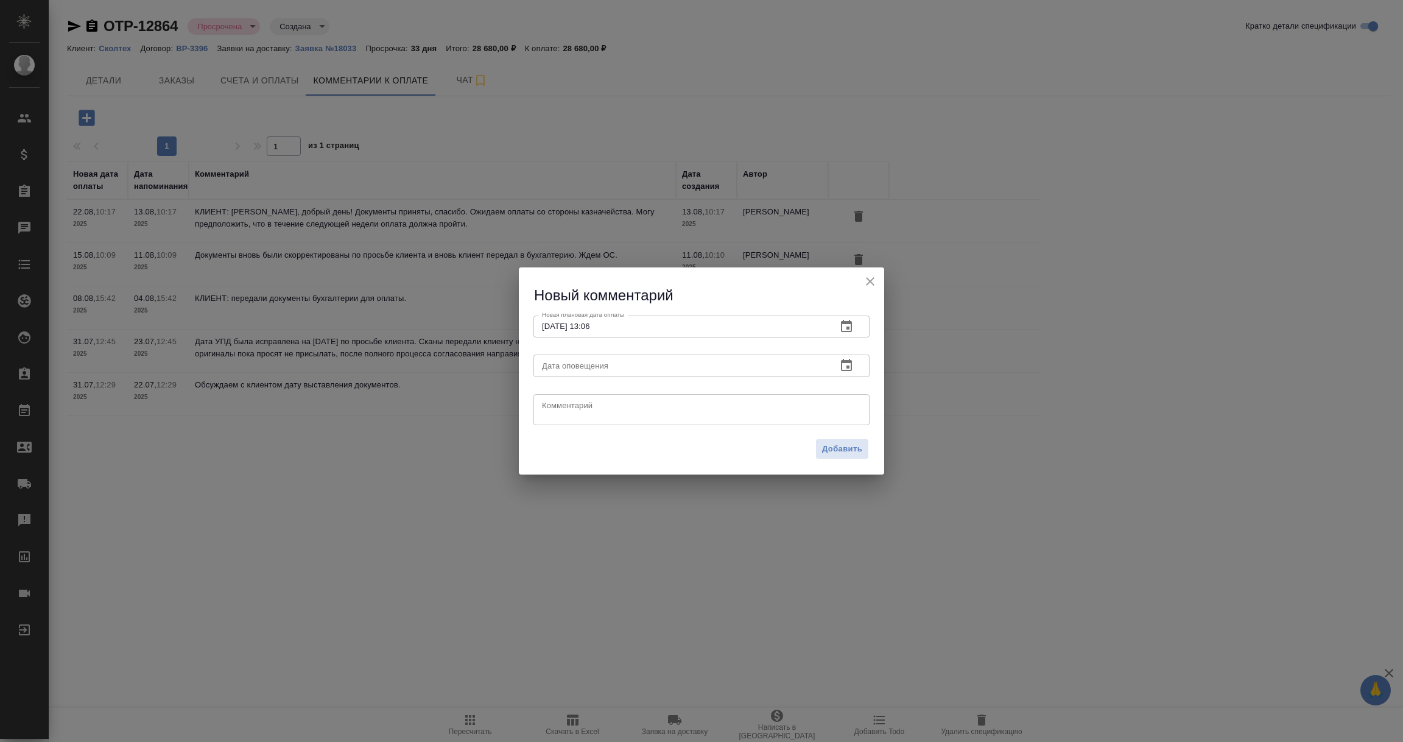
click at [845, 363] on icon "button" at bounding box center [846, 365] width 11 height 12
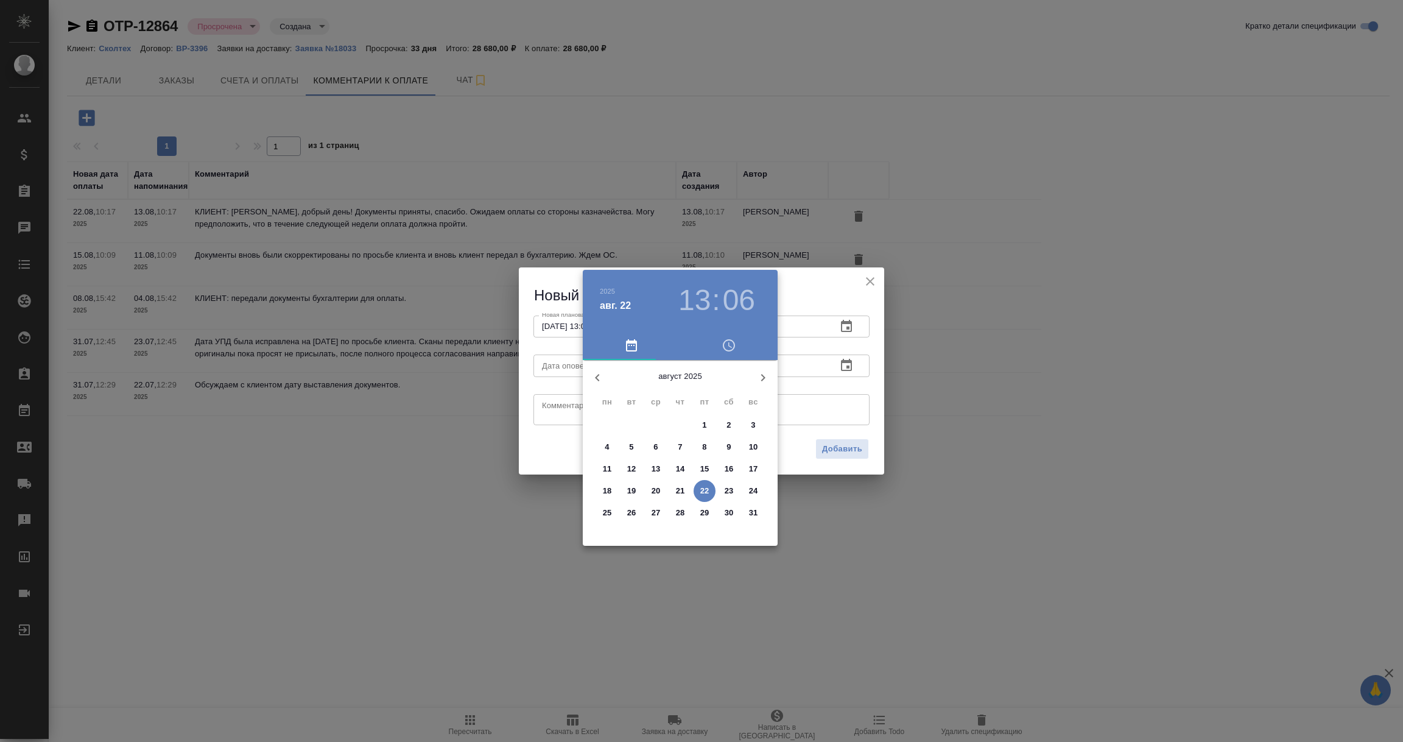
click at [702, 490] on p "22" at bounding box center [704, 491] width 9 height 12
type input "22.08.2025 13:06"
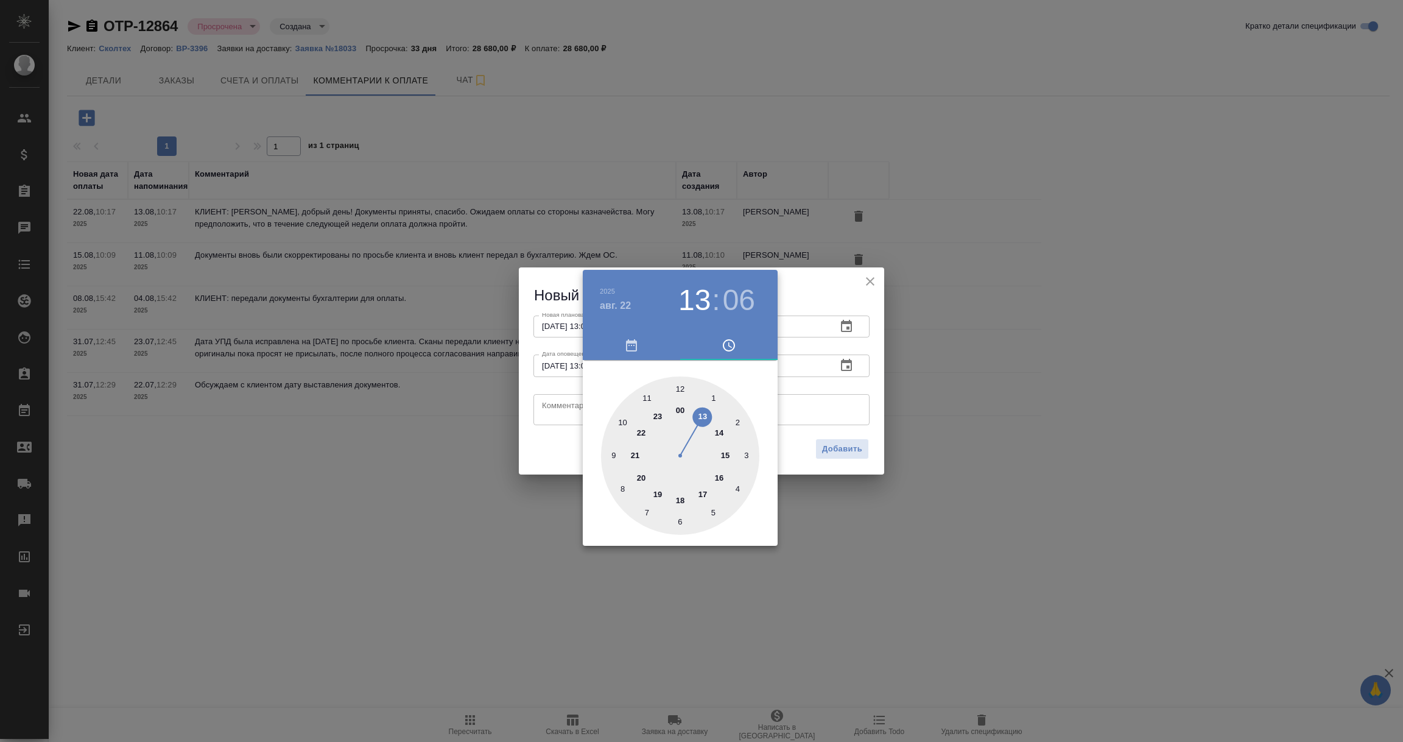
click at [555, 412] on div at bounding box center [701, 371] width 1403 height 742
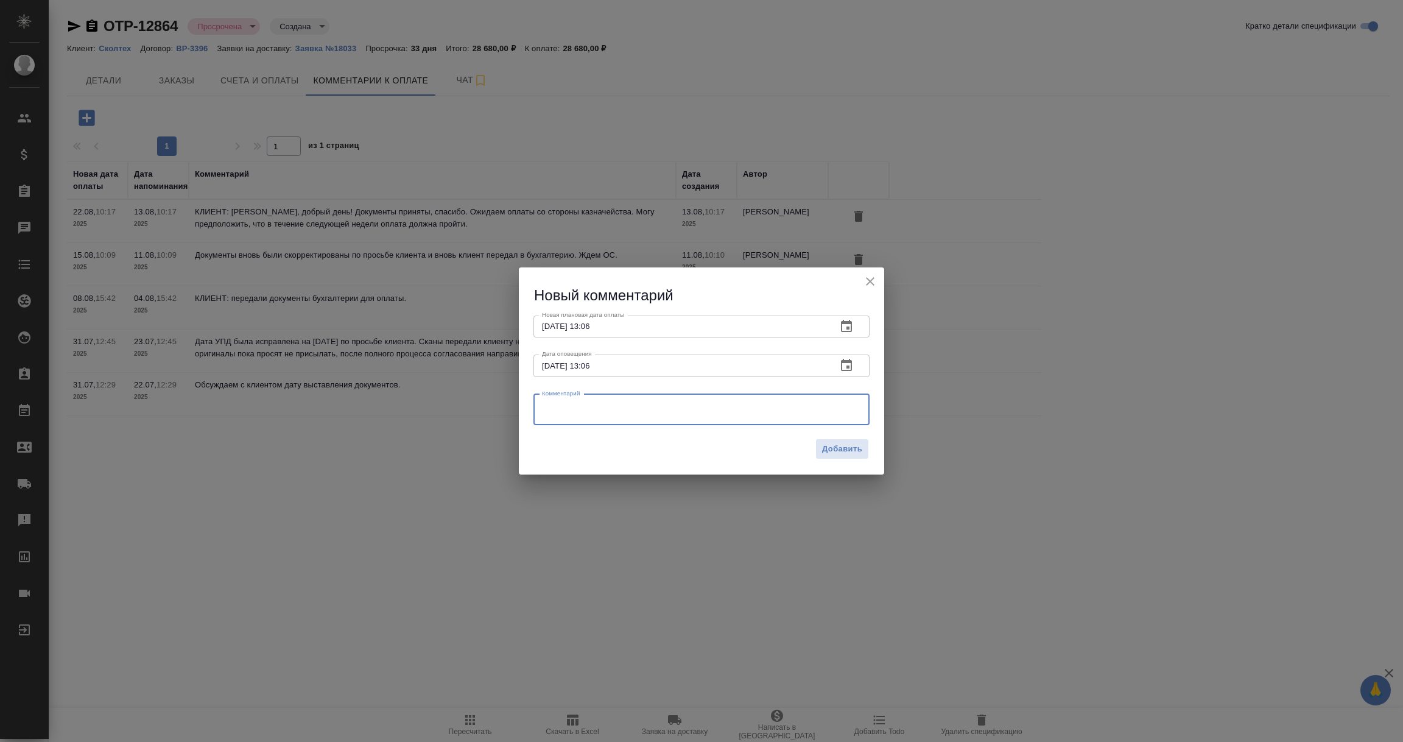
click at [555, 412] on textarea at bounding box center [701, 409] width 319 height 18
click at [655, 407] on textarea "Уточняю у КЛ причину непостпления оплаты." at bounding box center [701, 409] width 319 height 18
type textarea "Уточняю у КЛ причину непоступления оплаты."
click at [847, 449] on span "Добавить" at bounding box center [842, 449] width 40 height 14
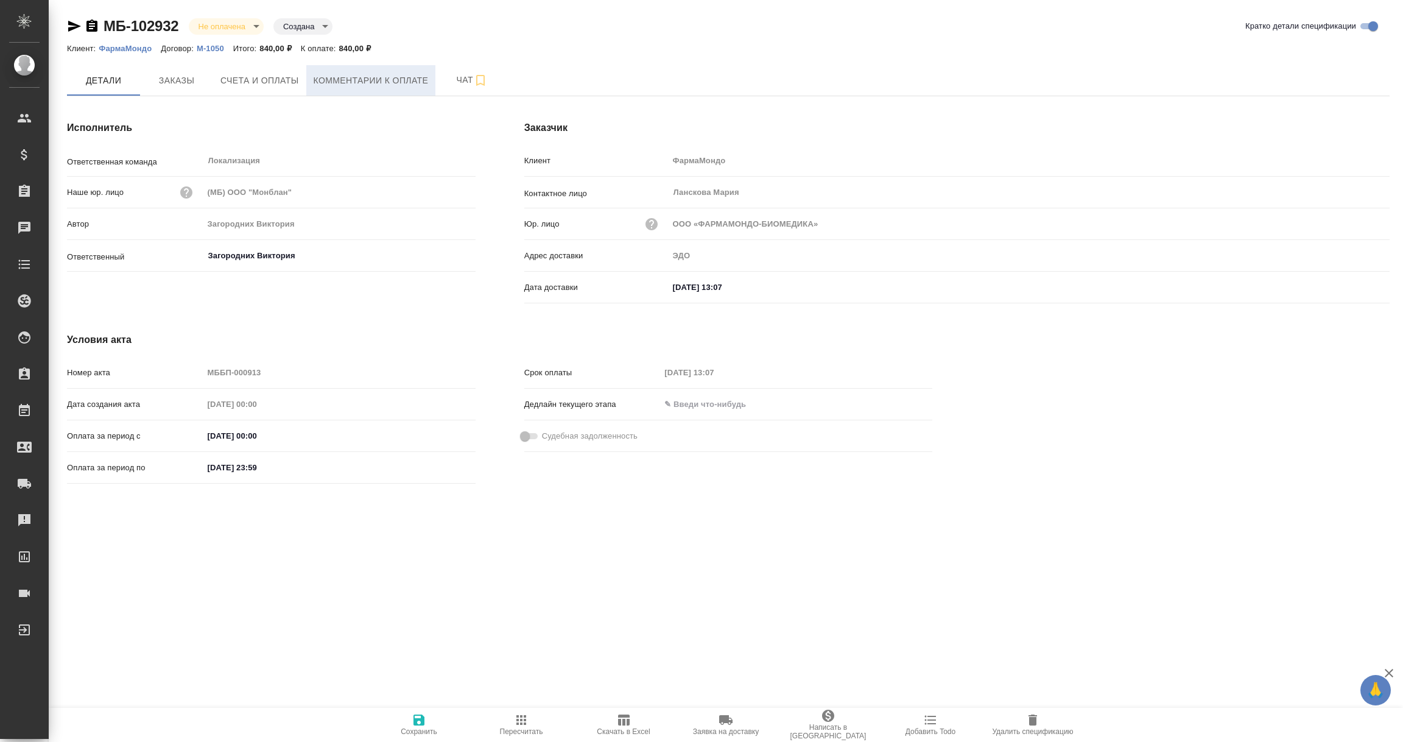
click at [358, 75] on span "Комментарии к оплате" at bounding box center [371, 80] width 115 height 15
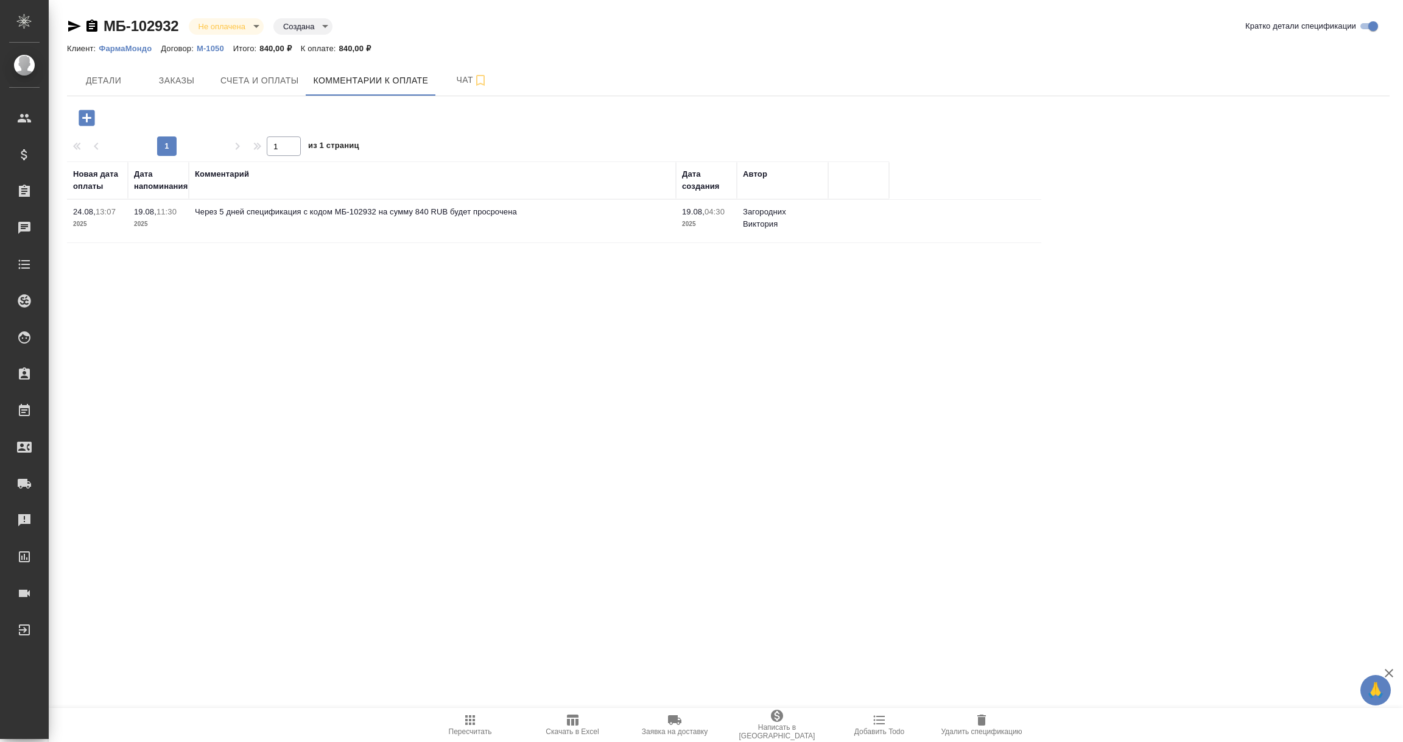
click at [92, 24] on icon "button" at bounding box center [92, 26] width 15 height 15
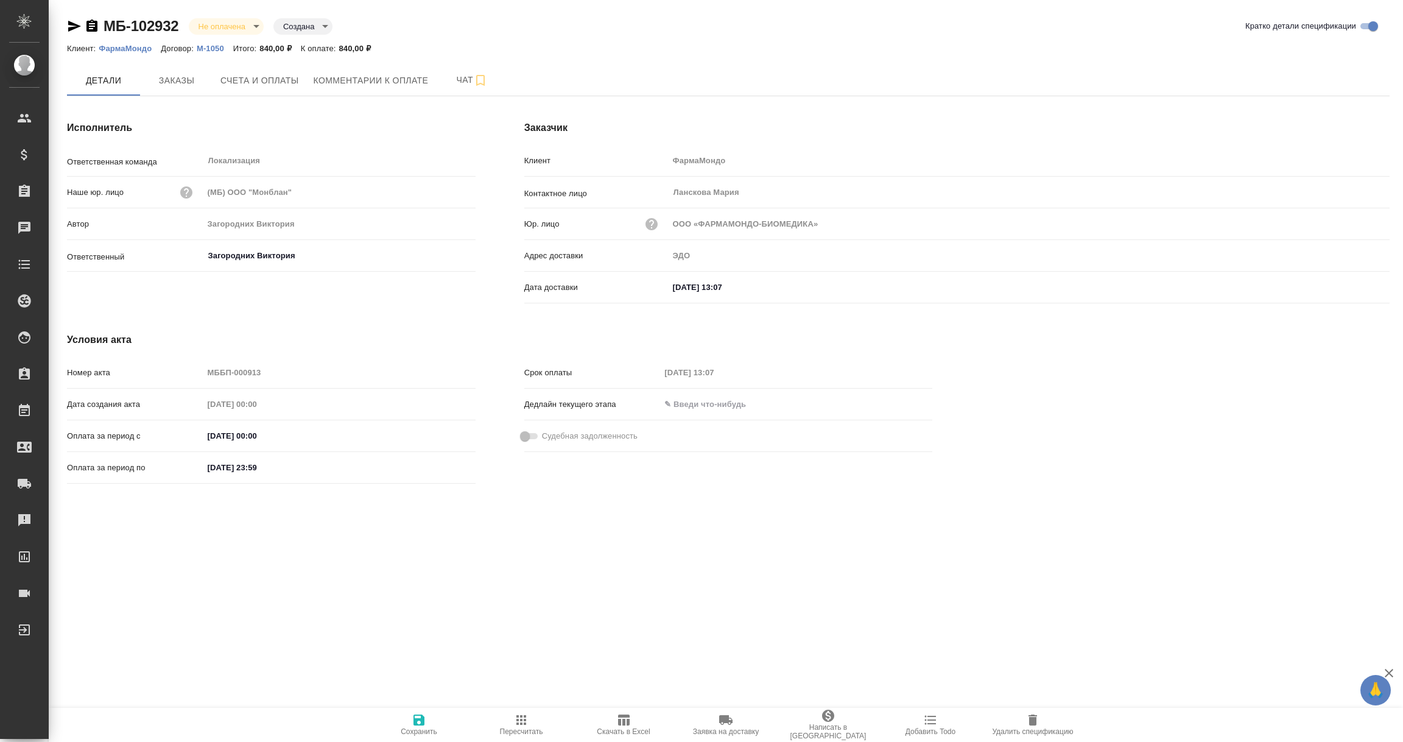
click at [127, 47] on p "ФармаМондо" at bounding box center [130, 48] width 62 height 9
click at [244, 71] on button "Счета и оплаты" at bounding box center [259, 80] width 93 height 30
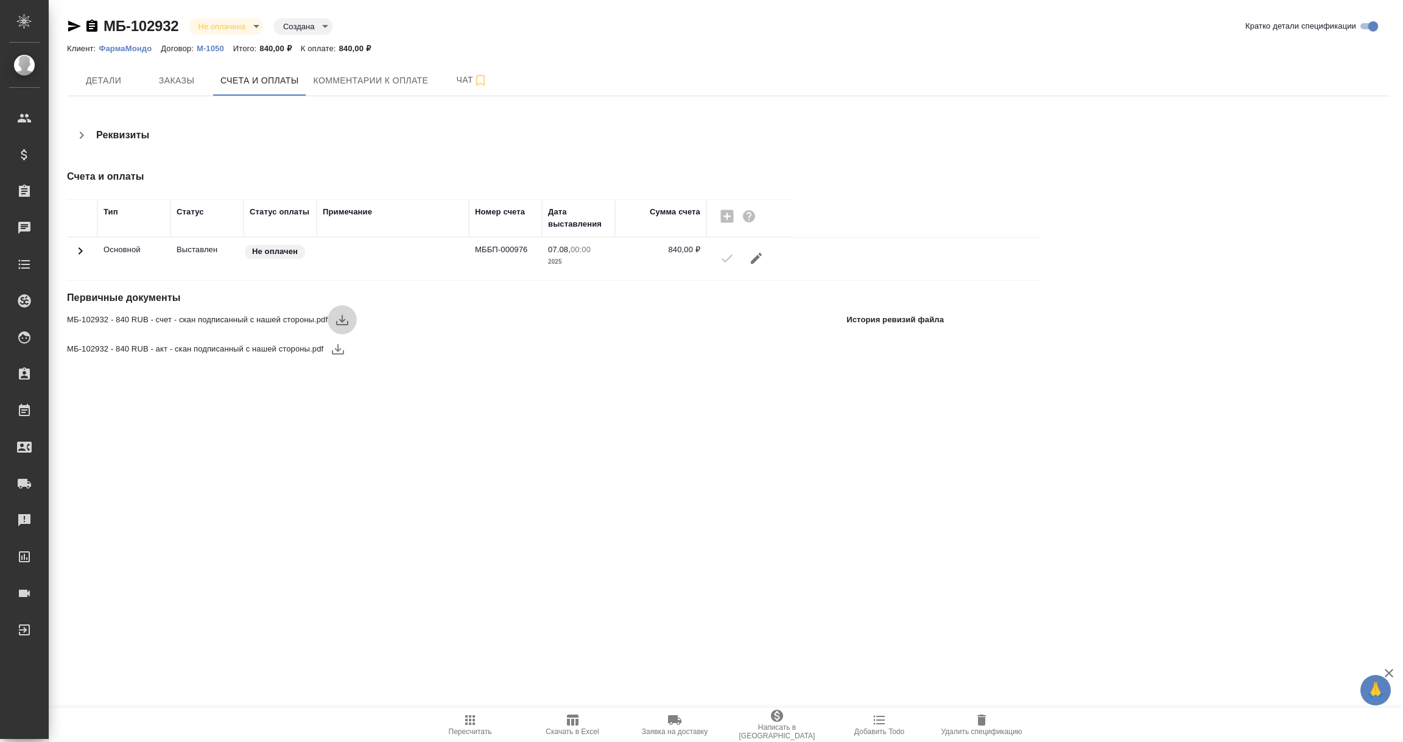
click at [339, 317] on icon "button" at bounding box center [342, 319] width 15 height 15
click at [337, 347] on icon "button" at bounding box center [338, 349] width 15 height 15
click at [180, 83] on span "Заказы" at bounding box center [176, 80] width 58 height 15
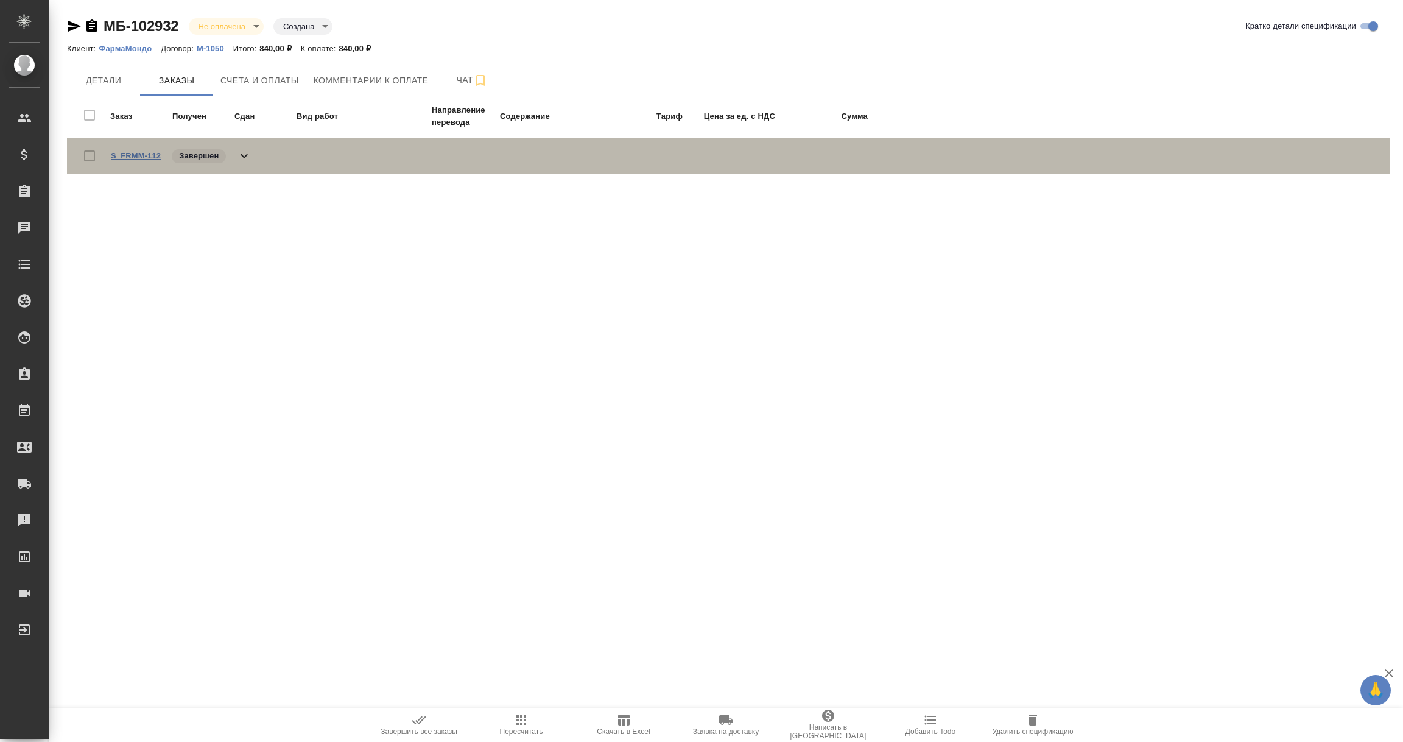
click at [152, 151] on link "S_FRMM-112" at bounding box center [136, 155] width 50 height 9
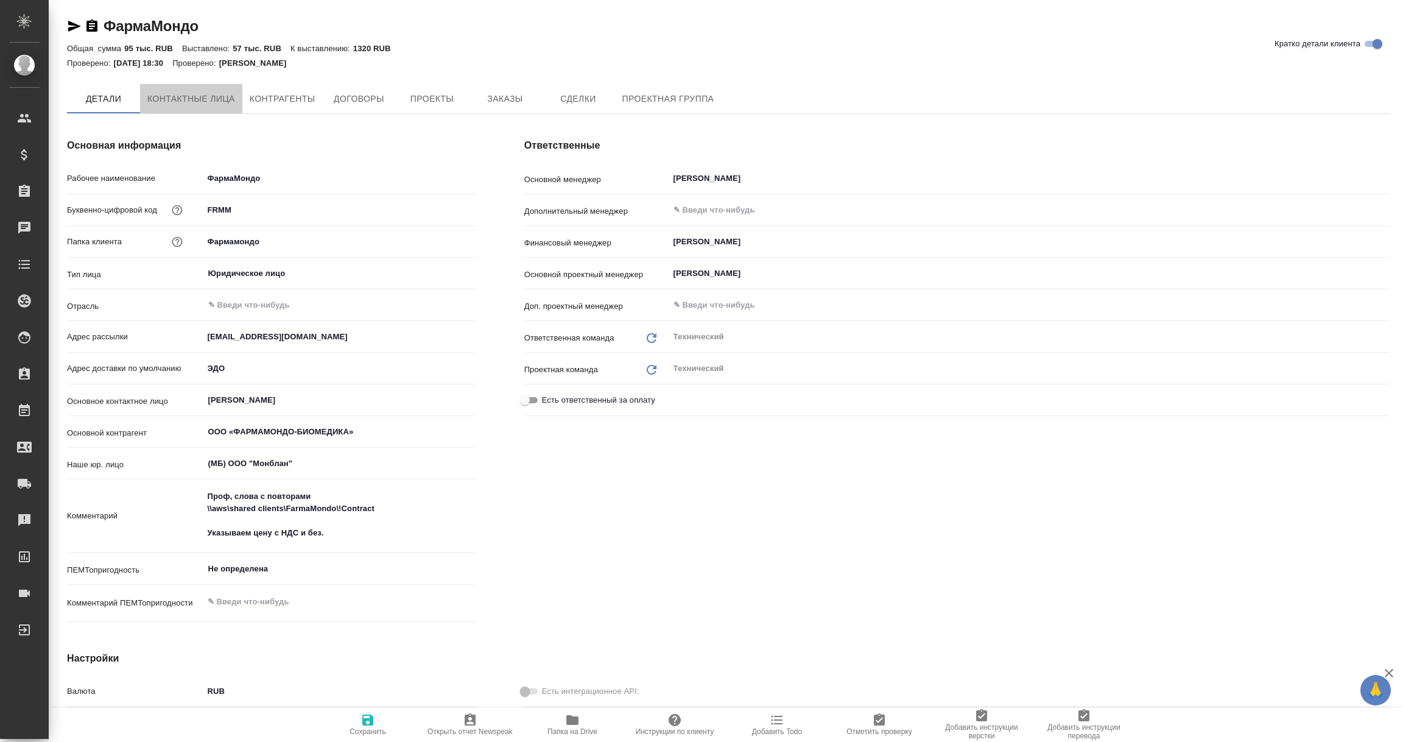
click at [219, 100] on span "Контактные лица" at bounding box center [191, 98] width 88 height 15
select select "RU"
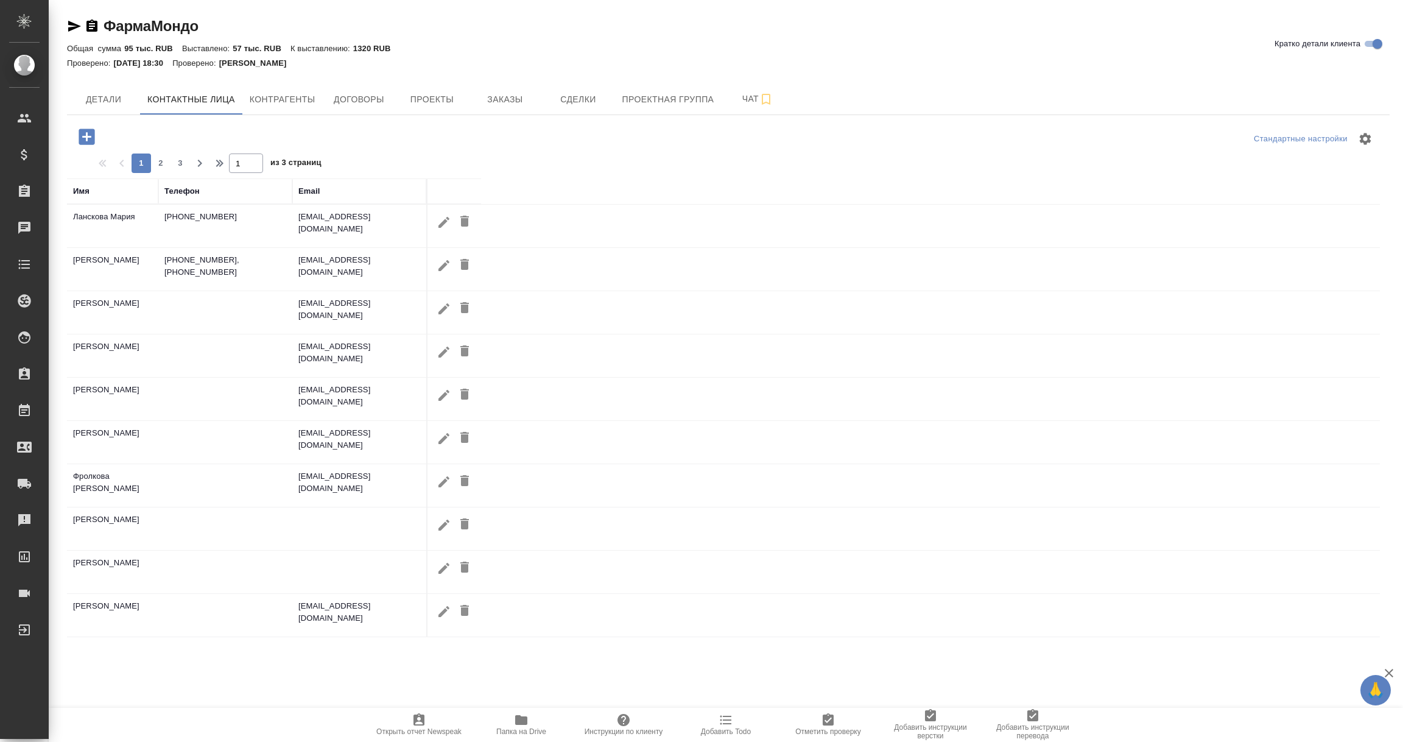
click at [441, 225] on icon "button" at bounding box center [444, 221] width 11 height 11
type input "Мария"
type input "[PERSON_NAME]"
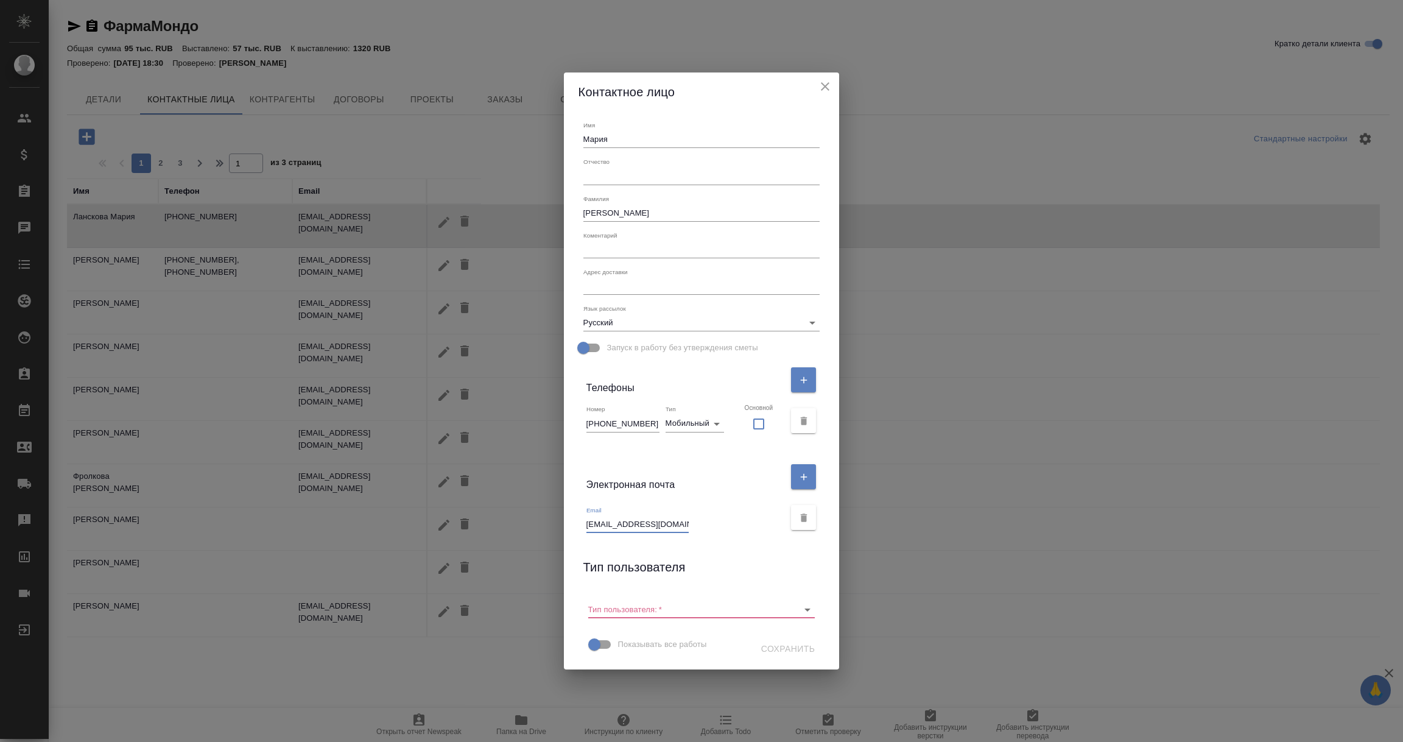
drag, startPoint x: 601, startPoint y: 527, endPoint x: 728, endPoint y: 529, distance: 127.3
click at [728, 529] on div "Email mlanskova@fmbm.bio" at bounding box center [686, 519] width 199 height 27
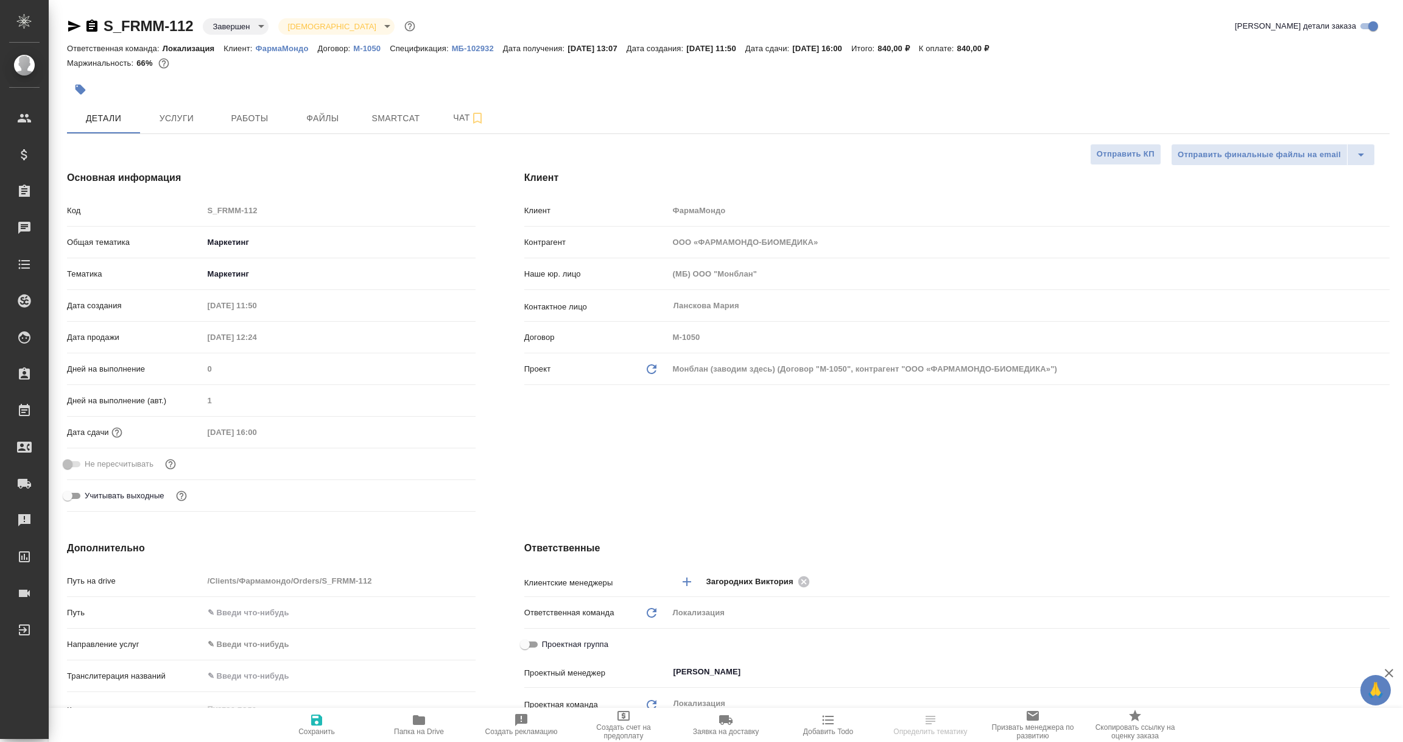
select select "RU"
type textarea "x"
click at [177, 119] on span "Услуги" at bounding box center [176, 118] width 58 height 15
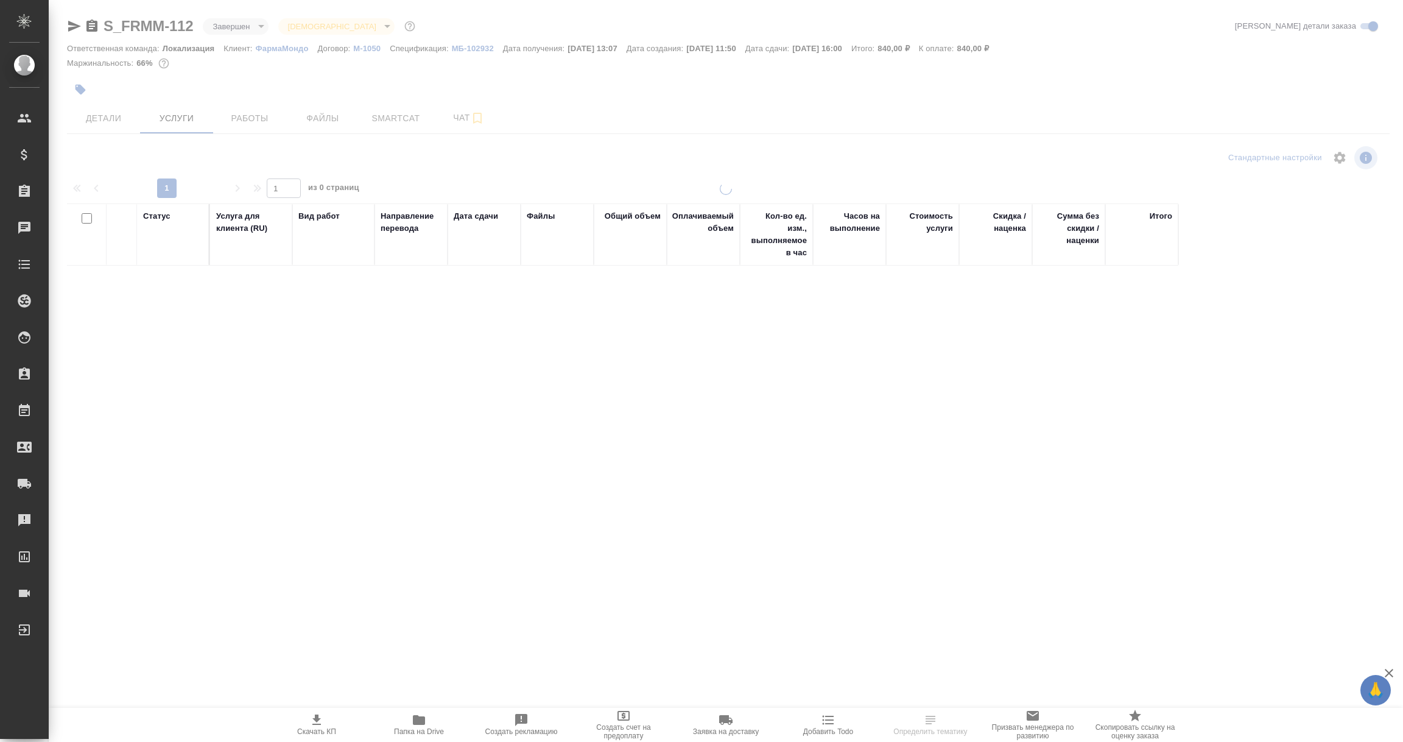
click at [418, 721] on icon "button" at bounding box center [419, 720] width 12 height 10
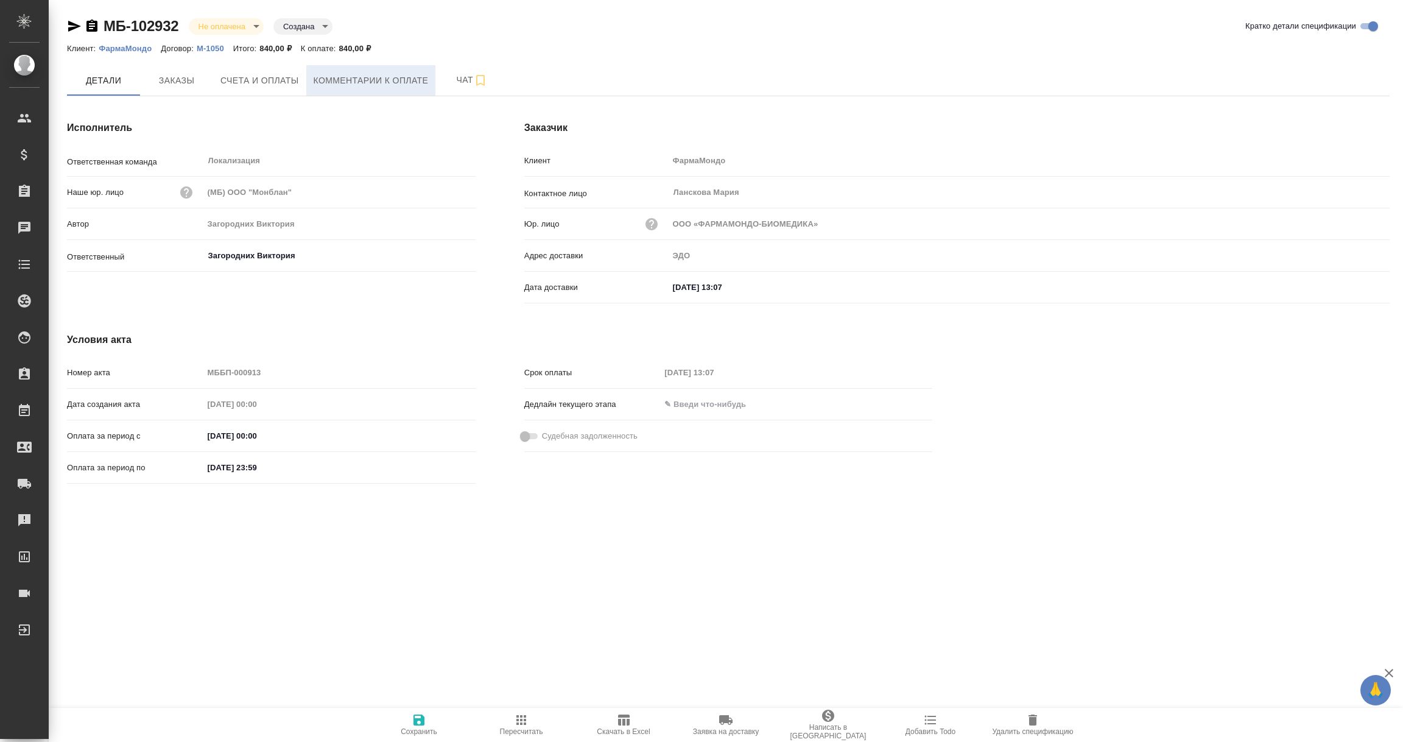
click at [390, 78] on span "Комментарии к оплате" at bounding box center [371, 80] width 115 height 15
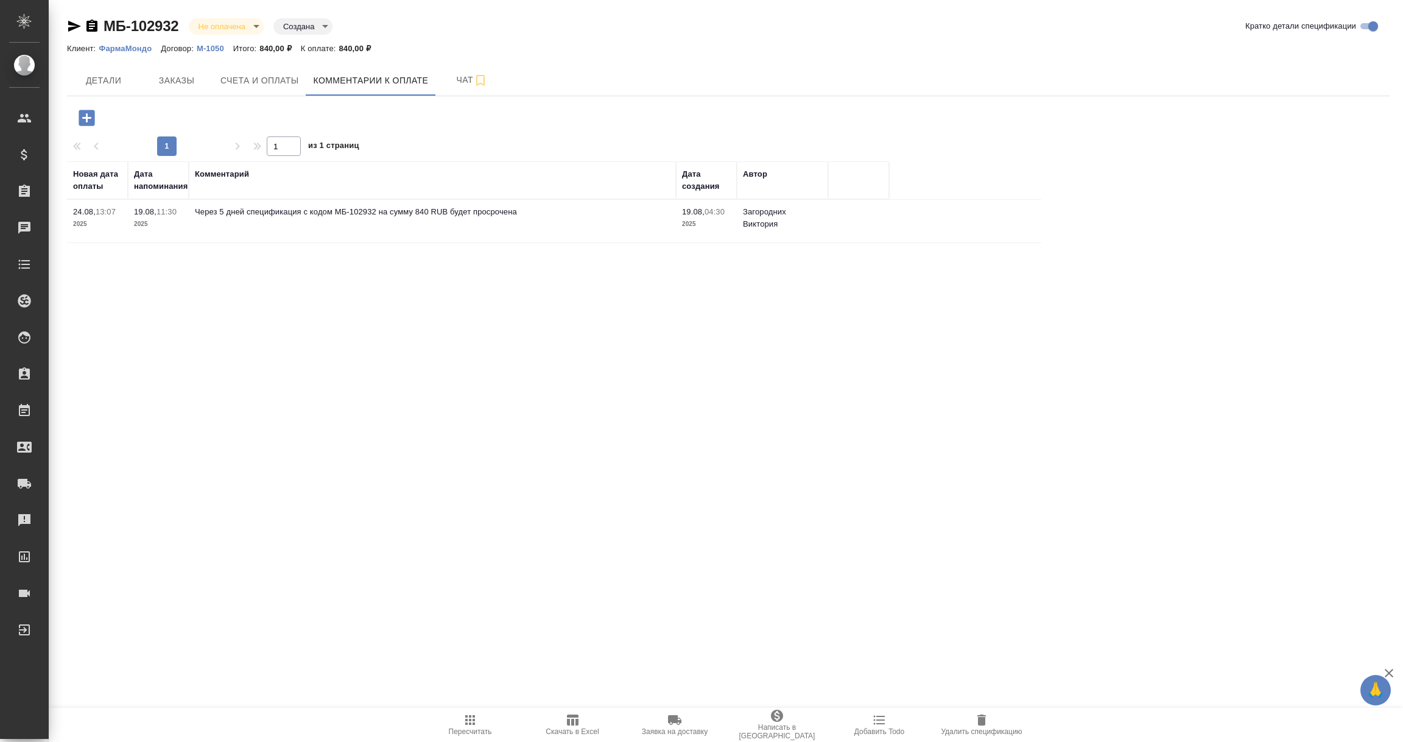
click at [79, 115] on icon "button" at bounding box center [87, 118] width 16 height 16
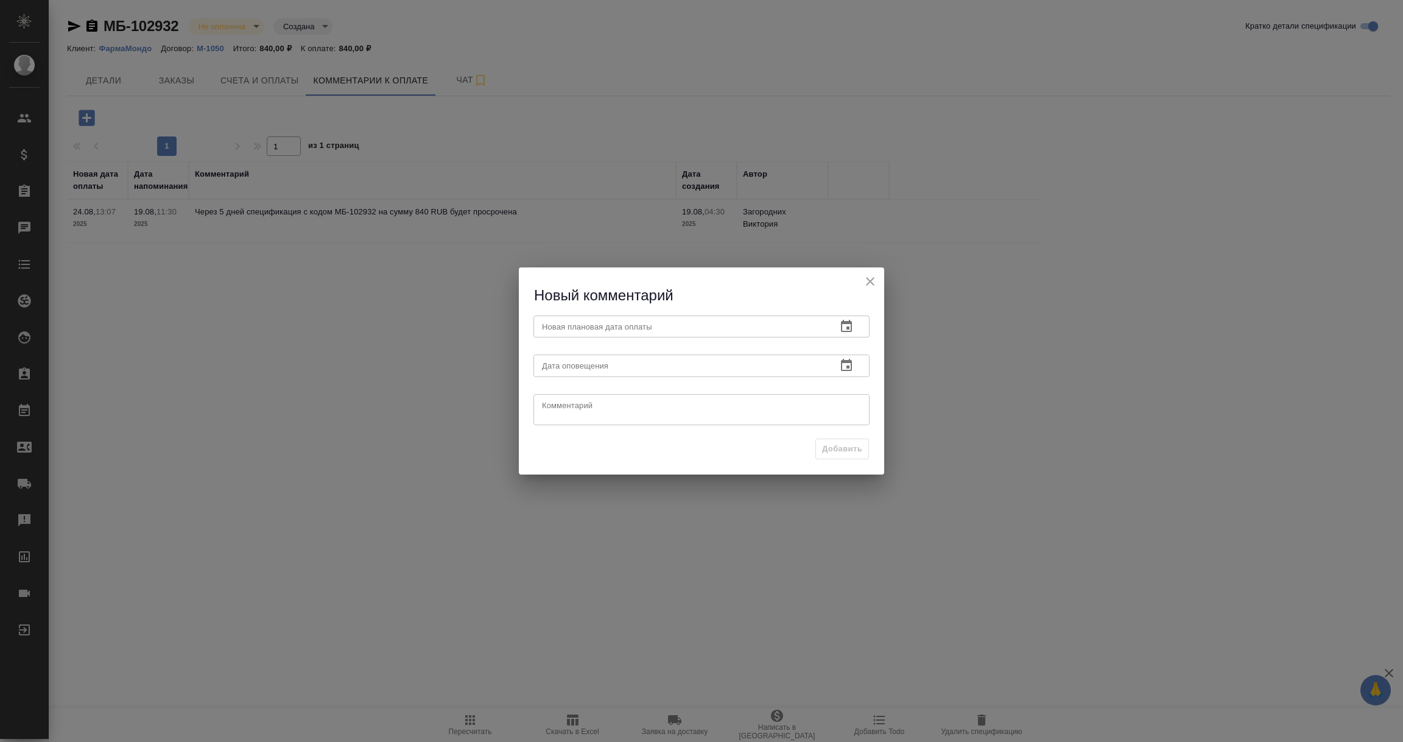
click at [852, 326] on icon "button" at bounding box center [846, 326] width 15 height 15
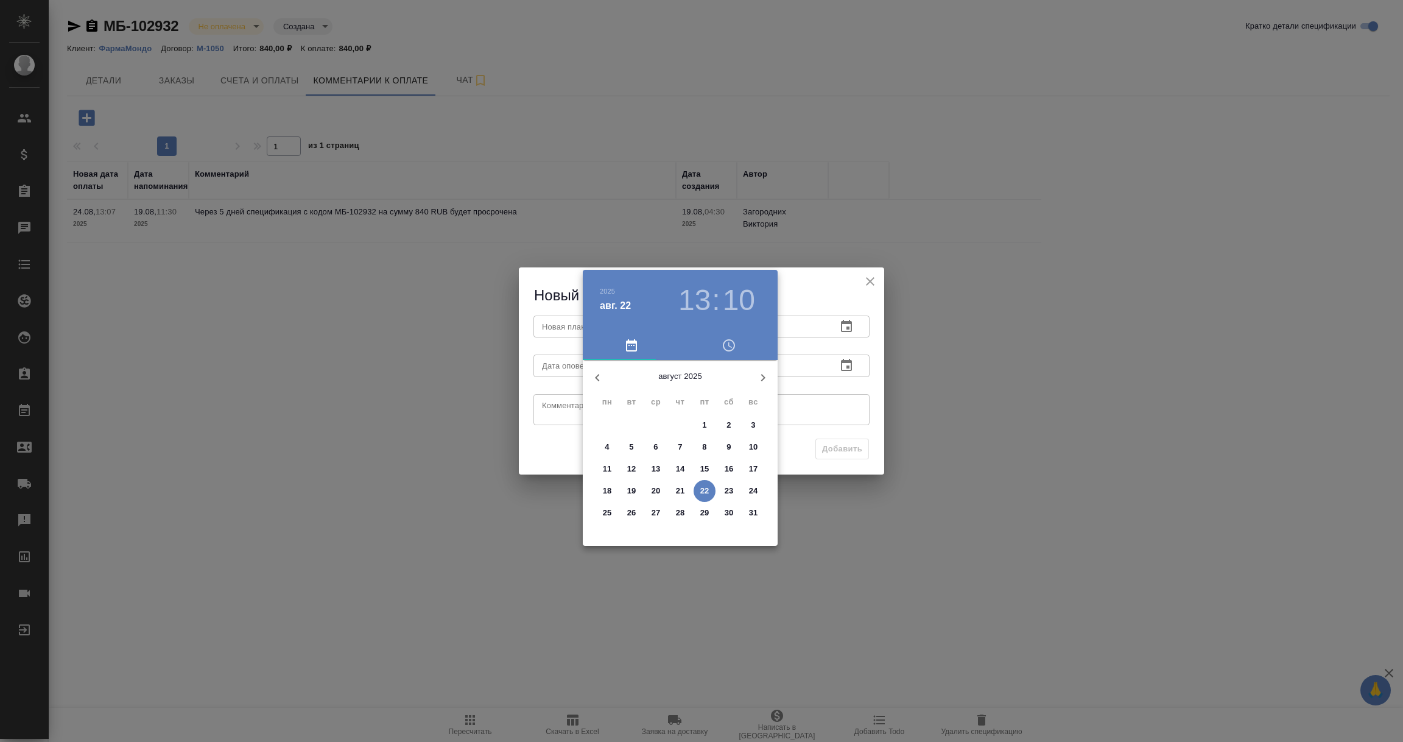
click at [754, 511] on p "31" at bounding box center [753, 513] width 9 height 12
type input "[DATE] 13:10"
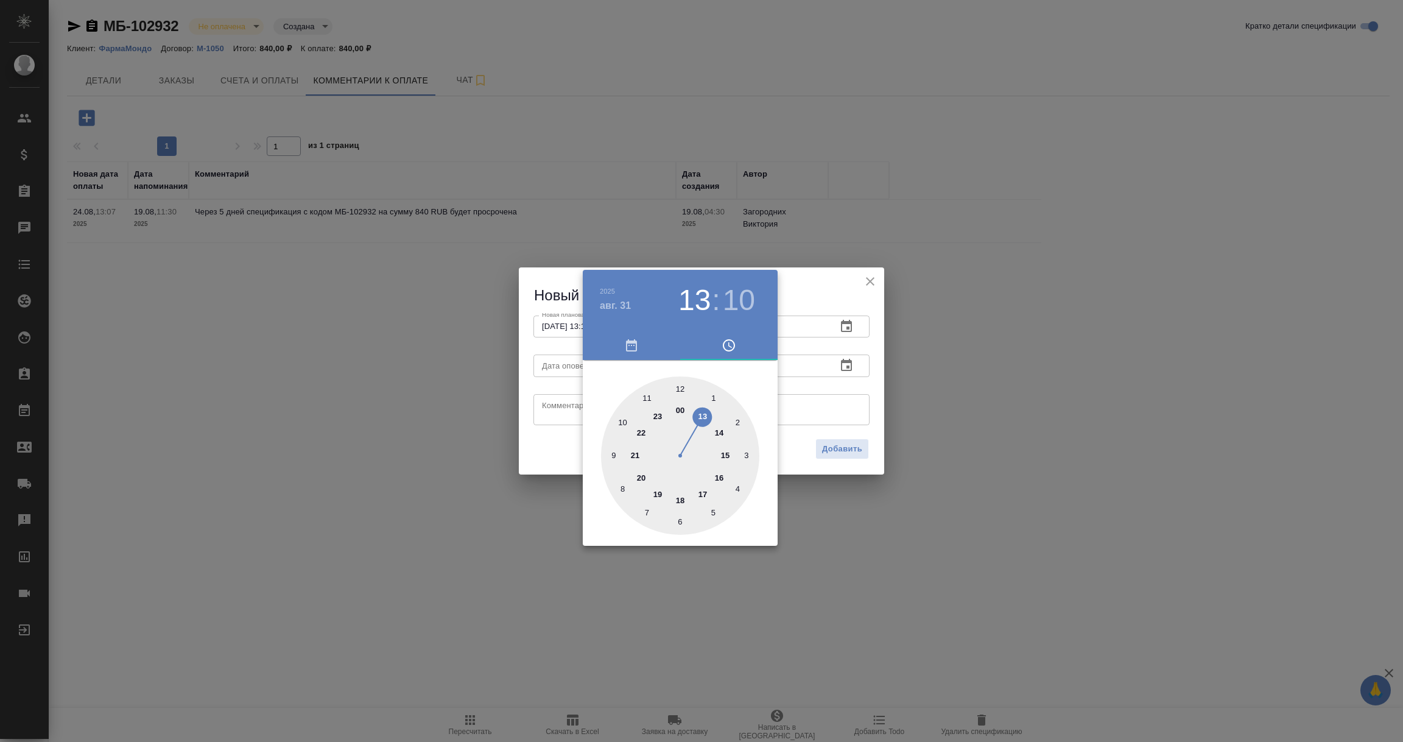
click at [831, 378] on div at bounding box center [701, 371] width 1403 height 742
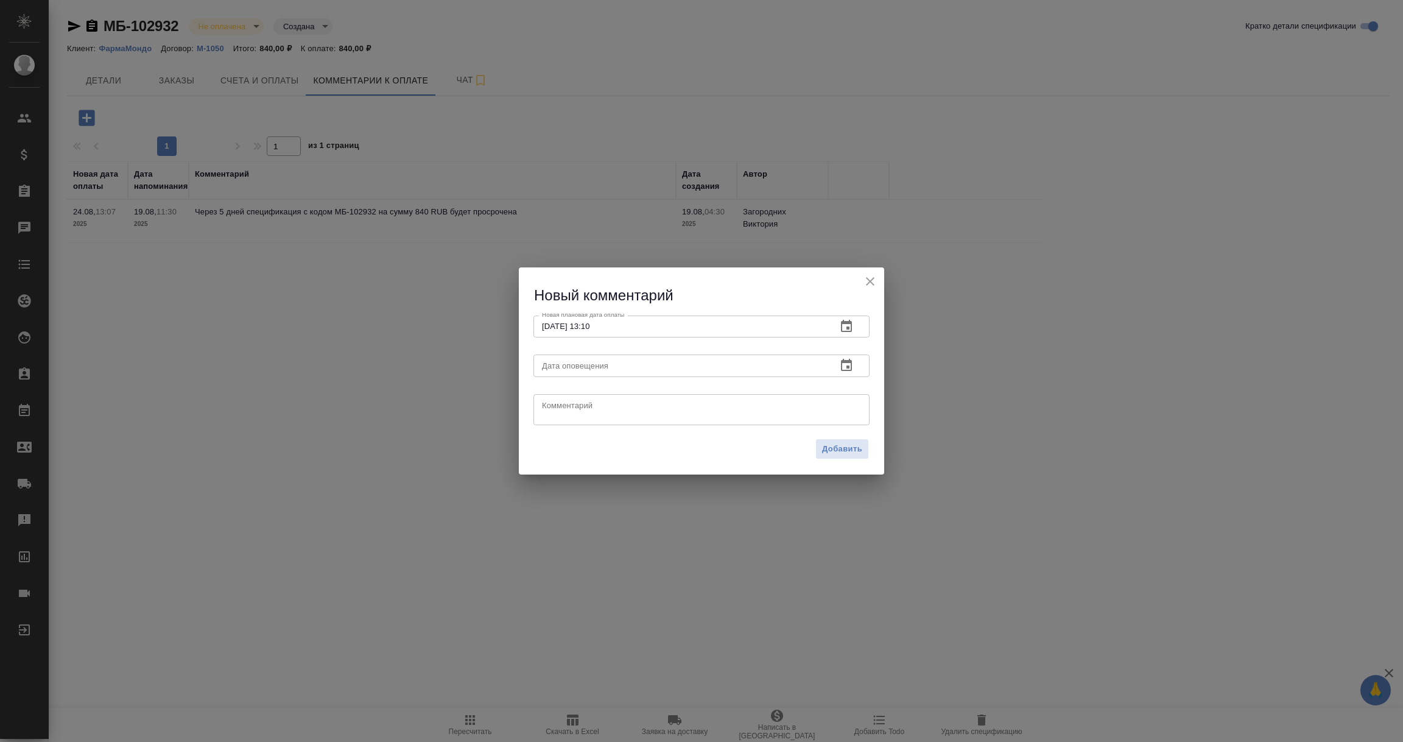
click at [845, 363] on icon "button" at bounding box center [846, 365] width 11 height 12
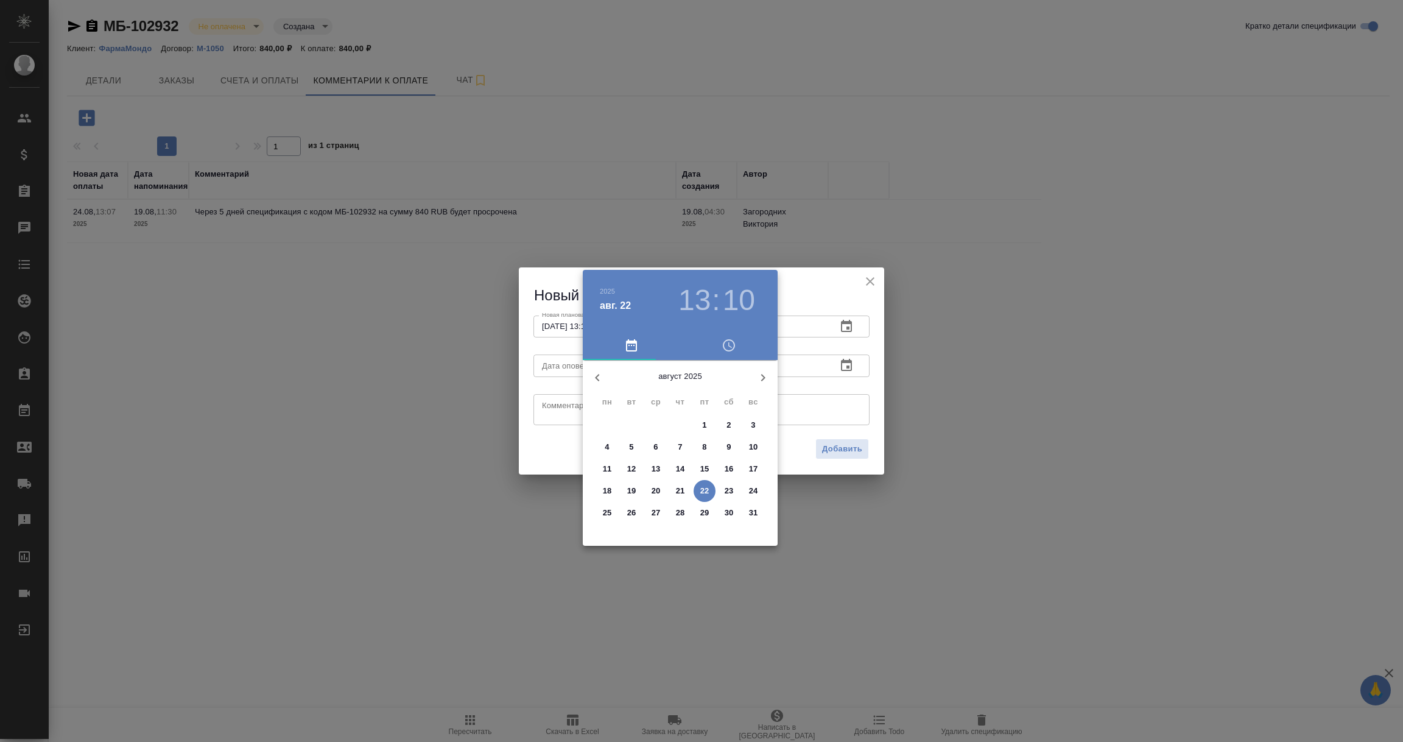
click at [700, 488] on p "22" at bounding box center [704, 491] width 9 height 12
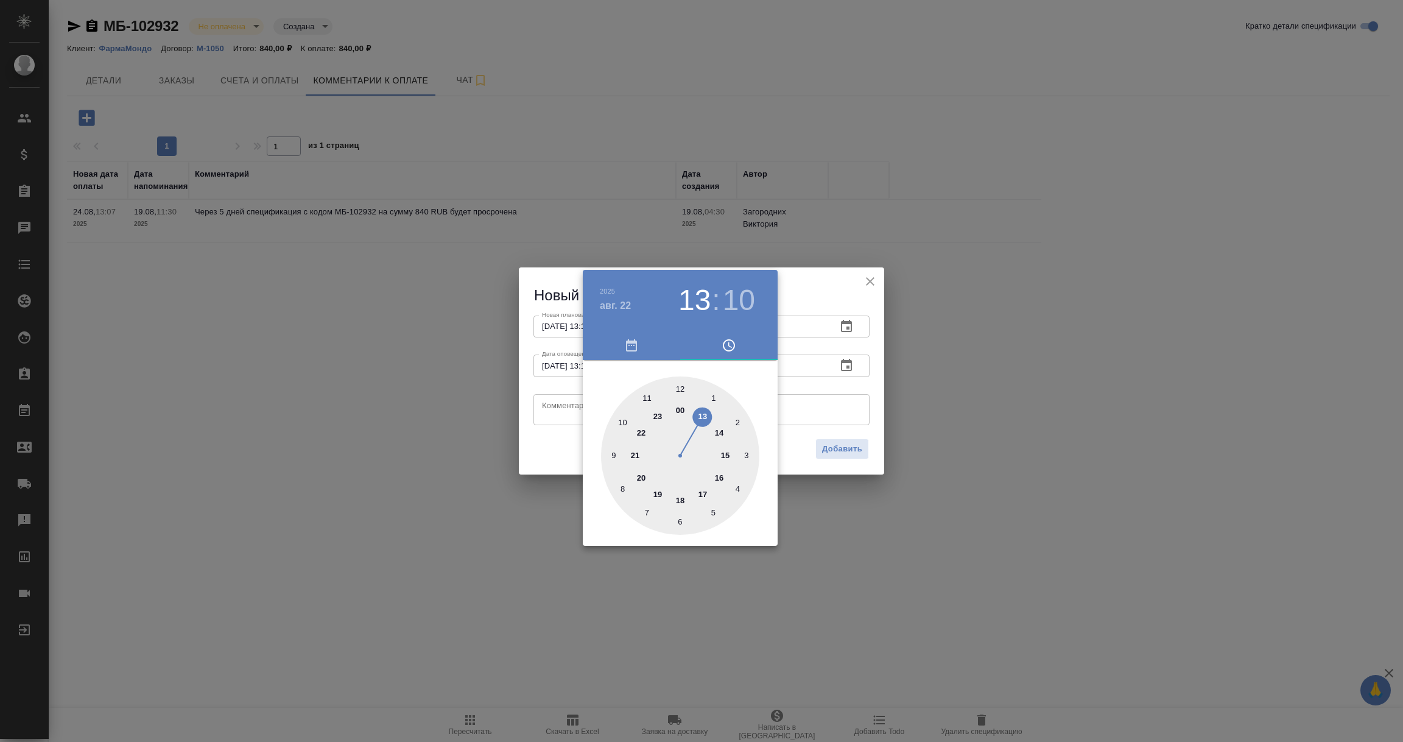
type input "[DATE] 13:10"
click at [569, 421] on div at bounding box center [701, 371] width 1403 height 742
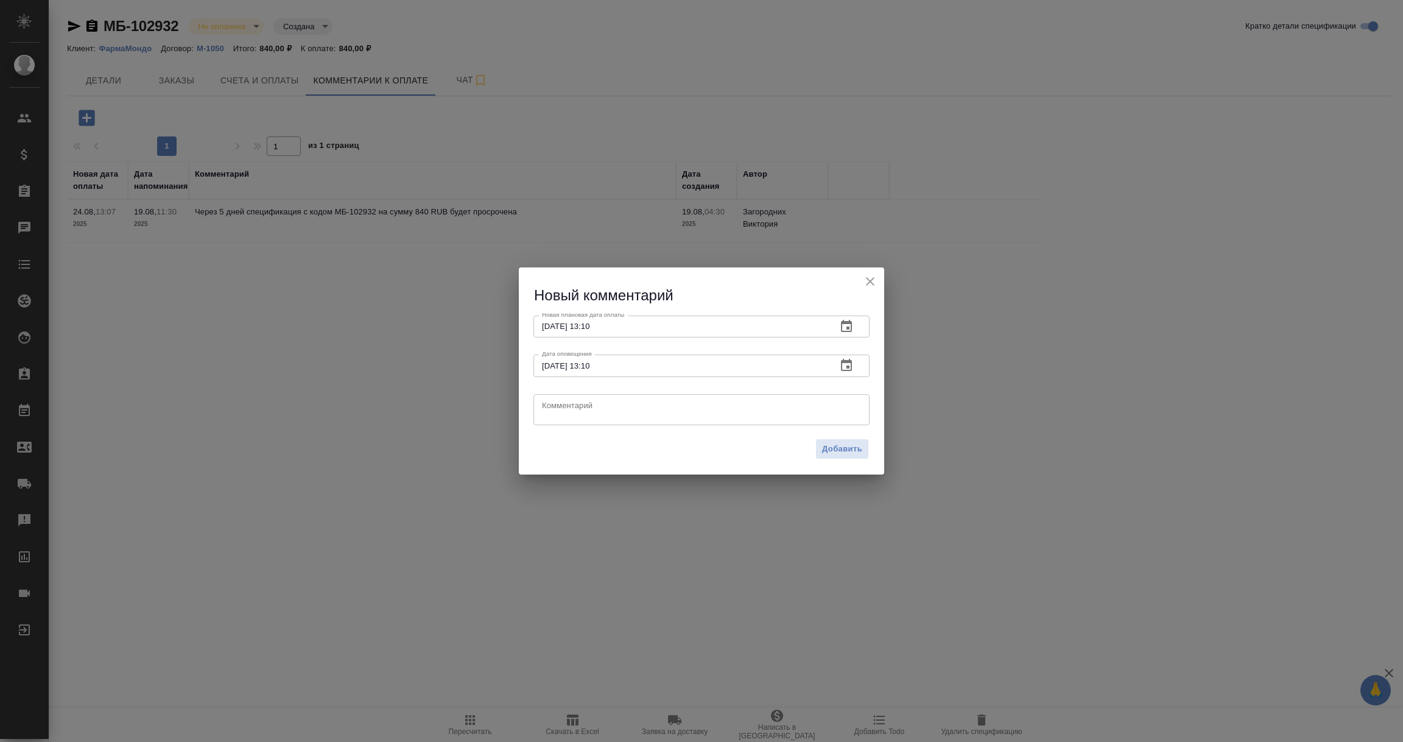
click at [564, 405] on textarea at bounding box center [701, 409] width 319 height 18
type textarea "R"
paste textarea "[PERSON_NAME], добрый день! Ожидаем бухгалтерию из отпуска, полагаю, до конца а…"
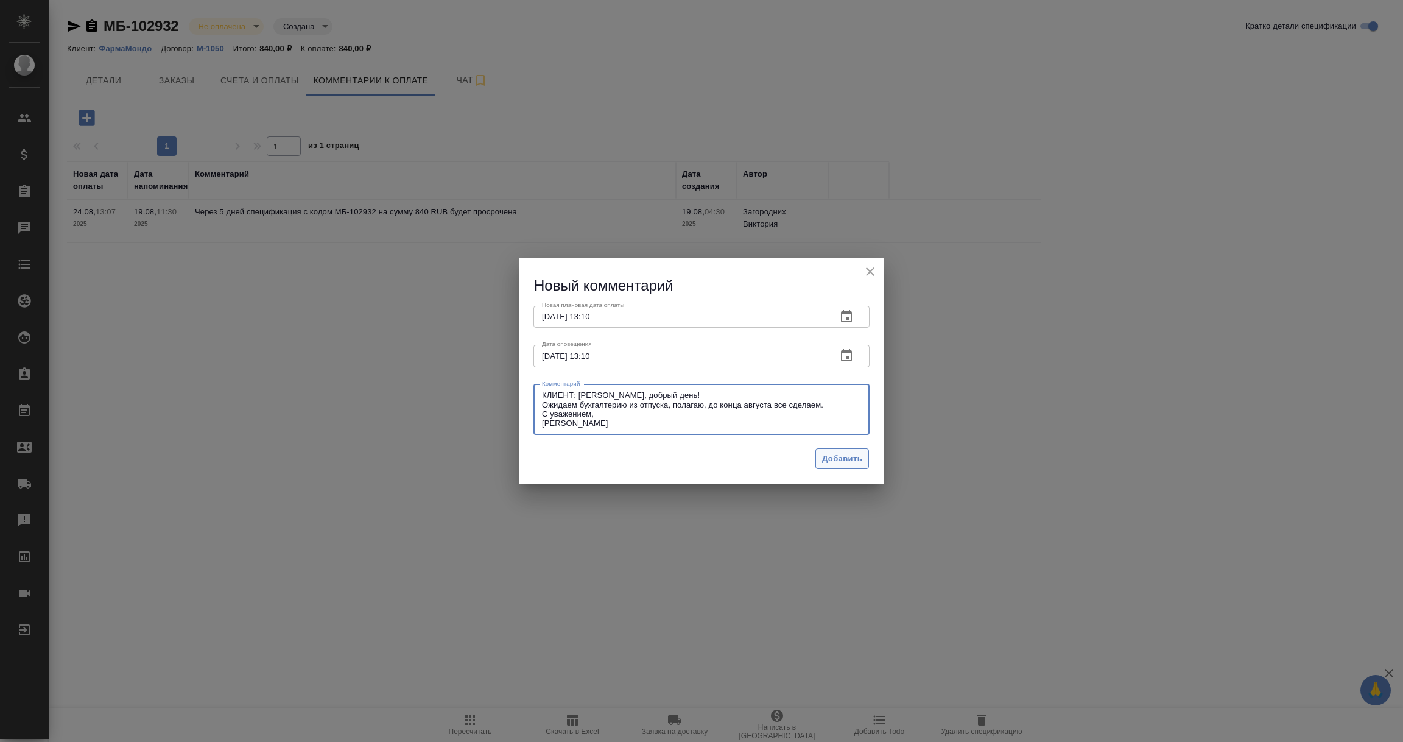
type textarea "КЛИЕНТ: [PERSON_NAME], добрый день! Ожидаем бухгалтерию из отпуска, полагаю, до…"
click at [829, 449] on button "Добавить" at bounding box center [843, 458] width 54 height 21
